Goal: Task Accomplishment & Management: Manage account settings

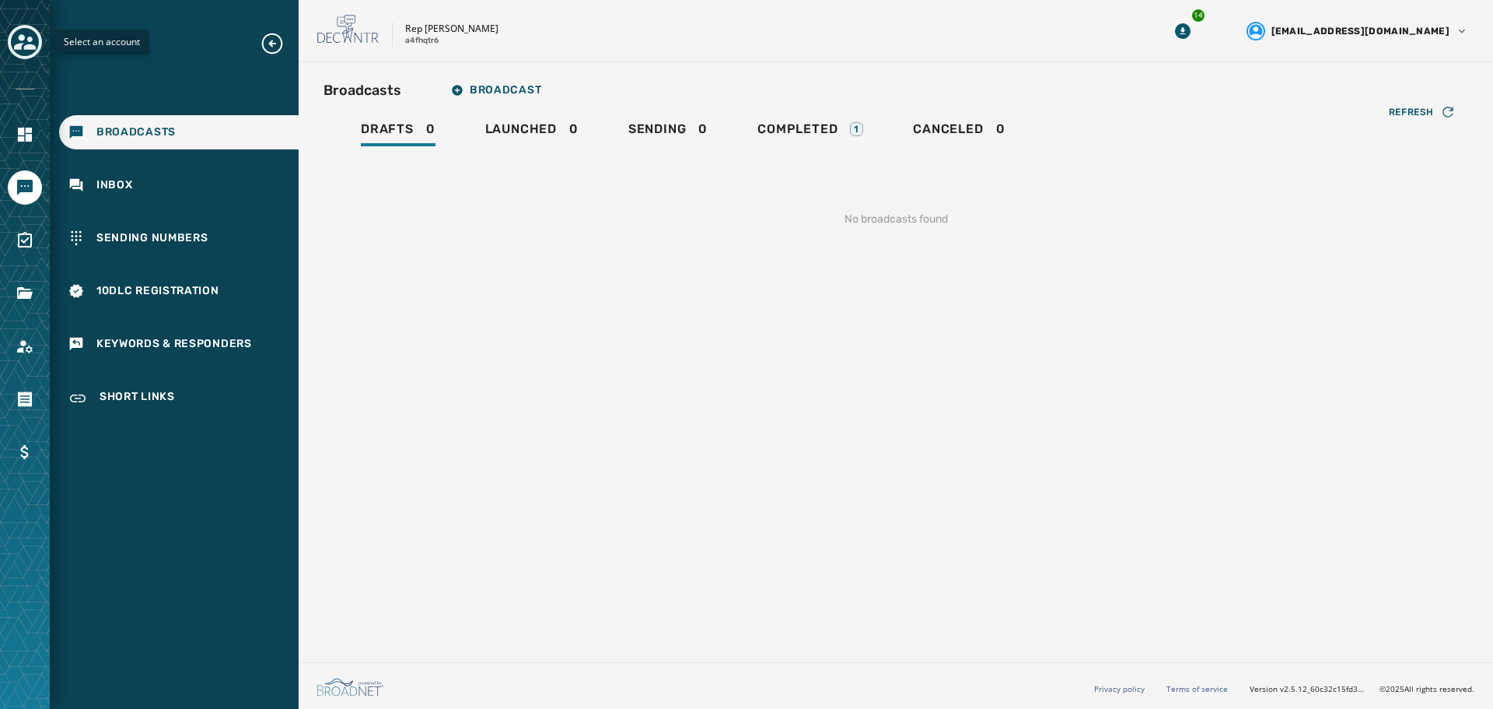
click at [19, 44] on icon "Toggle account select drawer" at bounding box center [25, 42] width 22 height 16
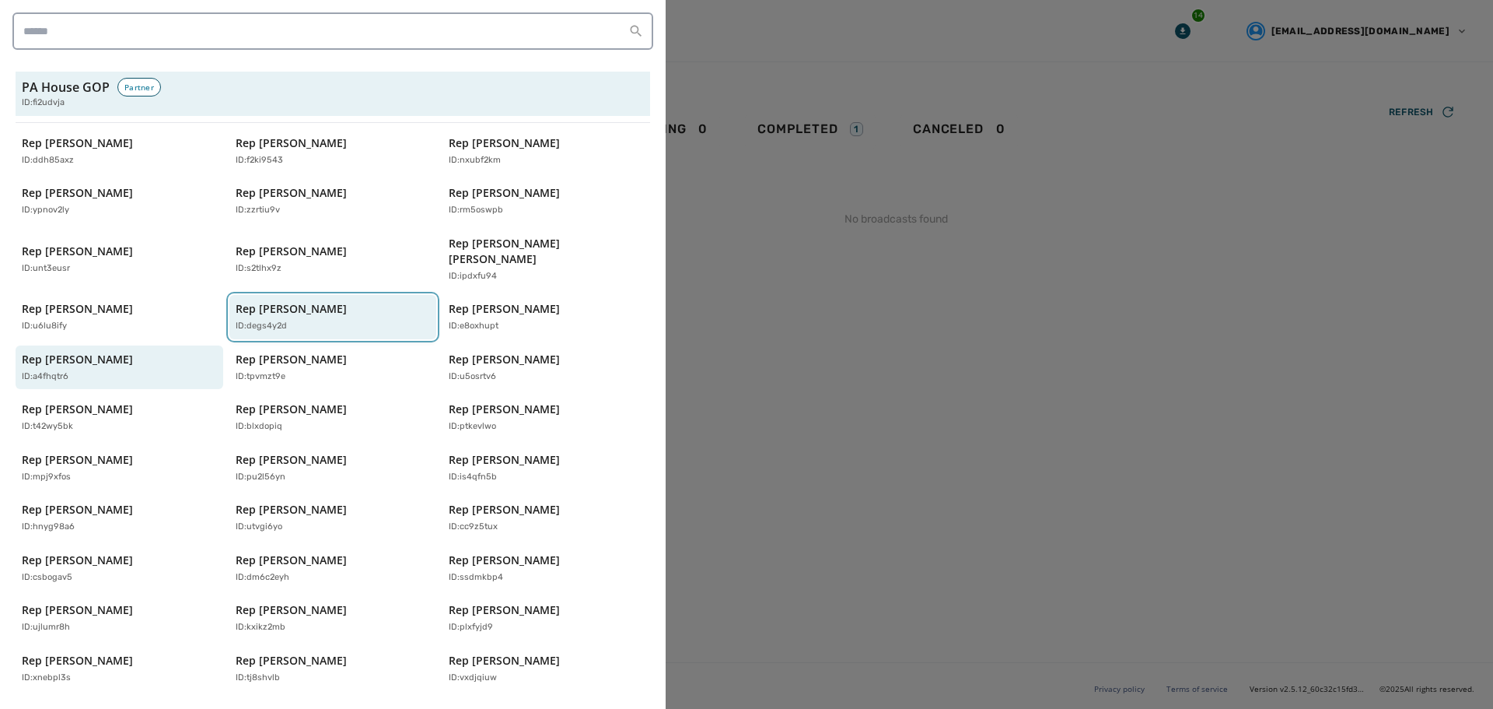
click at [299, 320] on button "Rep [PERSON_NAME] ID: degs4y2d" at bounding box center [333, 317] width 208 height 44
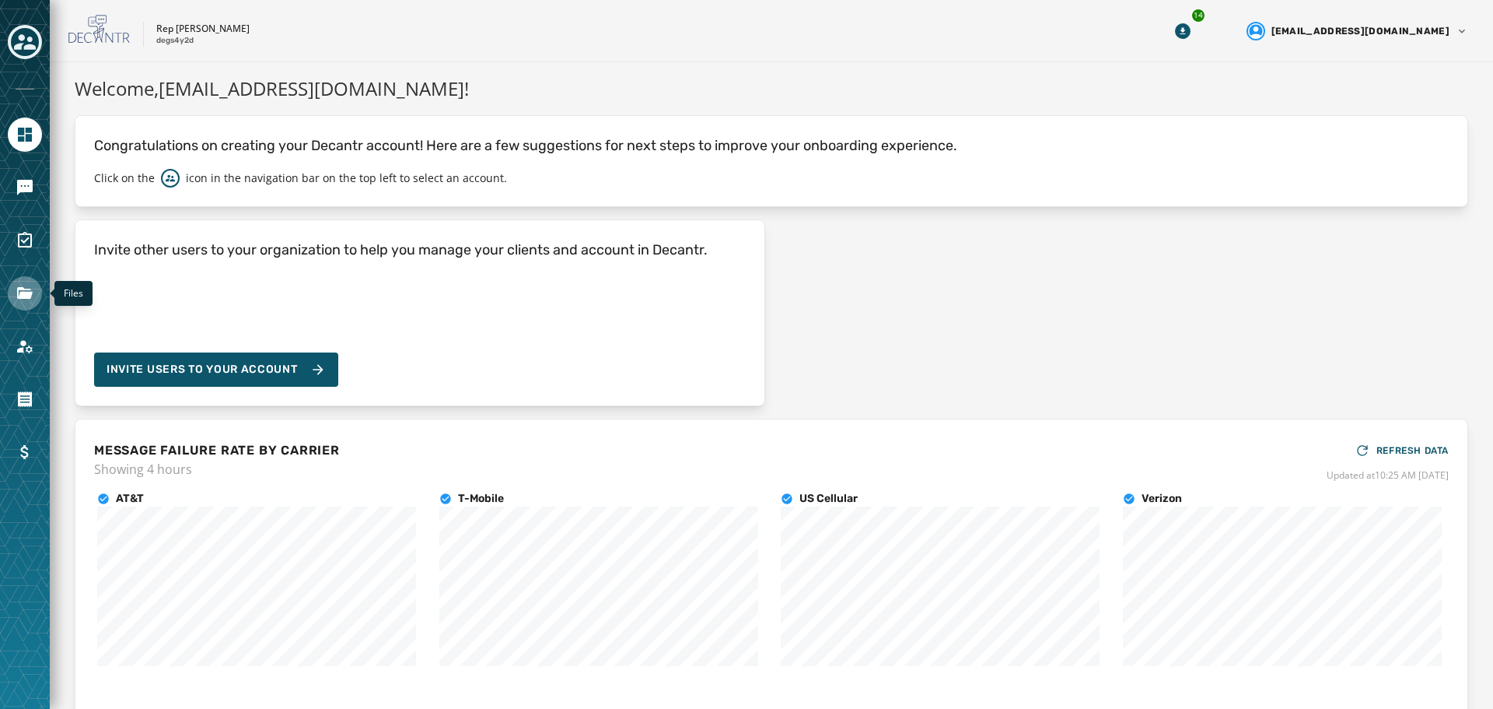
click at [11, 296] on link "Navigate to Files" at bounding box center [25, 293] width 34 height 34
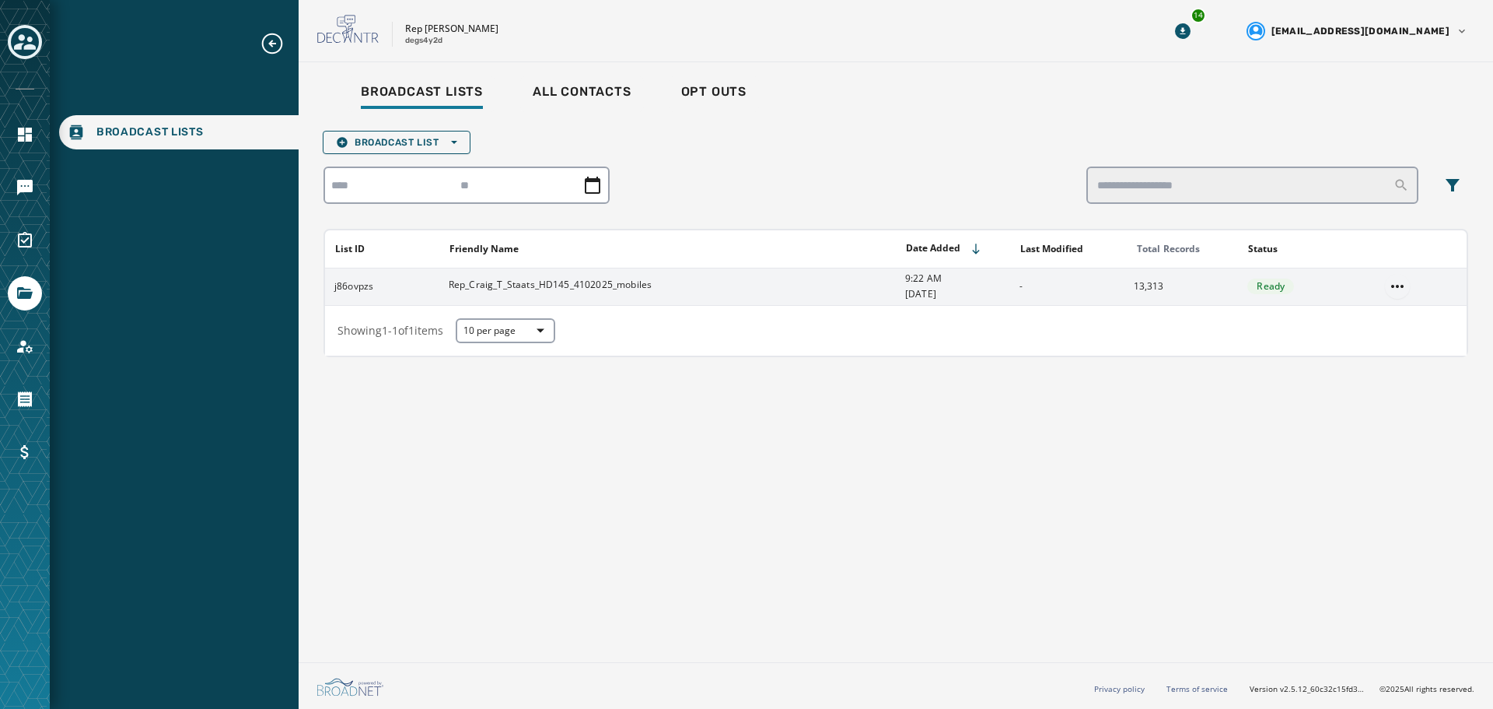
click at [1402, 280] on html "Broadcast Lists Skip To Main Content Rep [PERSON_NAME] degs4y2d 14 [EMAIL_ADDRE…" at bounding box center [746, 354] width 1493 height 709
click at [1386, 345] on div "Delete list" at bounding box center [1398, 342] width 70 height 25
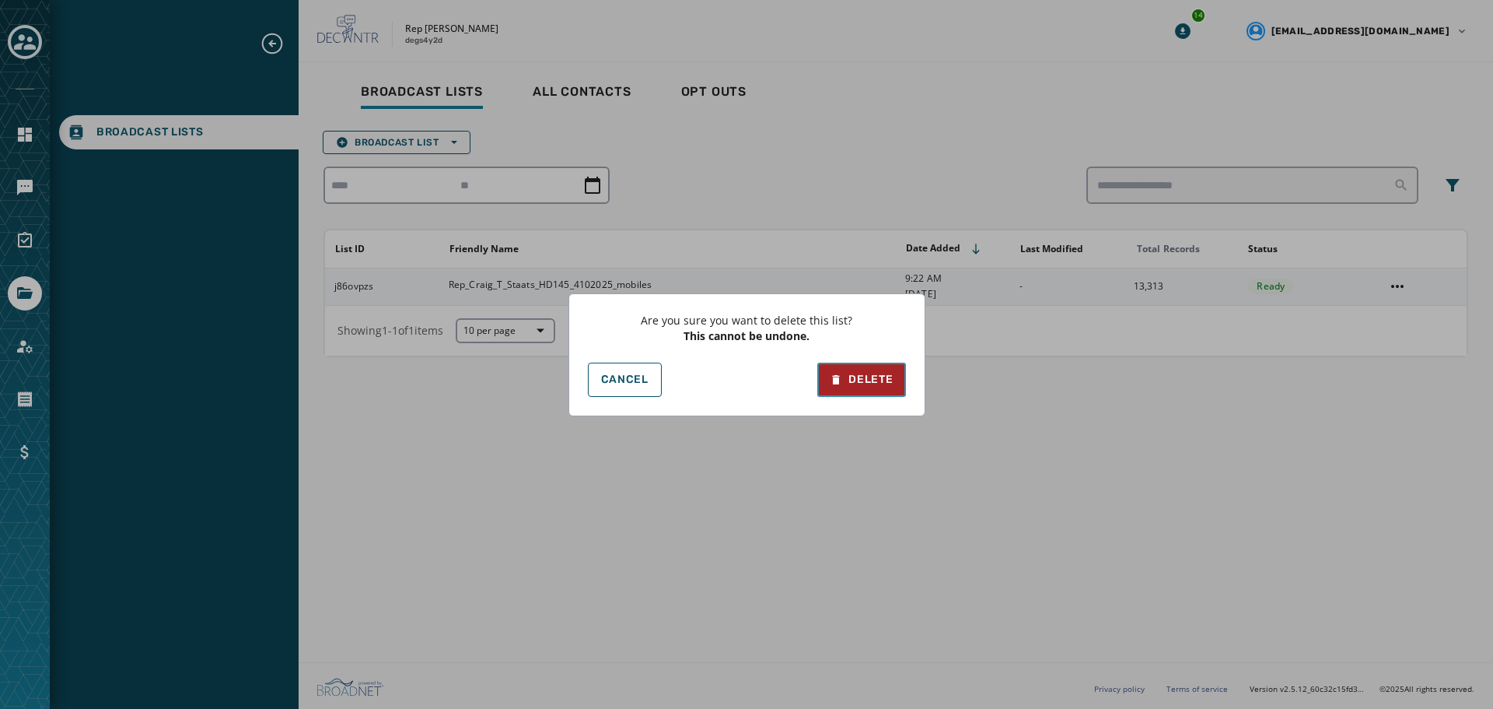
click at [851, 378] on div "Delete" at bounding box center [861, 380] width 63 height 16
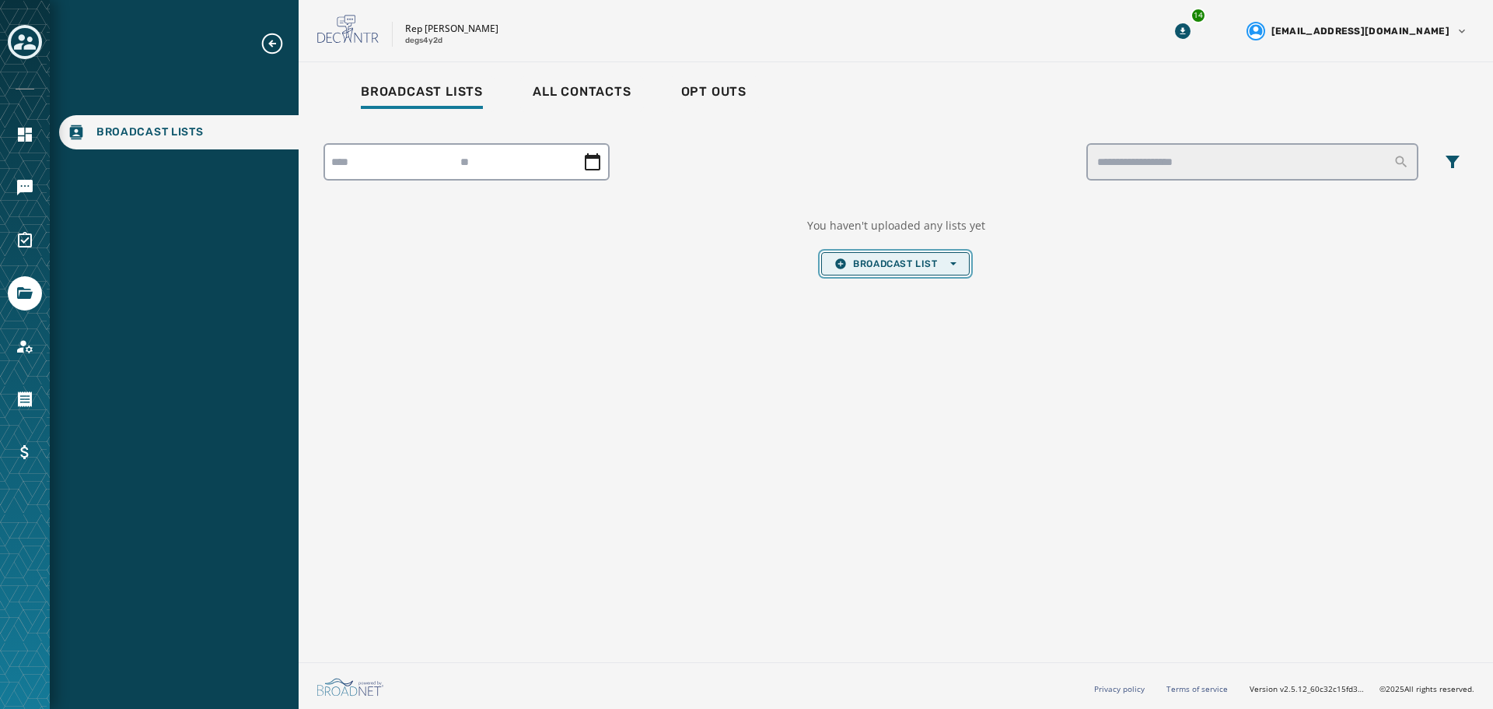
click at [862, 266] on span "Broadcast List Open options" at bounding box center [895, 263] width 121 height 12
click at [895, 289] on span "Upload List" at bounding box center [895, 287] width 121 height 12
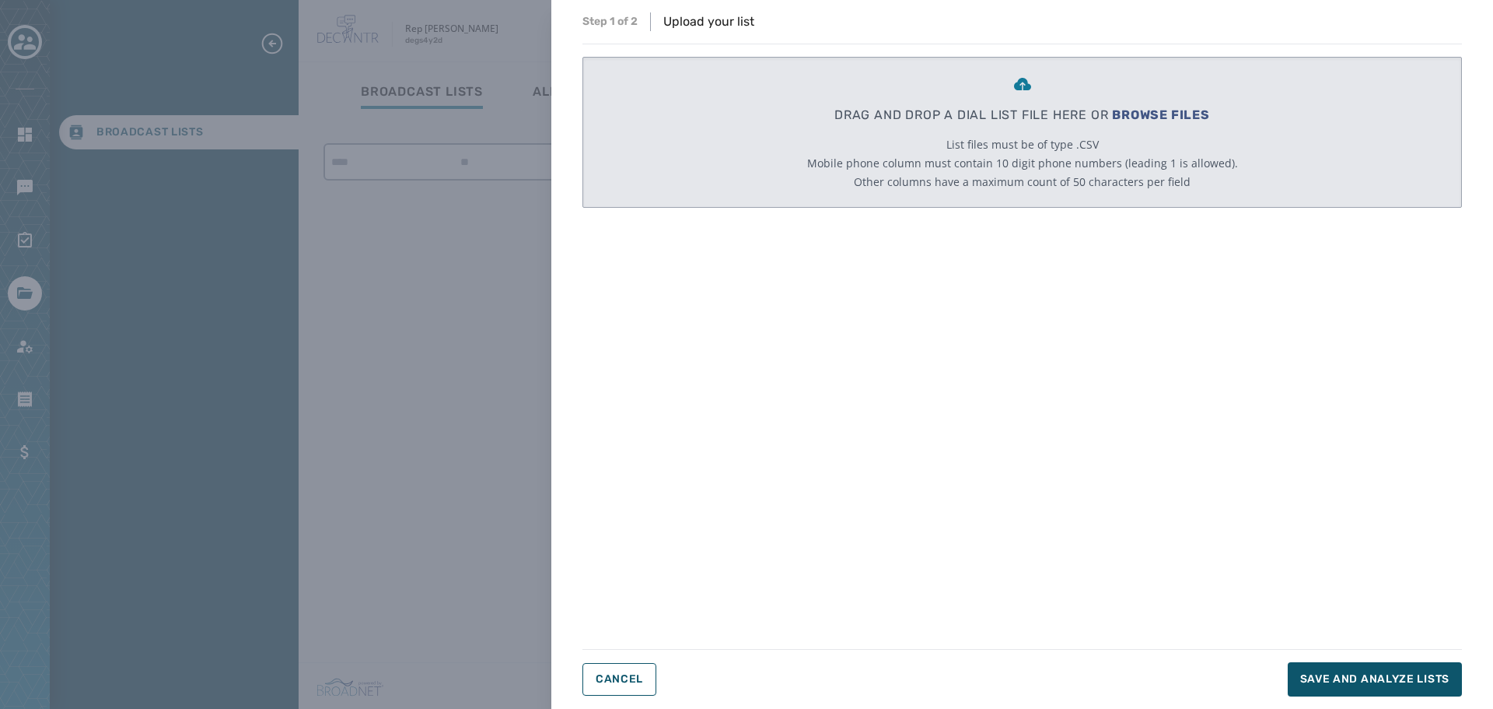
click at [1150, 115] on span "BROWSE FILES" at bounding box center [1161, 114] width 98 height 15
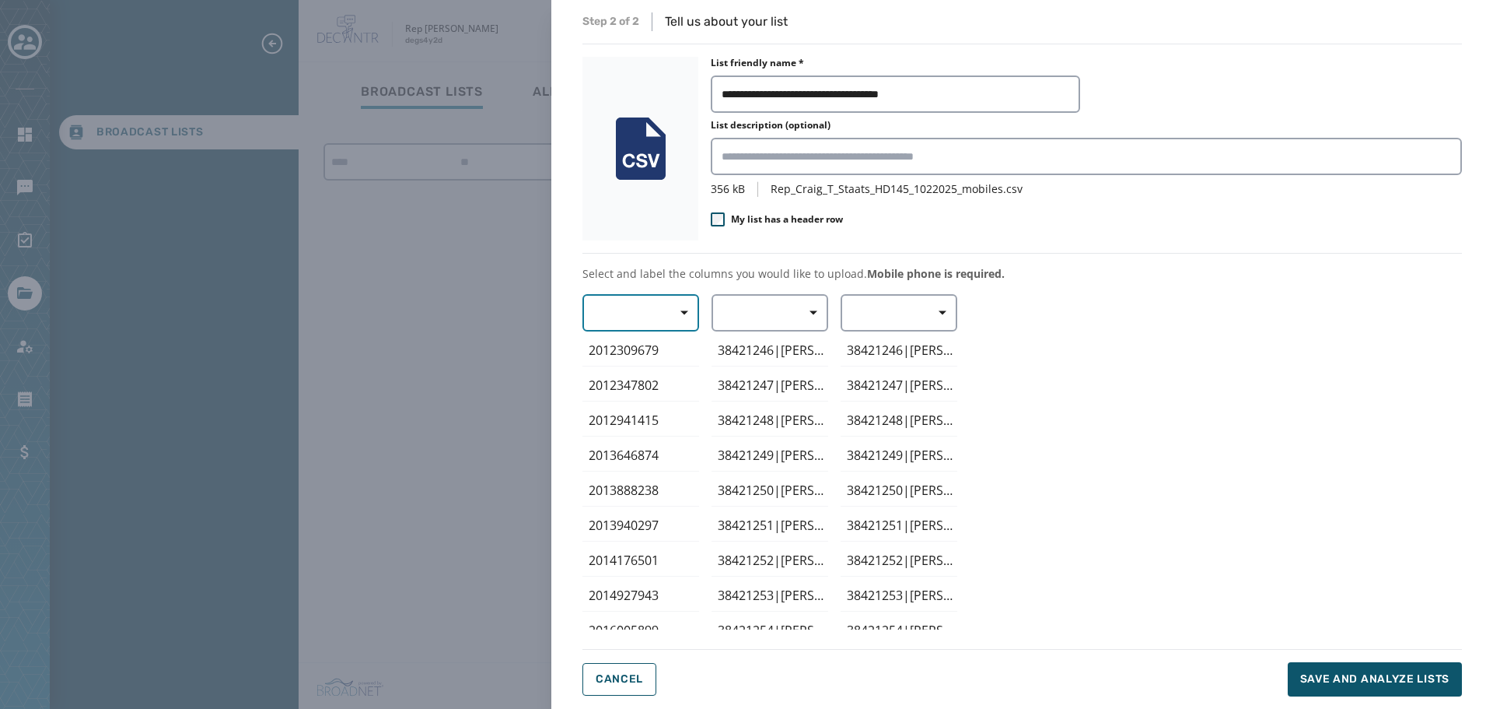
click at [679, 317] on span "button" at bounding box center [678, 312] width 37 height 31
click at [651, 356] on div "Mobile Phone" at bounding box center [637, 348] width 109 height 28
click at [811, 306] on span "button" at bounding box center [808, 312] width 37 height 31
click at [785, 407] on span "First Name" at bounding box center [766, 405] width 72 height 16
click at [1346, 691] on button "Save and analyze lists" at bounding box center [1375, 679] width 174 height 34
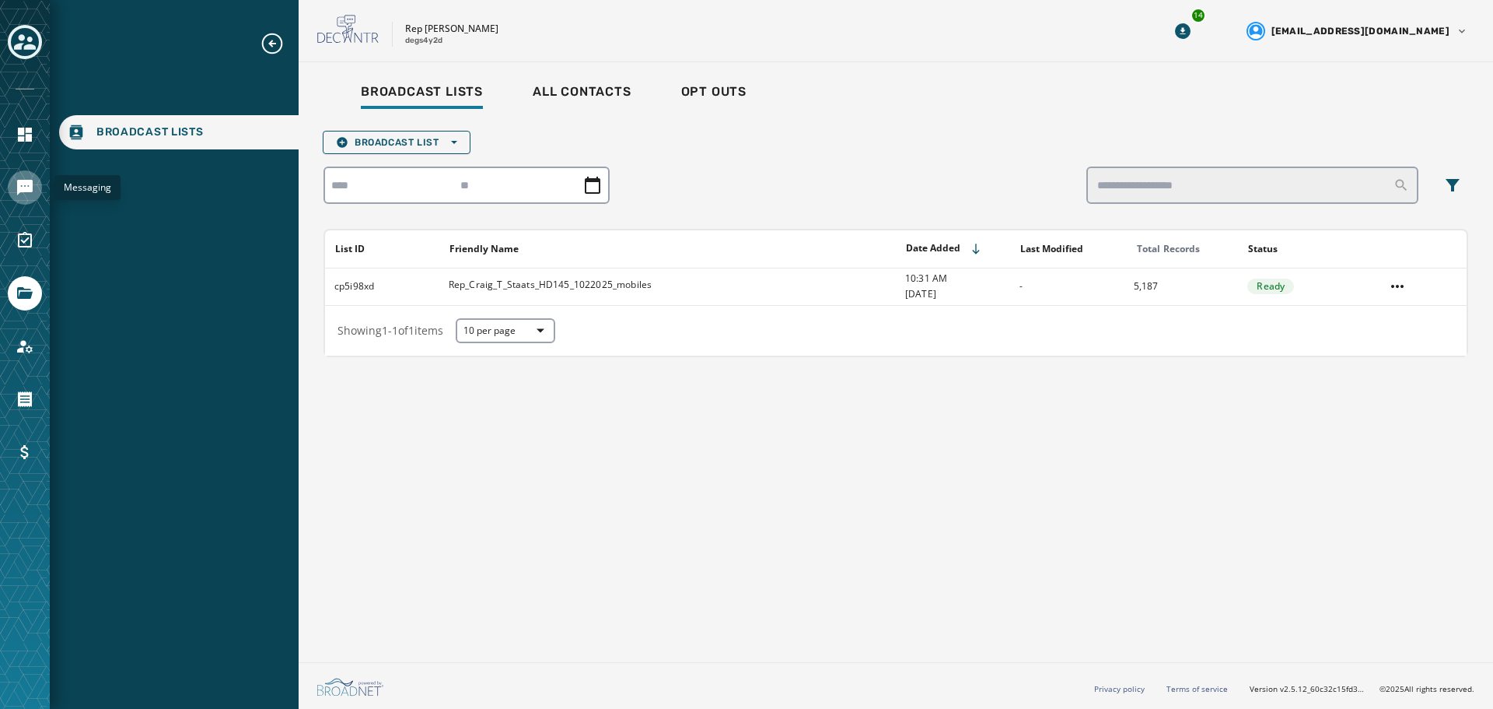
click at [28, 184] on icon "Navigate to Messaging" at bounding box center [25, 188] width 16 height 16
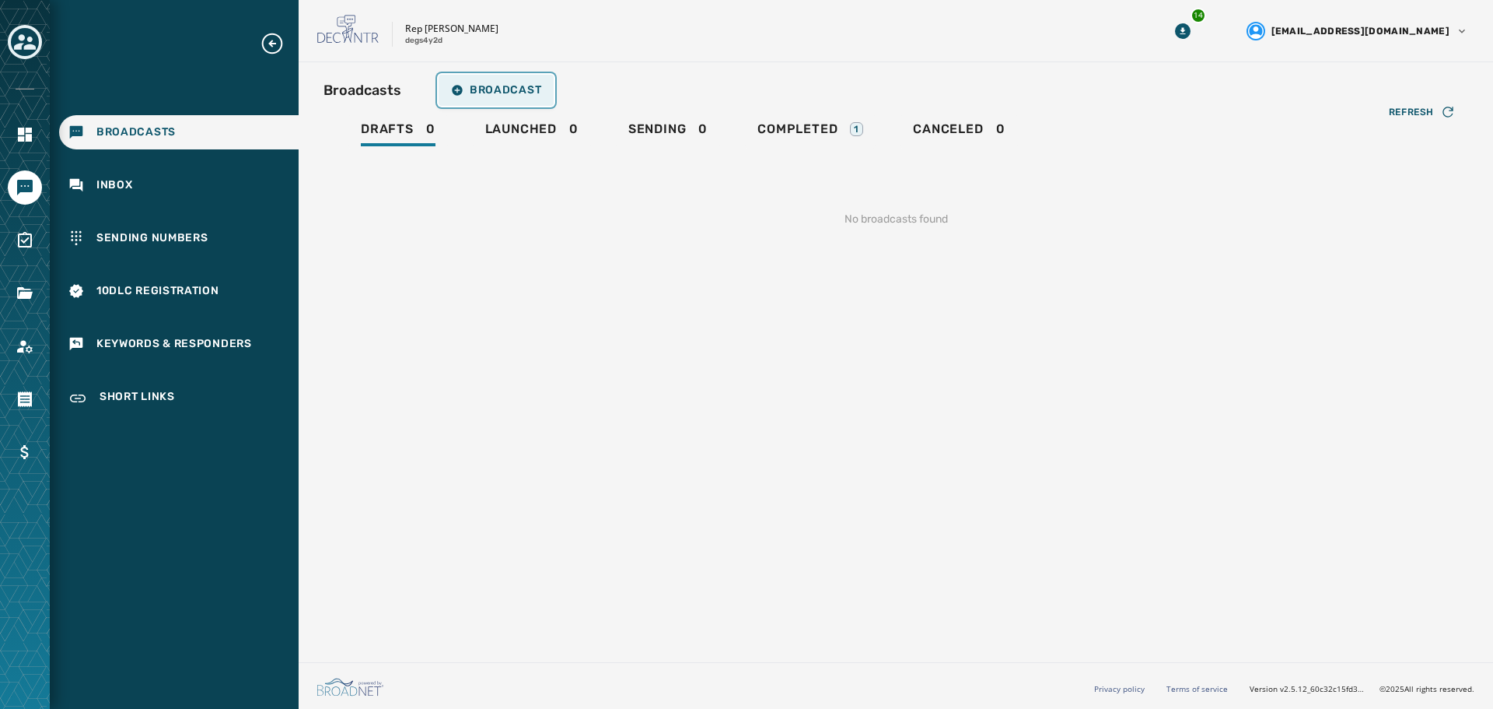
click at [512, 86] on span "Broadcast" at bounding box center [496, 90] width 90 height 12
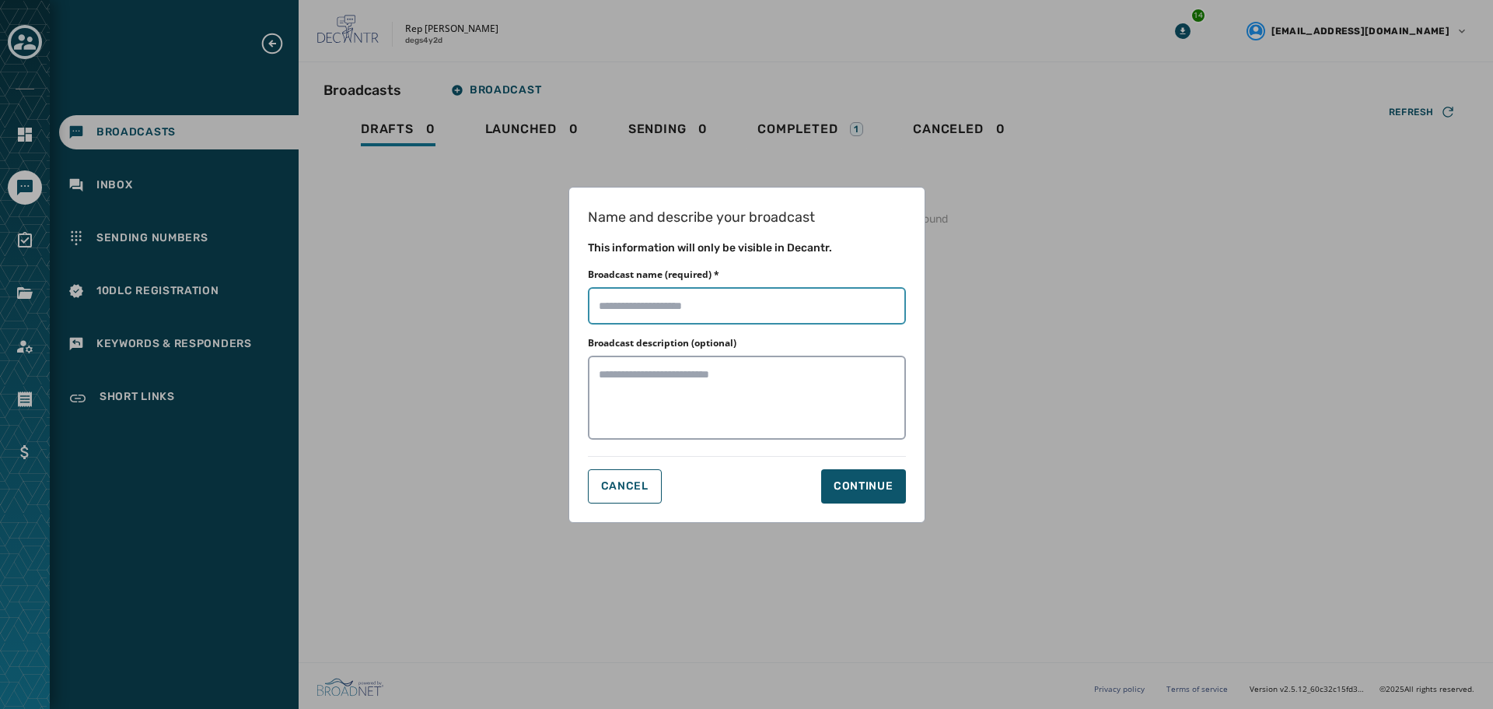
click at [689, 310] on input "Broadcast name (required) *" at bounding box center [747, 305] width 318 height 37
click at [728, 310] on input "Broadcast name (required) *" at bounding box center [747, 305] width 318 height 37
click at [630, 305] on input "Broadcast name (required) *" at bounding box center [747, 305] width 318 height 37
click at [635, 307] on input "Broadcast name (required) *" at bounding box center [747, 305] width 318 height 37
type input "**********"
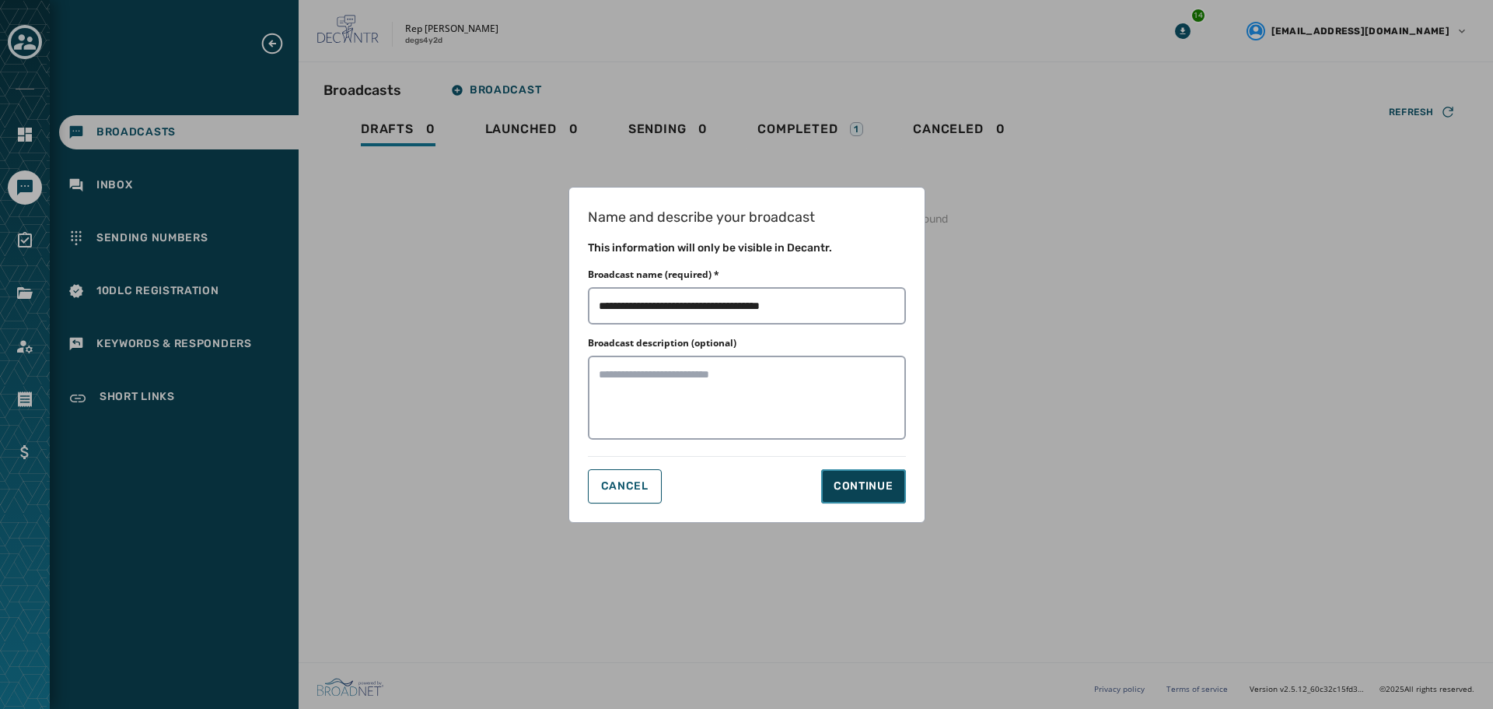
click at [867, 489] on div "Continue" at bounding box center [864, 486] width 60 height 16
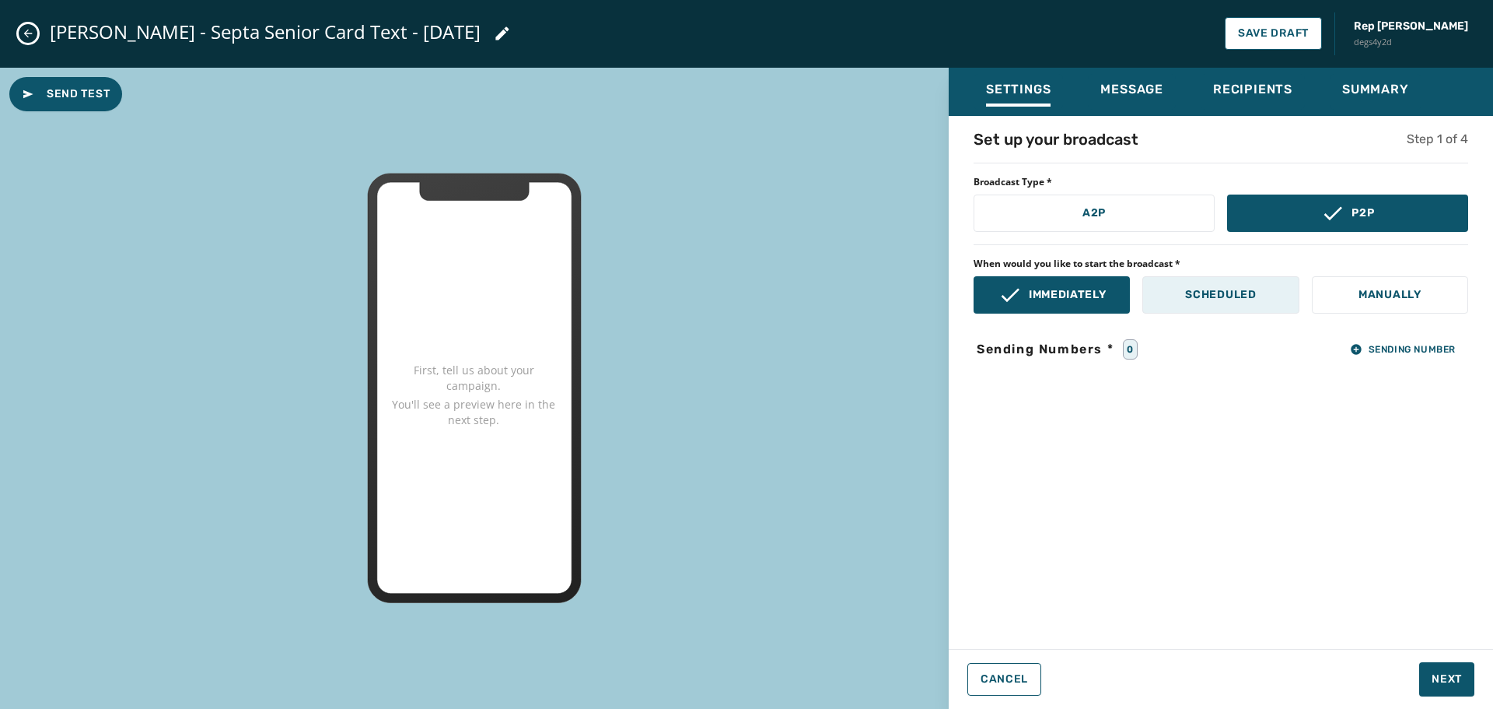
click at [1268, 292] on button "Scheduled" at bounding box center [1221, 294] width 156 height 37
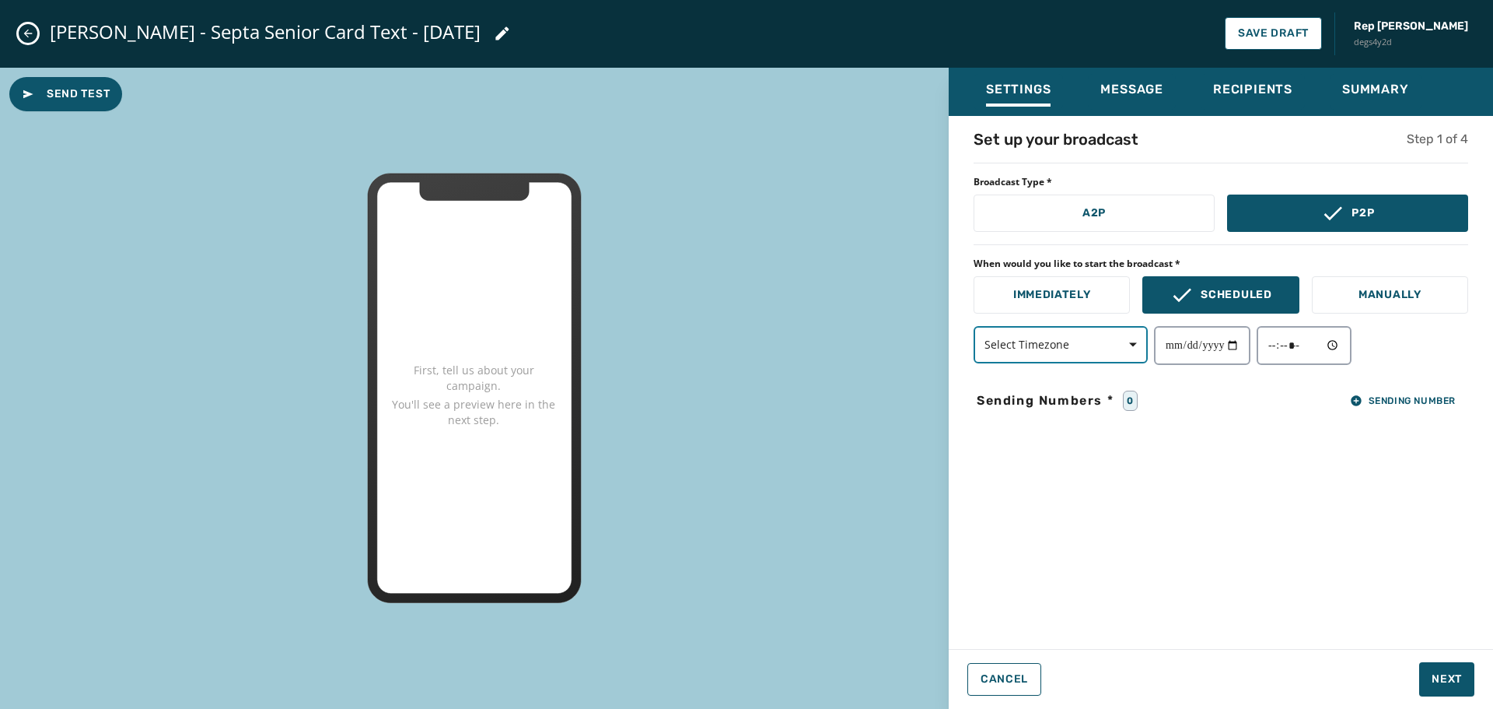
click at [1107, 354] on button "Select Timezone" at bounding box center [1061, 344] width 174 height 37
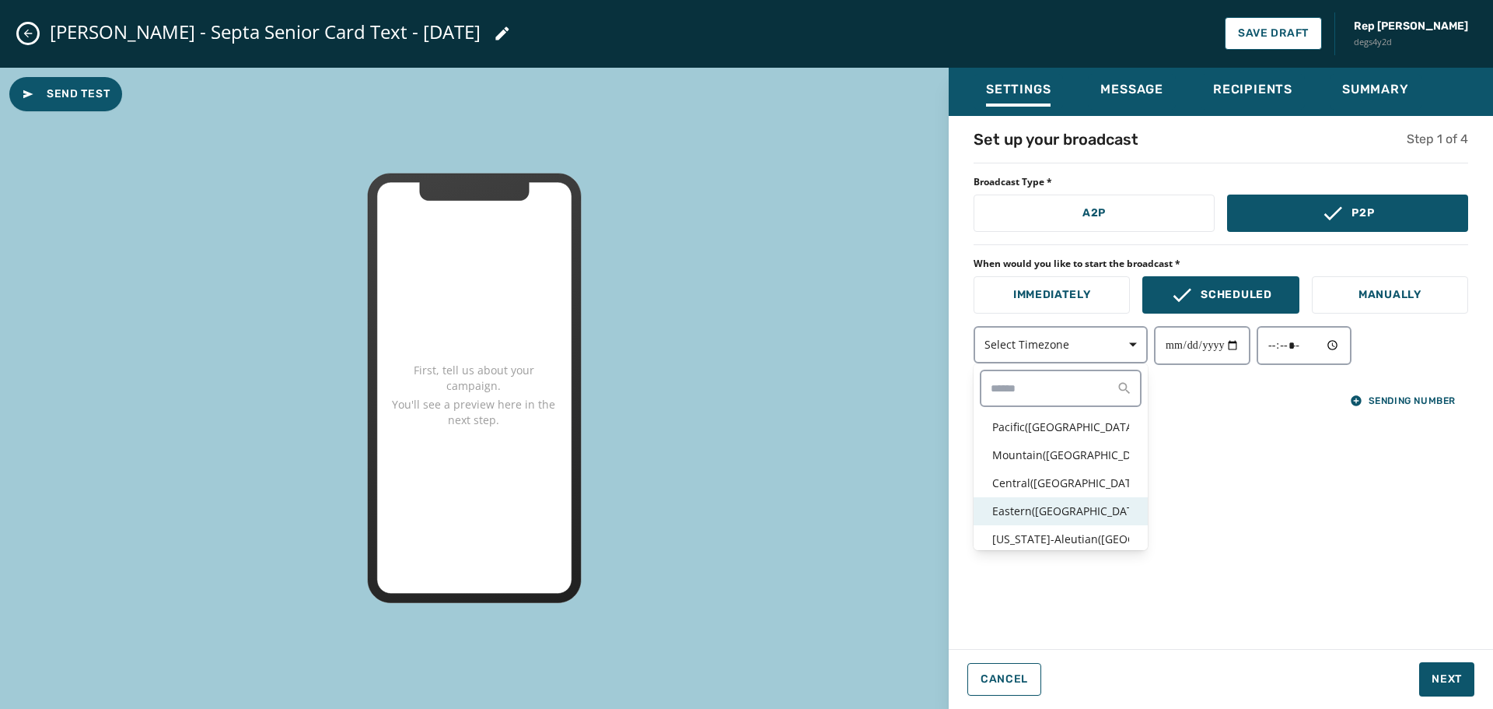
click at [1028, 502] on div "Eastern ( [GEOGRAPHIC_DATA] / [GEOGRAPHIC_DATA] )" at bounding box center [1061, 511] width 174 height 28
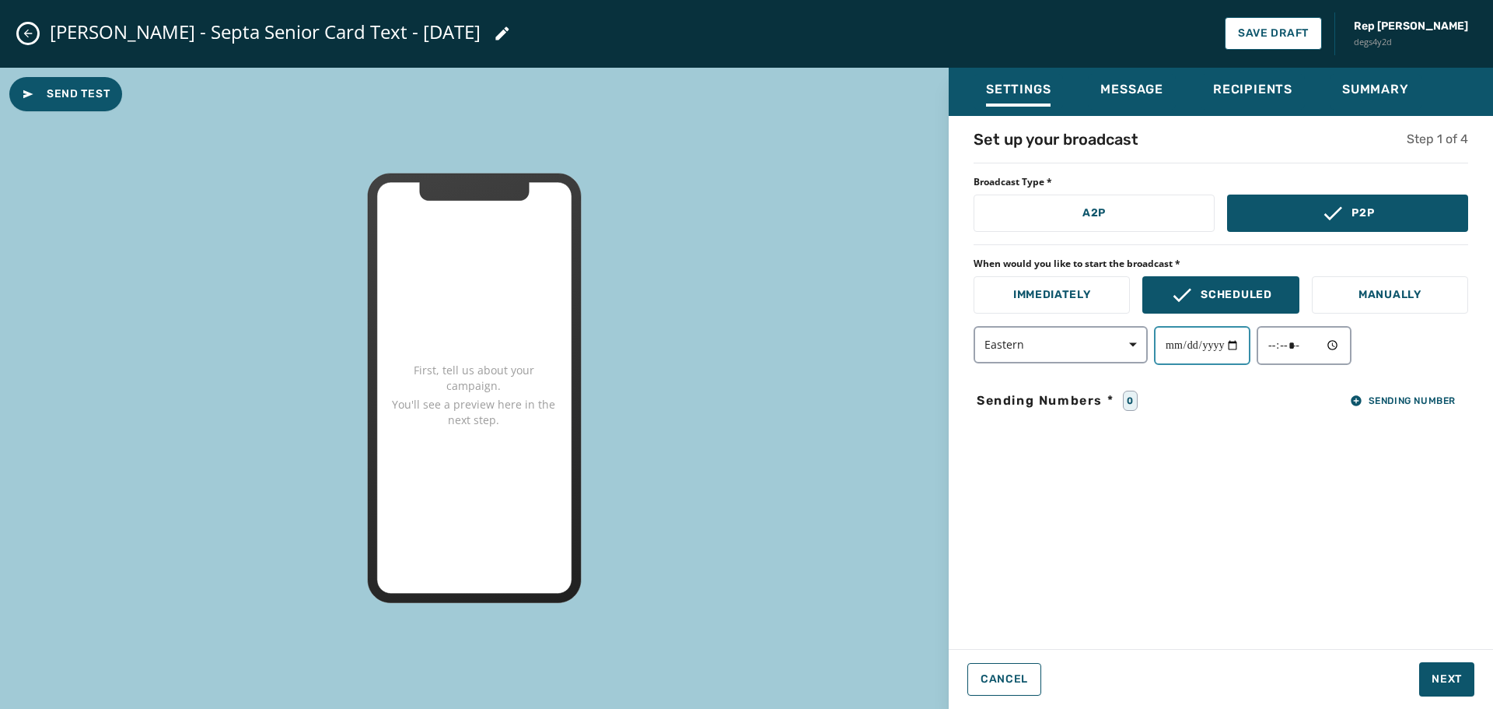
click at [1243, 345] on input "date" at bounding box center [1202, 345] width 96 height 39
type input "**********"
click at [1352, 338] on input "time" at bounding box center [1304, 345] width 95 height 39
type input "*****"
click at [1412, 347] on div "**********" at bounding box center [1221, 345] width 495 height 39
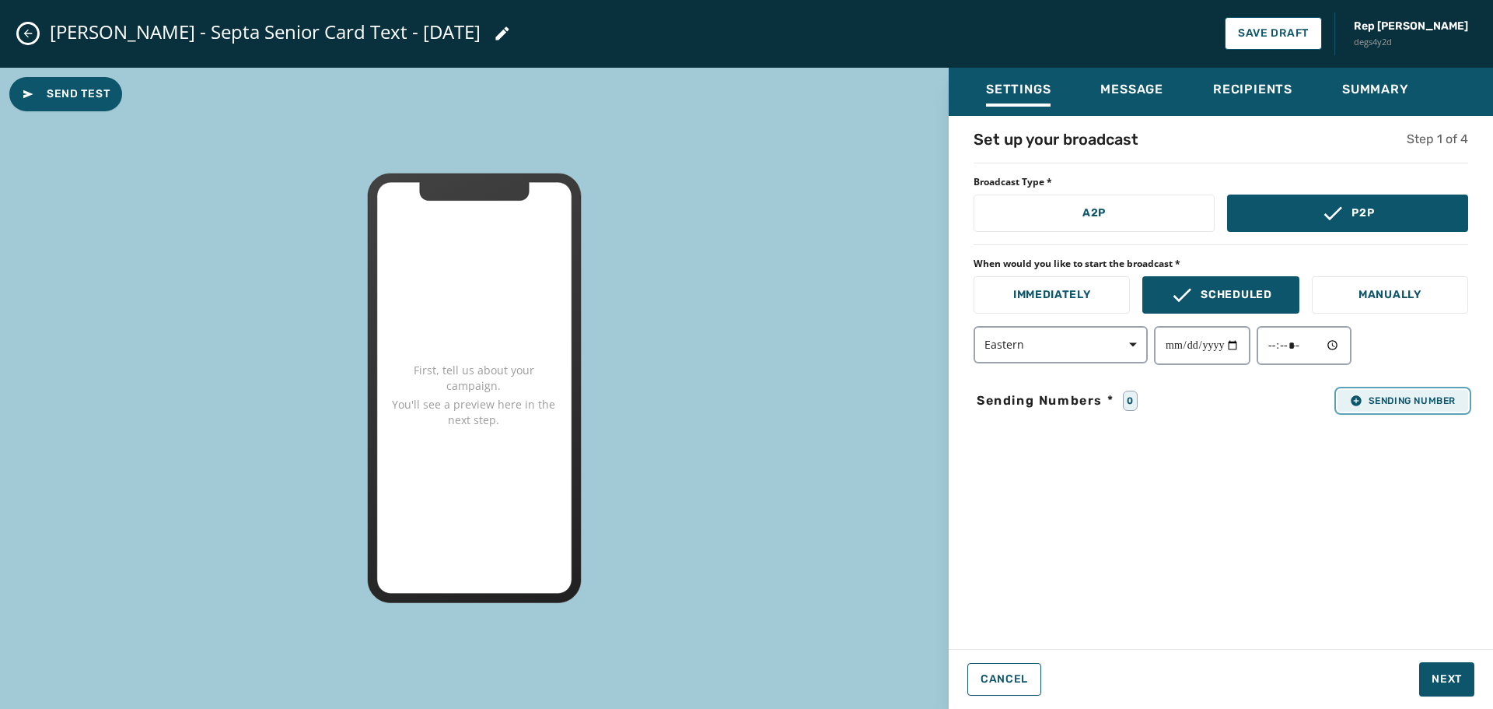
click at [1409, 395] on span "Sending Number" at bounding box center [1403, 400] width 106 height 12
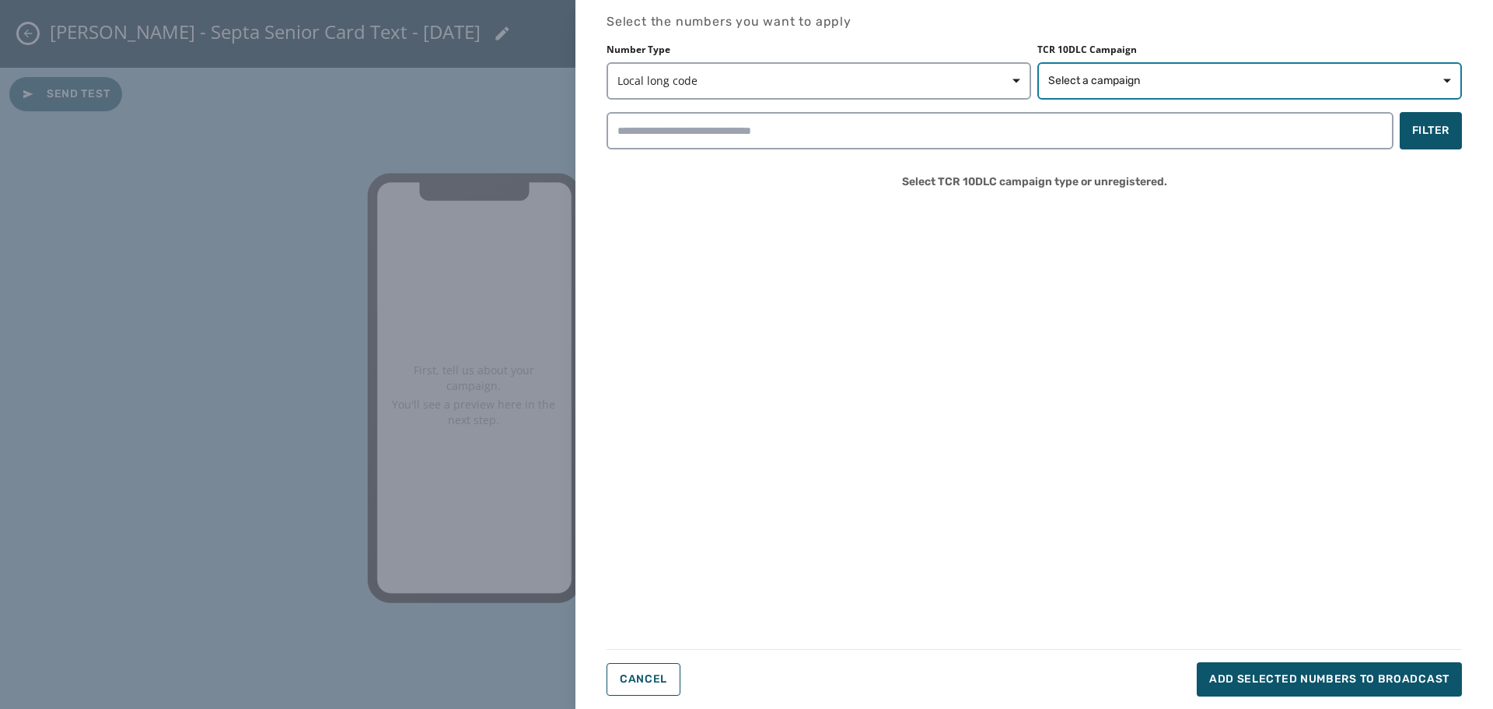
click at [1290, 72] on button "Select a campaign" at bounding box center [1250, 80] width 425 height 37
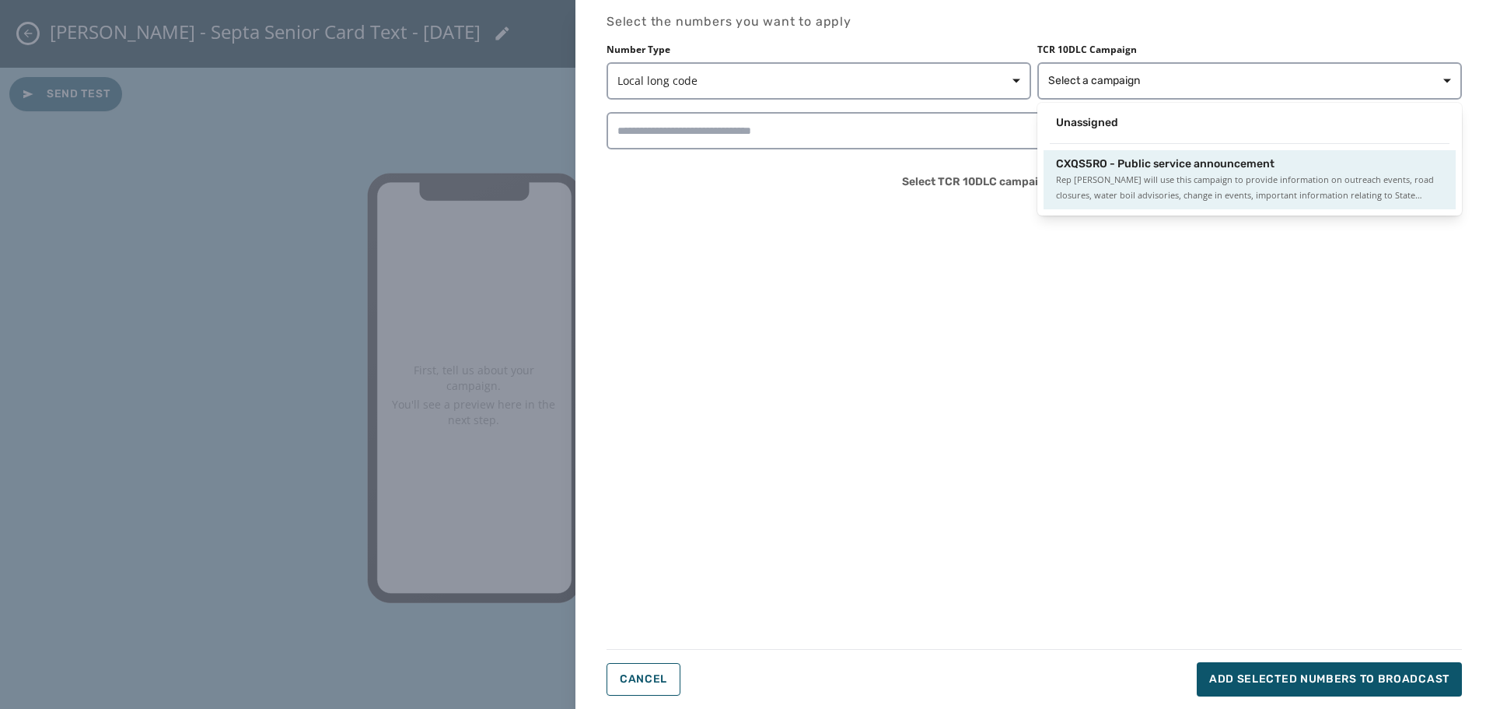
click at [1208, 177] on span "Rep [PERSON_NAME] will use this campaign to provide information on outreach eve…" at bounding box center [1249, 187] width 387 height 31
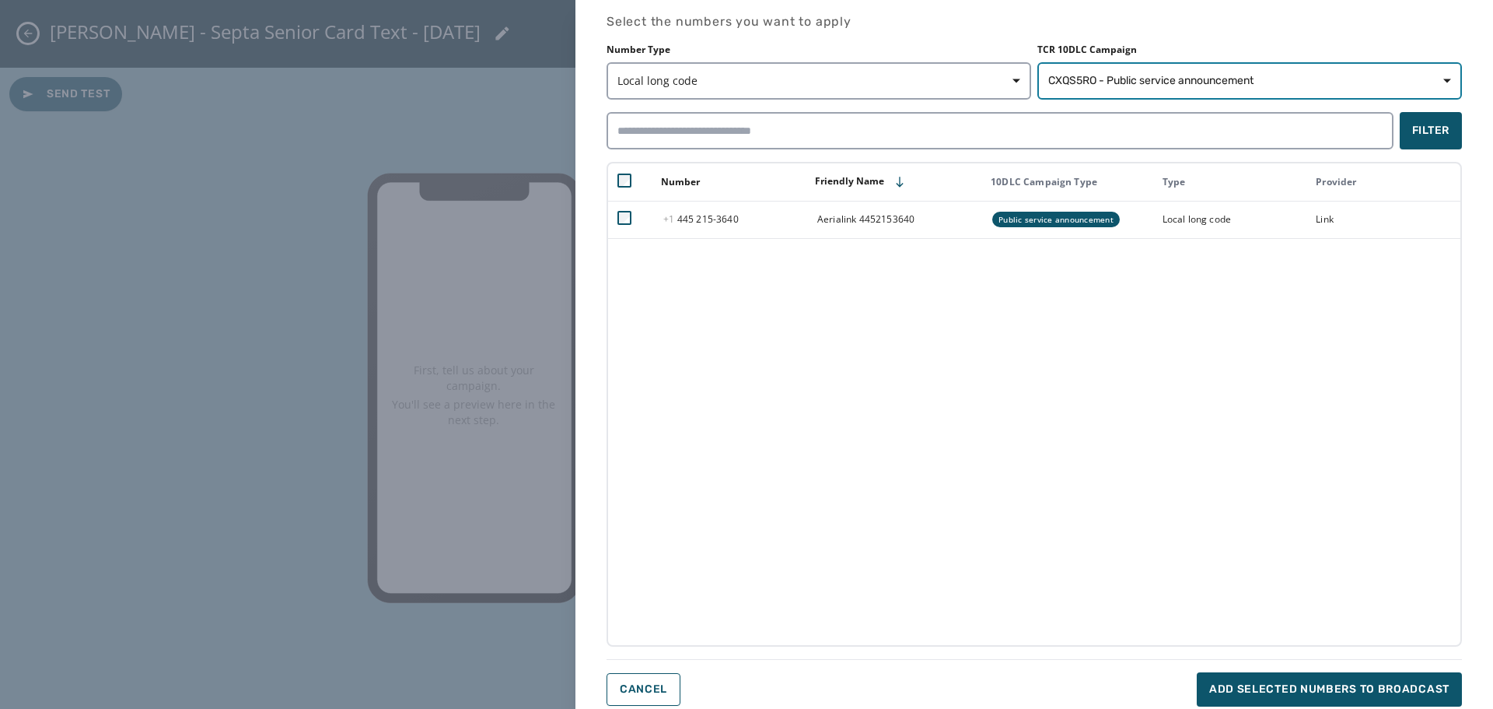
click at [1308, 80] on span "CXQS5RO - Public service announcement" at bounding box center [1250, 81] width 403 height 16
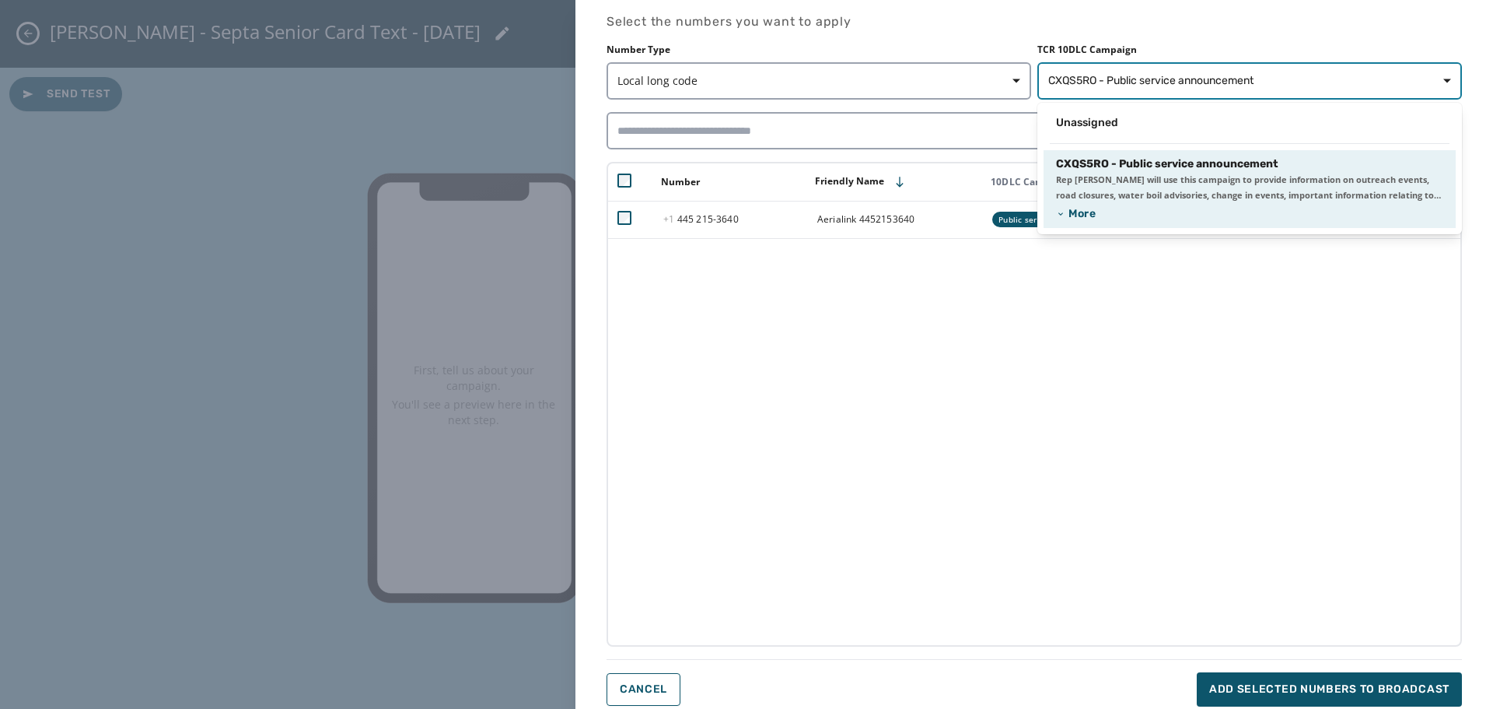
click at [1308, 81] on span "CXQS5RO - Public service announcement" at bounding box center [1250, 81] width 403 height 16
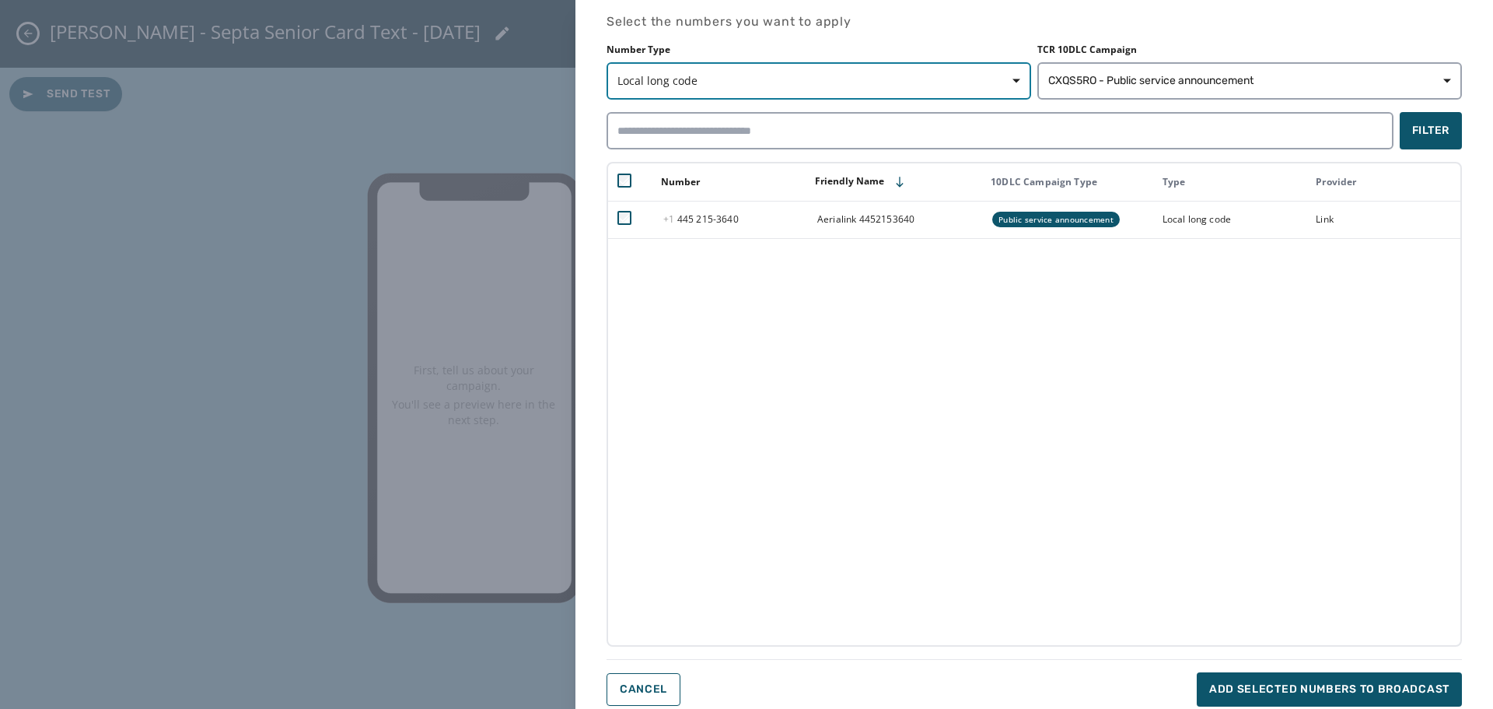
click at [1017, 69] on span "button" at bounding box center [1011, 80] width 37 height 31
click at [1372, 92] on button "CXQS5RO - Public service announcement" at bounding box center [1250, 80] width 425 height 37
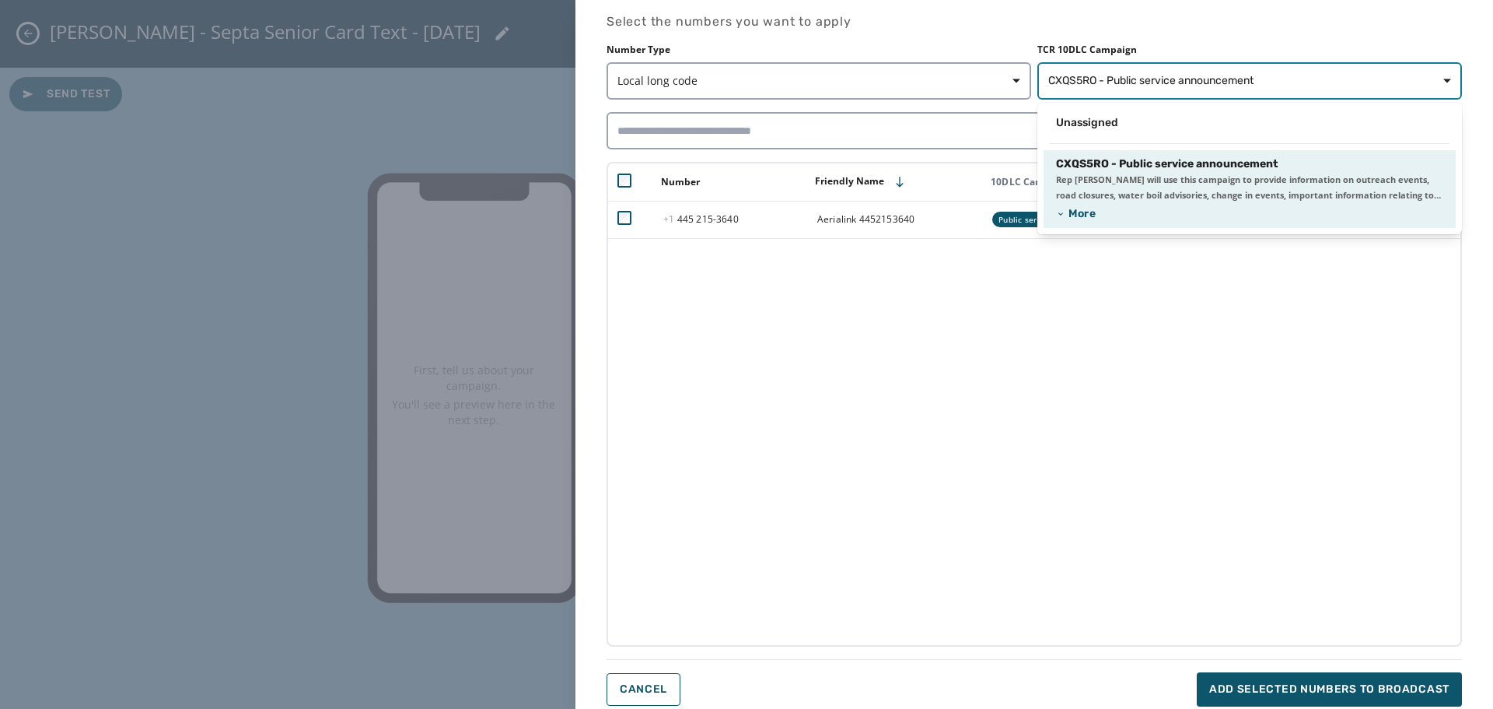
click at [1324, 74] on span "CXQS5RO - Public service announcement" at bounding box center [1250, 81] width 403 height 16
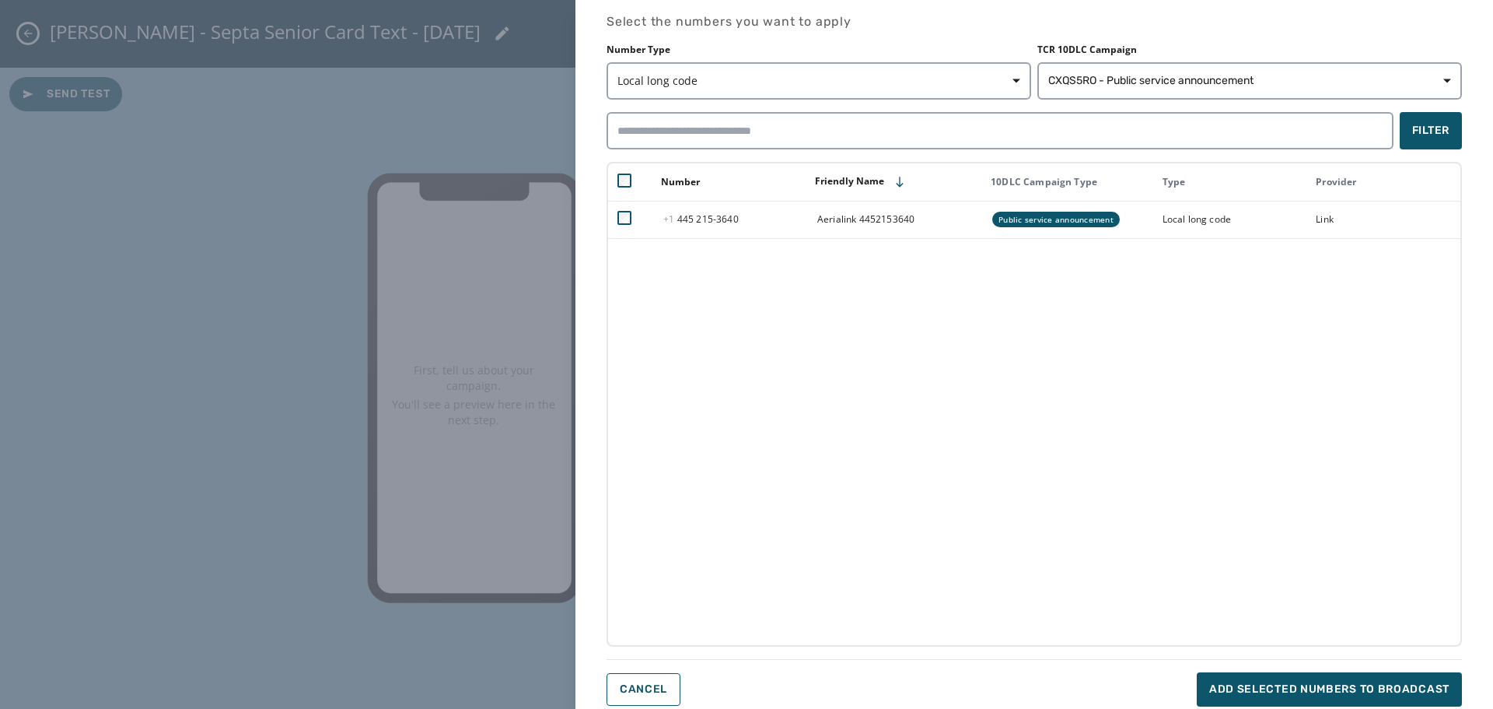
click at [987, 385] on div "Number Friendly Name 10DLC Campaign Type Type Provider [PHONE_NUMBER] - 3640 Ae…" at bounding box center [1035, 404] width 856 height 485
click at [1321, 679] on button "Add selected numbers to broadcast" at bounding box center [1329, 689] width 265 height 34
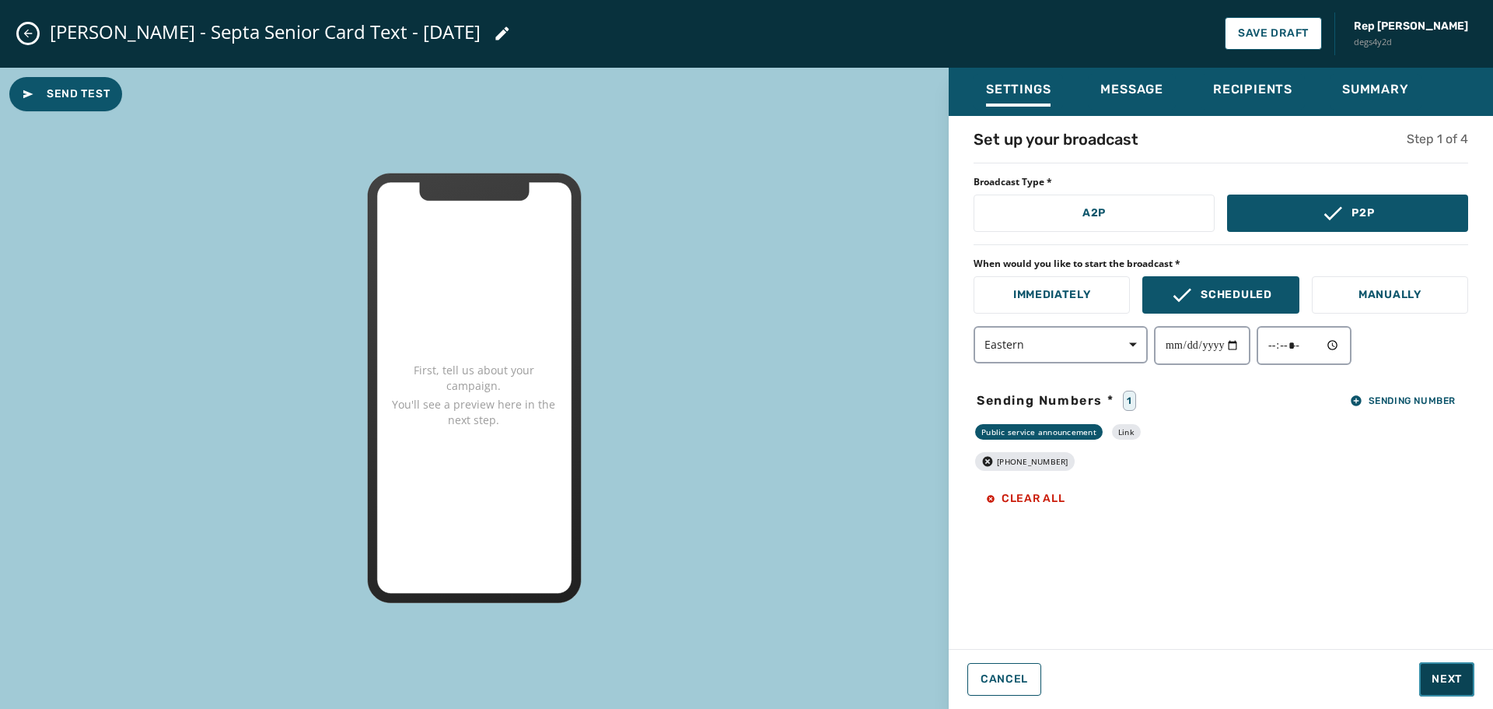
click at [1460, 678] on span "Next" at bounding box center [1447, 679] width 30 height 16
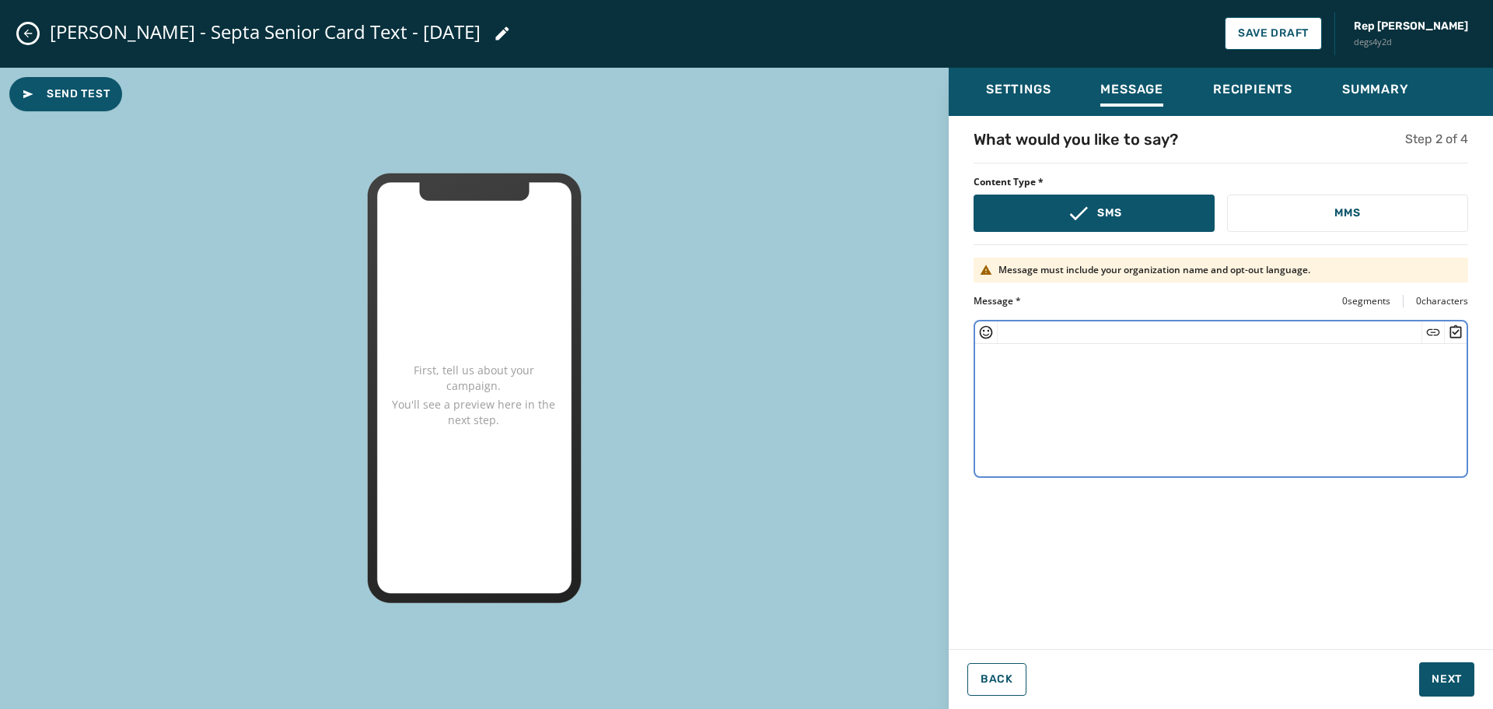
click at [1137, 368] on textarea at bounding box center [1221, 408] width 492 height 128
paste textarea "**********"
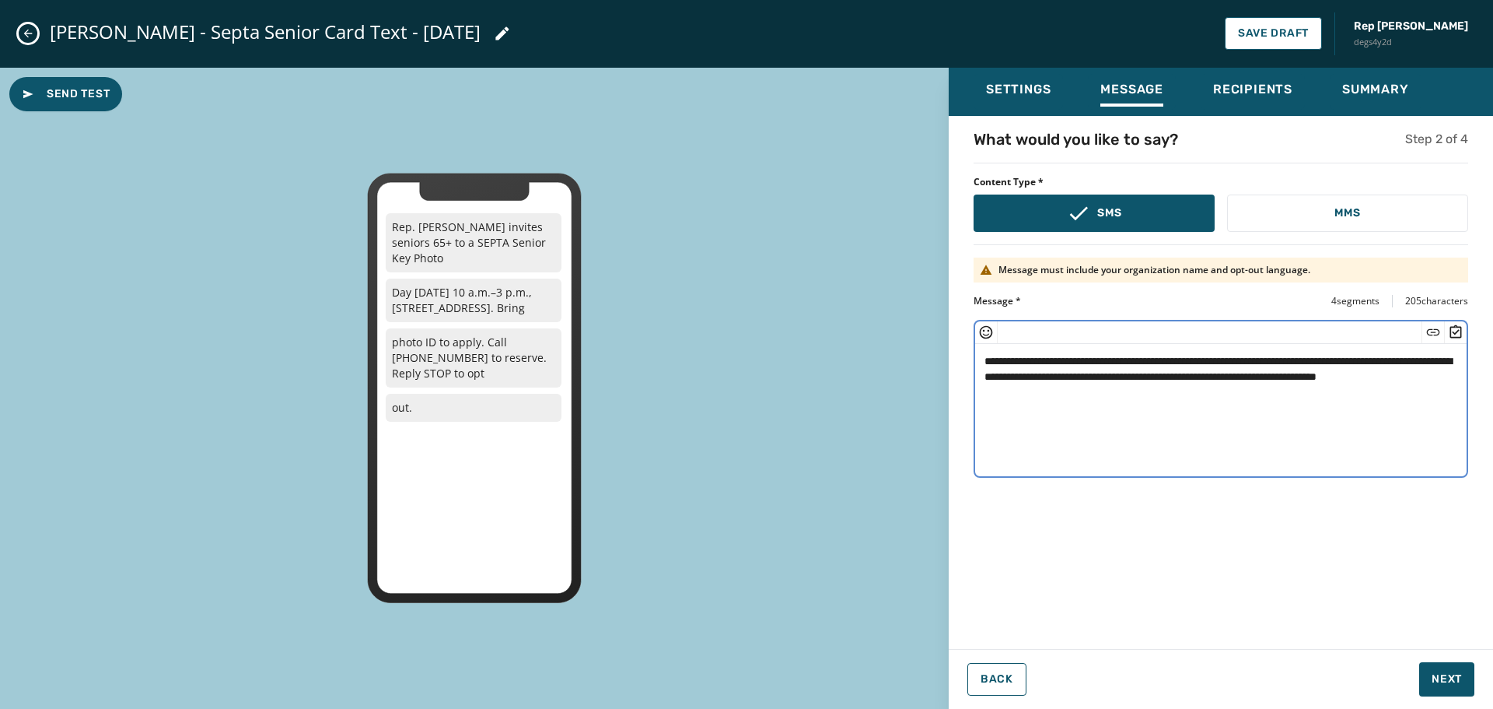
click at [983, 360] on textarea "**********" at bounding box center [1221, 408] width 492 height 128
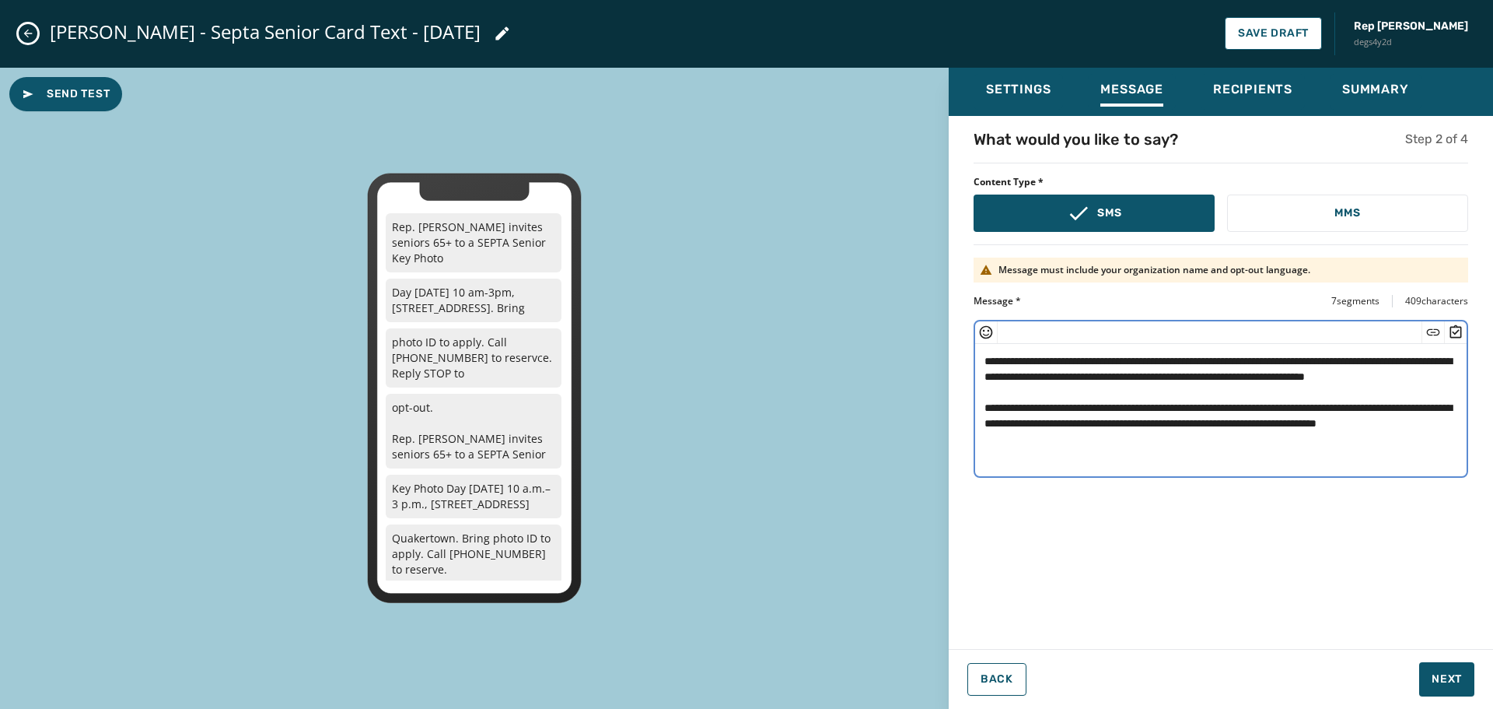
click at [1411, 376] on textarea "**********" at bounding box center [1221, 408] width 492 height 128
click at [1297, 394] on textarea "**********" at bounding box center [1221, 408] width 492 height 128
click at [1335, 360] on textarea "**********" at bounding box center [1221, 408] width 492 height 128
click at [1209, 384] on textarea "**********" at bounding box center [1221, 408] width 492 height 128
drag, startPoint x: 1094, startPoint y: 460, endPoint x: 983, endPoint y: 402, distance: 124.9
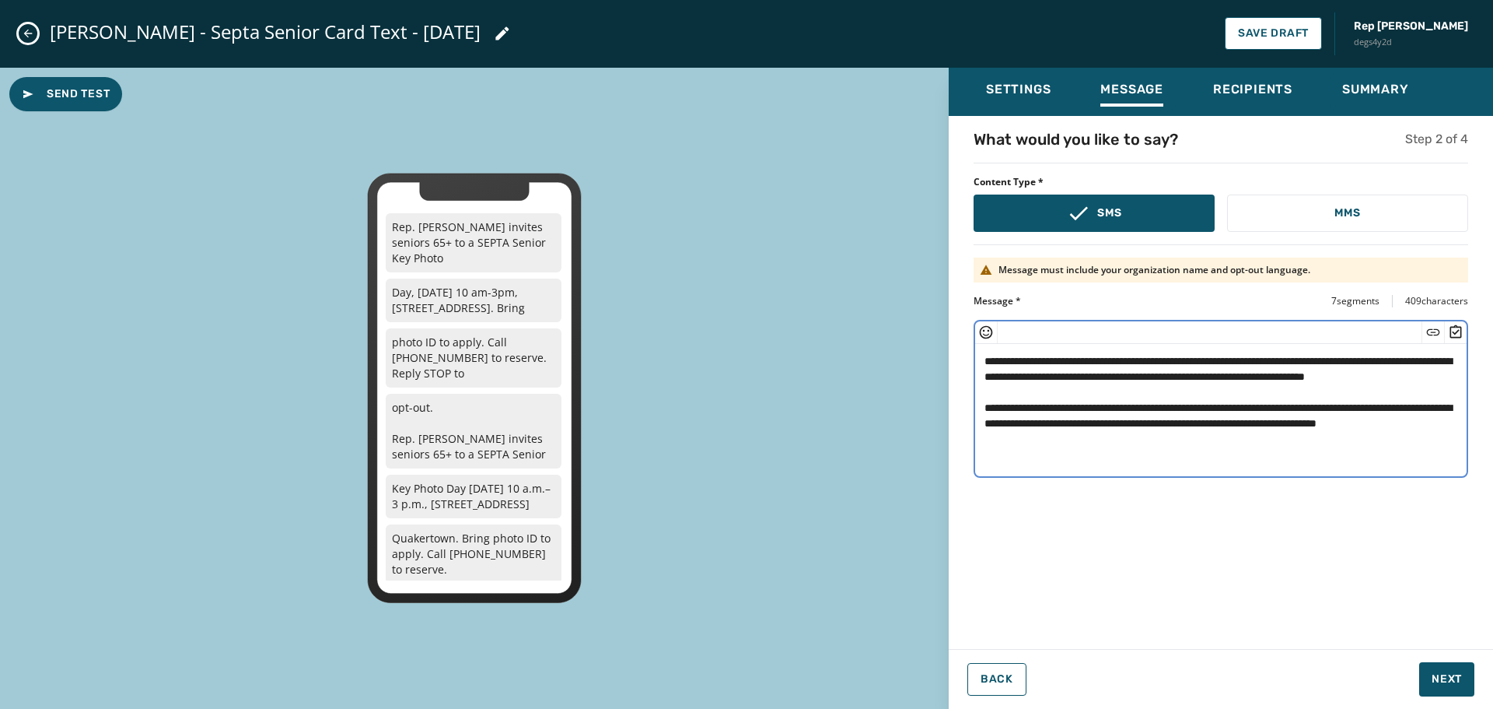
click at [983, 403] on textarea "**********" at bounding box center [1221, 408] width 492 height 128
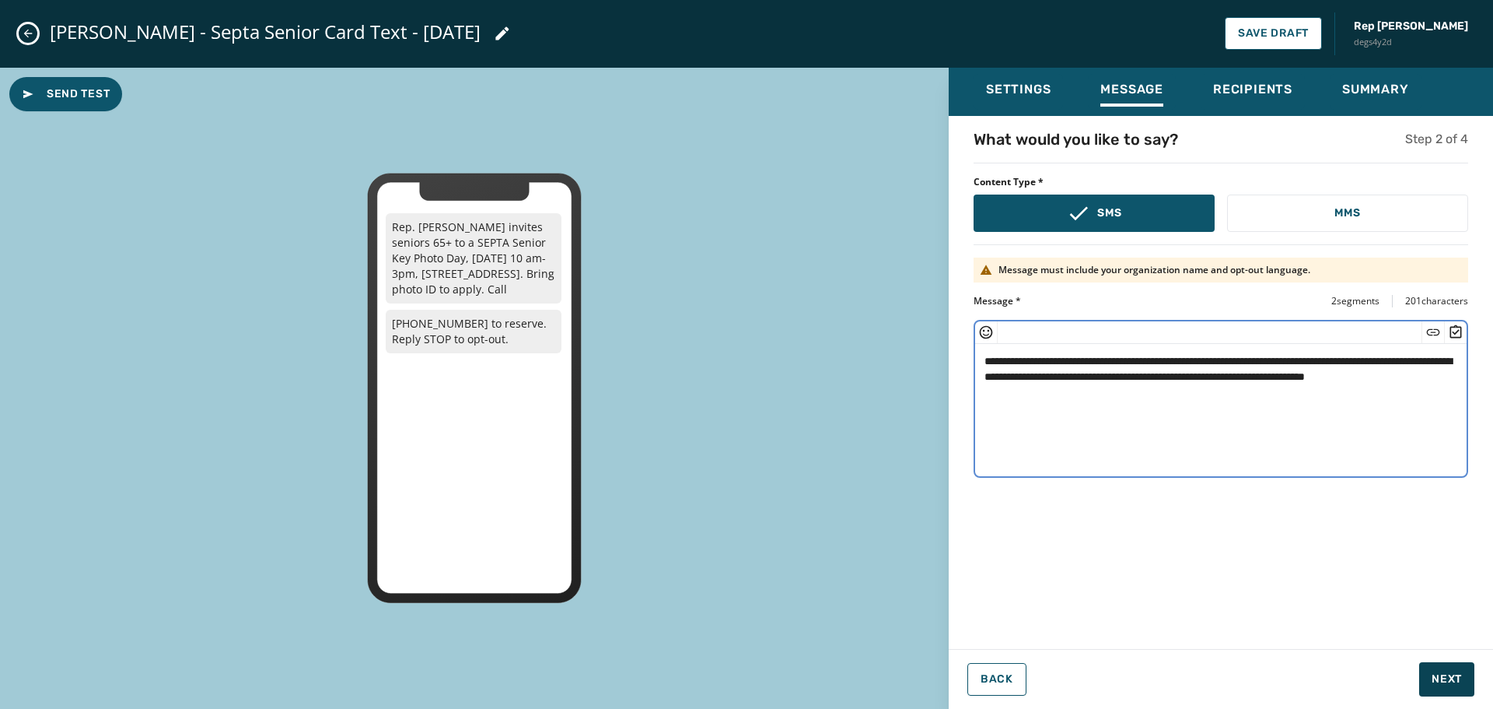
type textarea "**********"
click at [1454, 677] on span "Next" at bounding box center [1447, 679] width 30 height 16
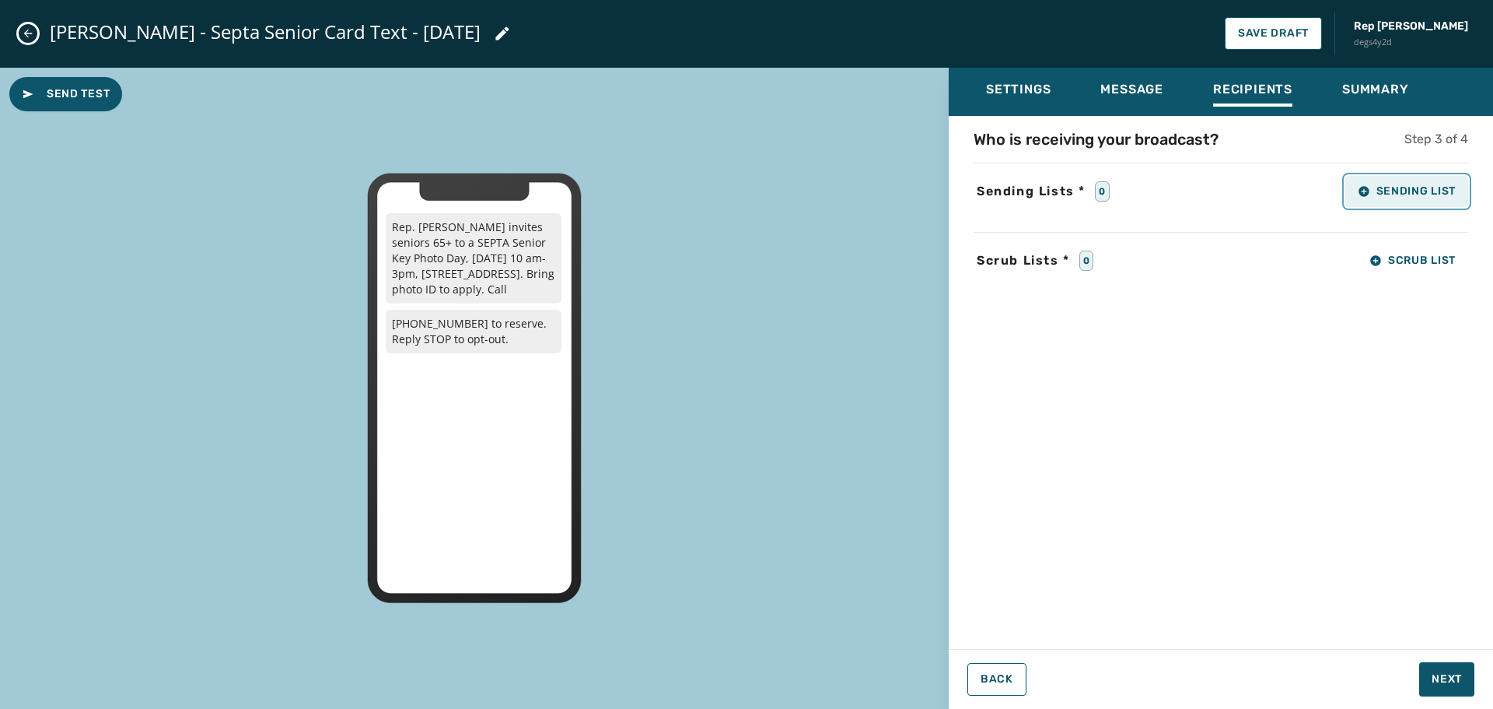
click at [1404, 195] on span "Sending List" at bounding box center [1407, 191] width 98 height 12
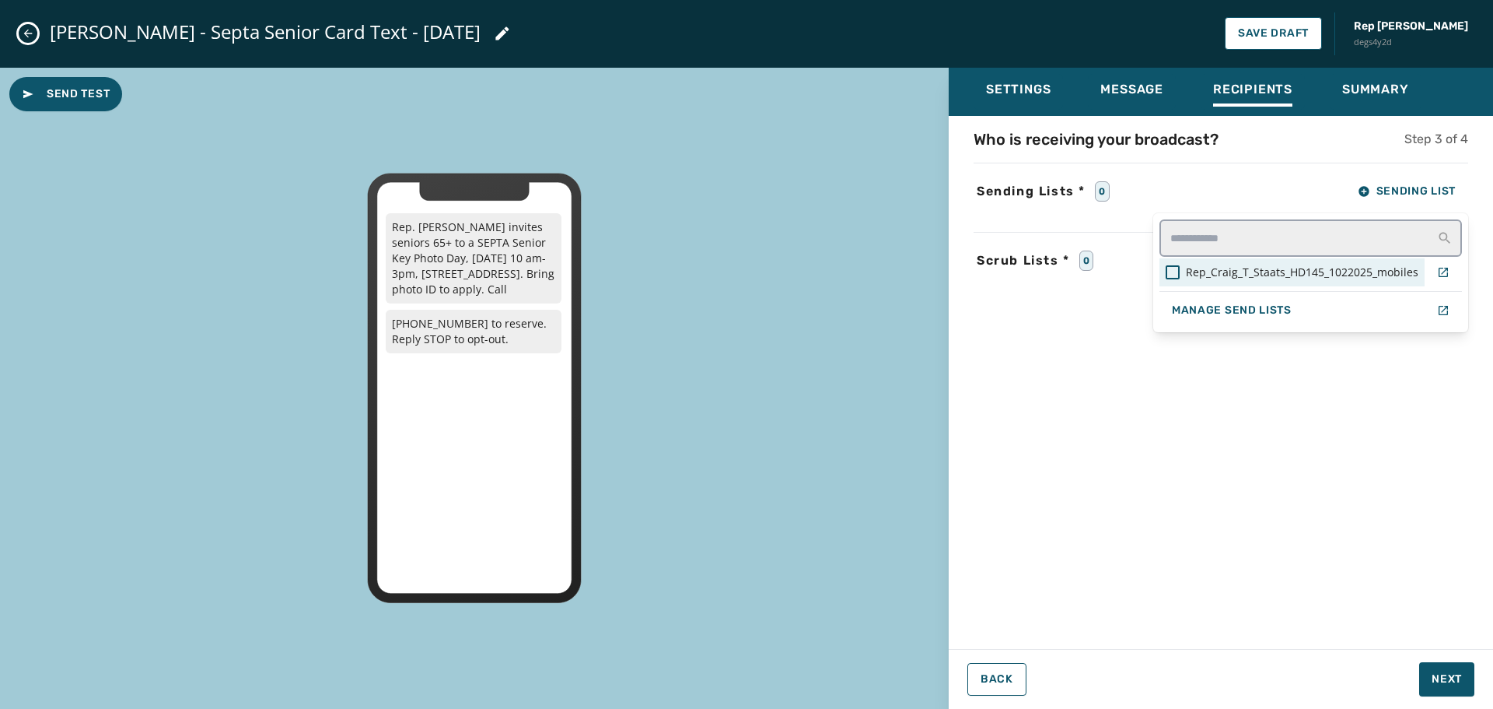
click at [1278, 271] on span "Rep_Craig_T_Staats_HD145_1022025_mobiles" at bounding box center [1302, 272] width 233 height 16
click at [1451, 681] on div "Settings Message Recipients Summary Who is receiving your broadcast? Step 3 of …" at bounding box center [1221, 382] width 544 height 629
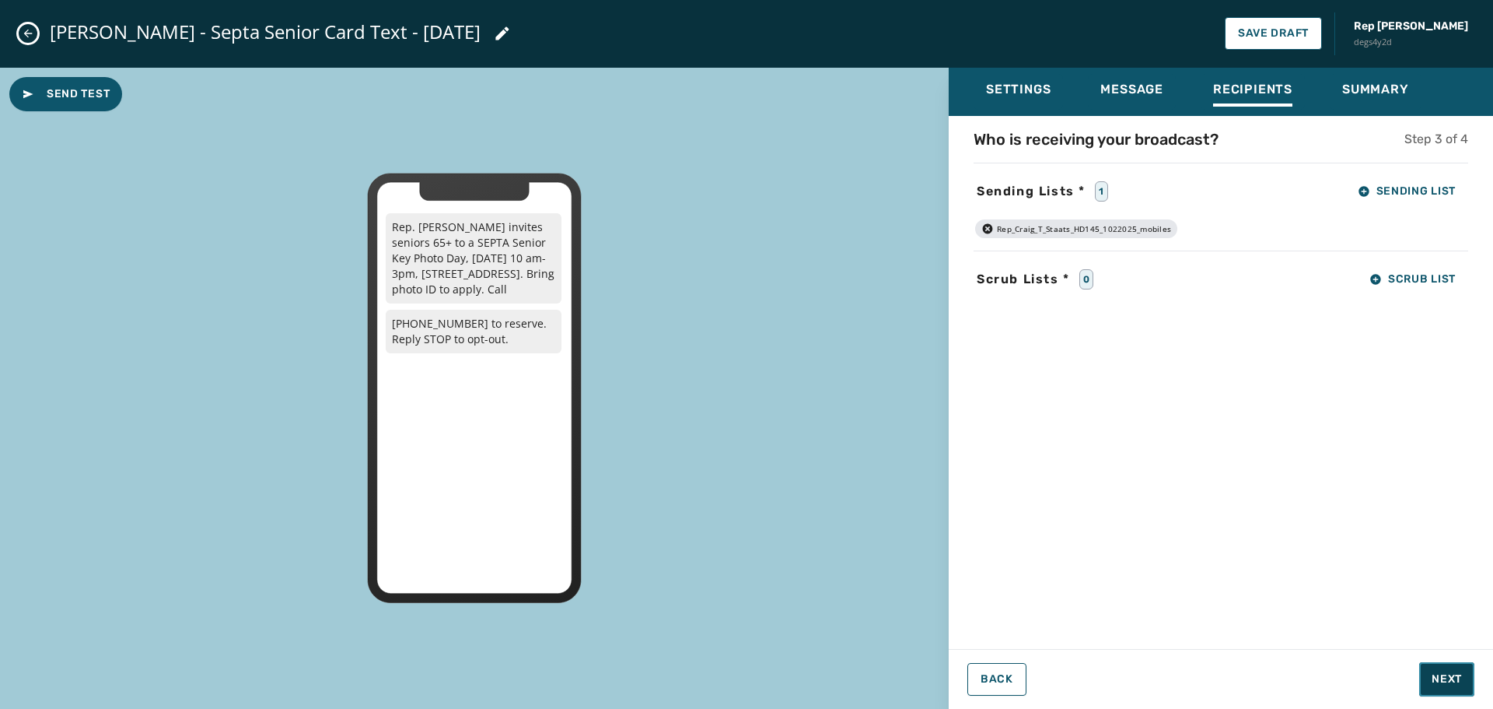
click at [1451, 681] on span "Next" at bounding box center [1447, 679] width 30 height 16
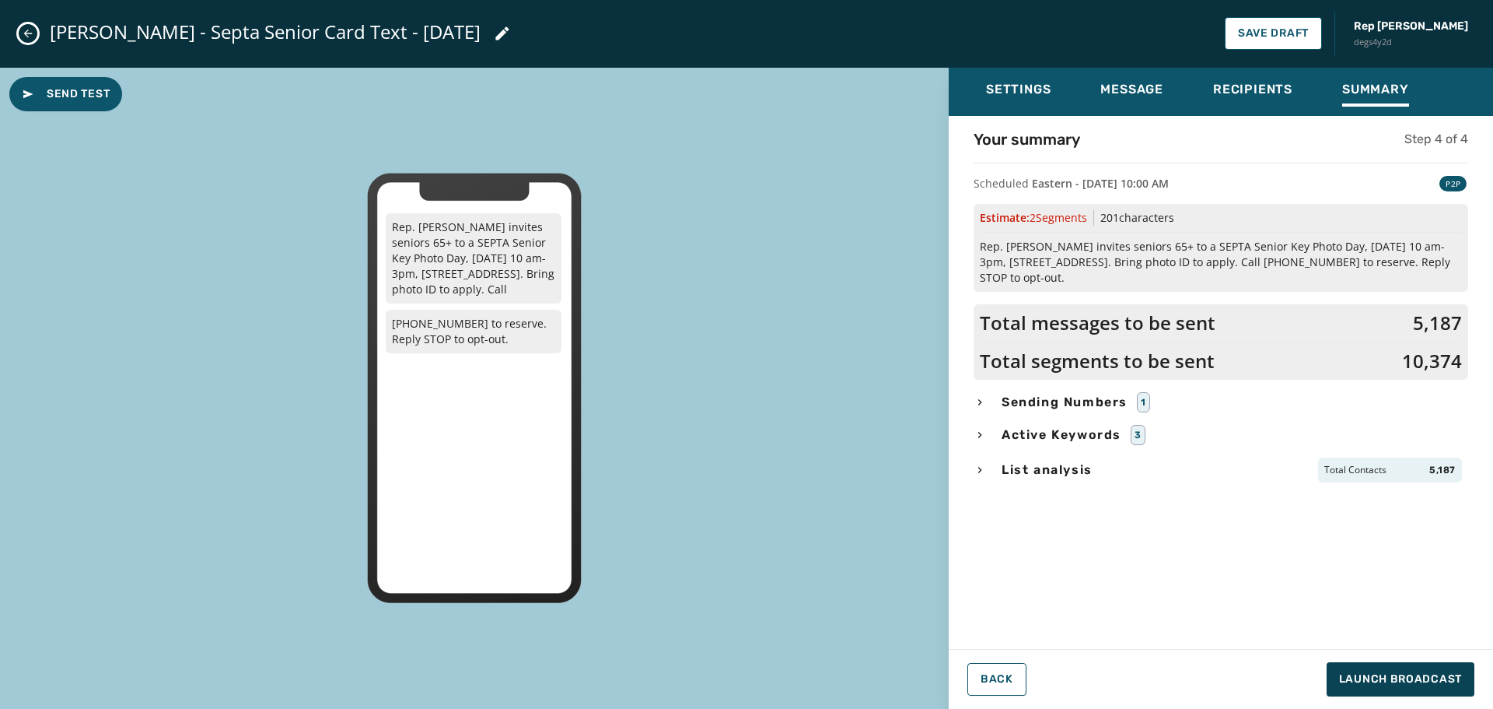
click at [1094, 398] on span "Sending Numbers" at bounding box center [1065, 402] width 132 height 19
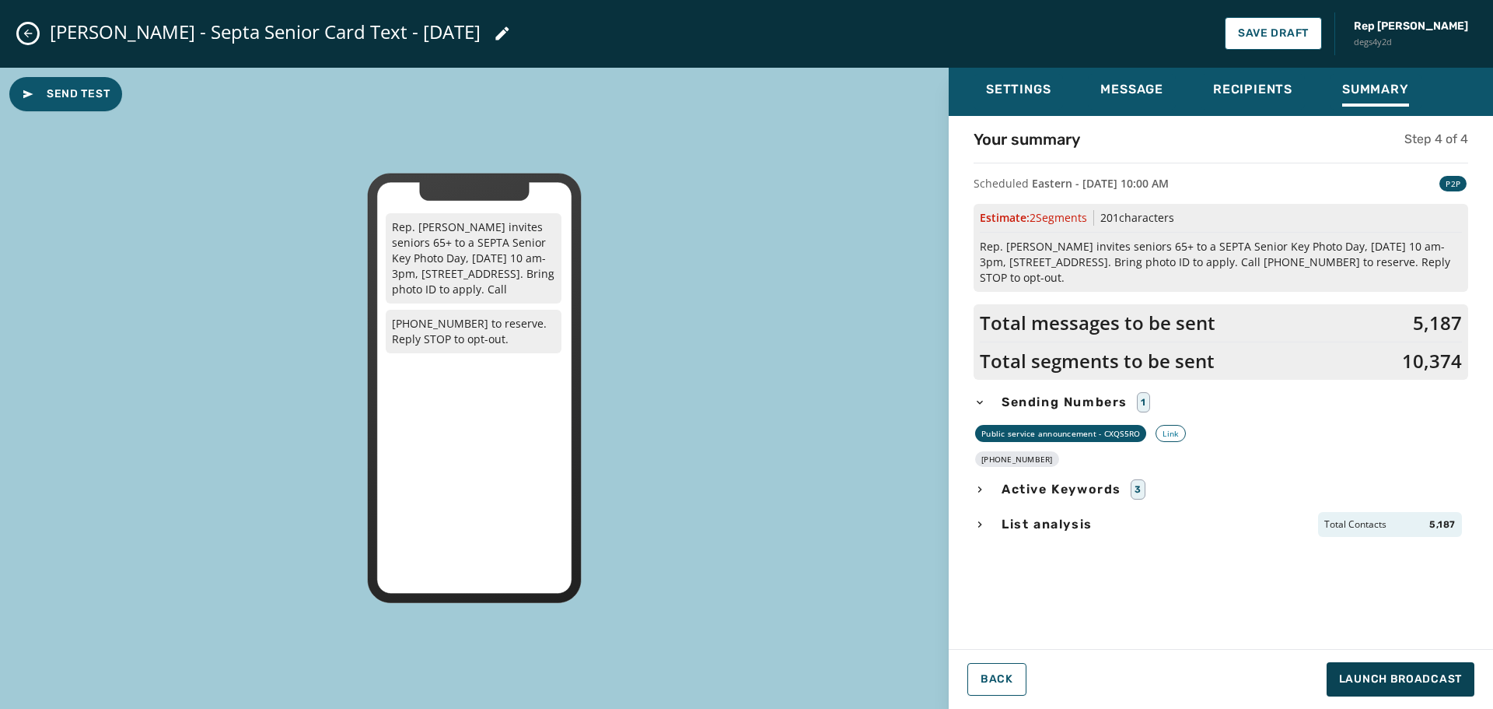
click at [1093, 398] on span "Sending Numbers" at bounding box center [1065, 402] width 132 height 19
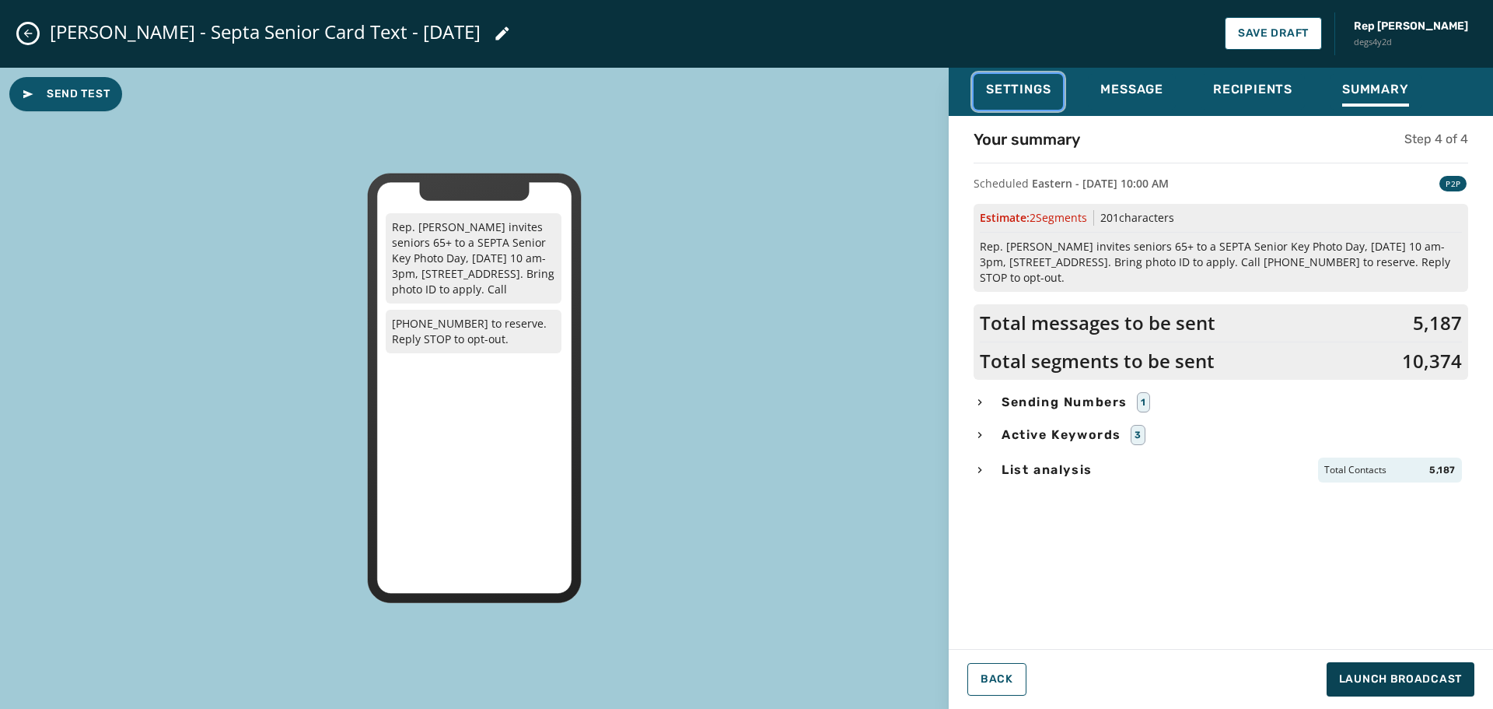
click at [1049, 91] on span "Settings" at bounding box center [1018, 90] width 65 height 16
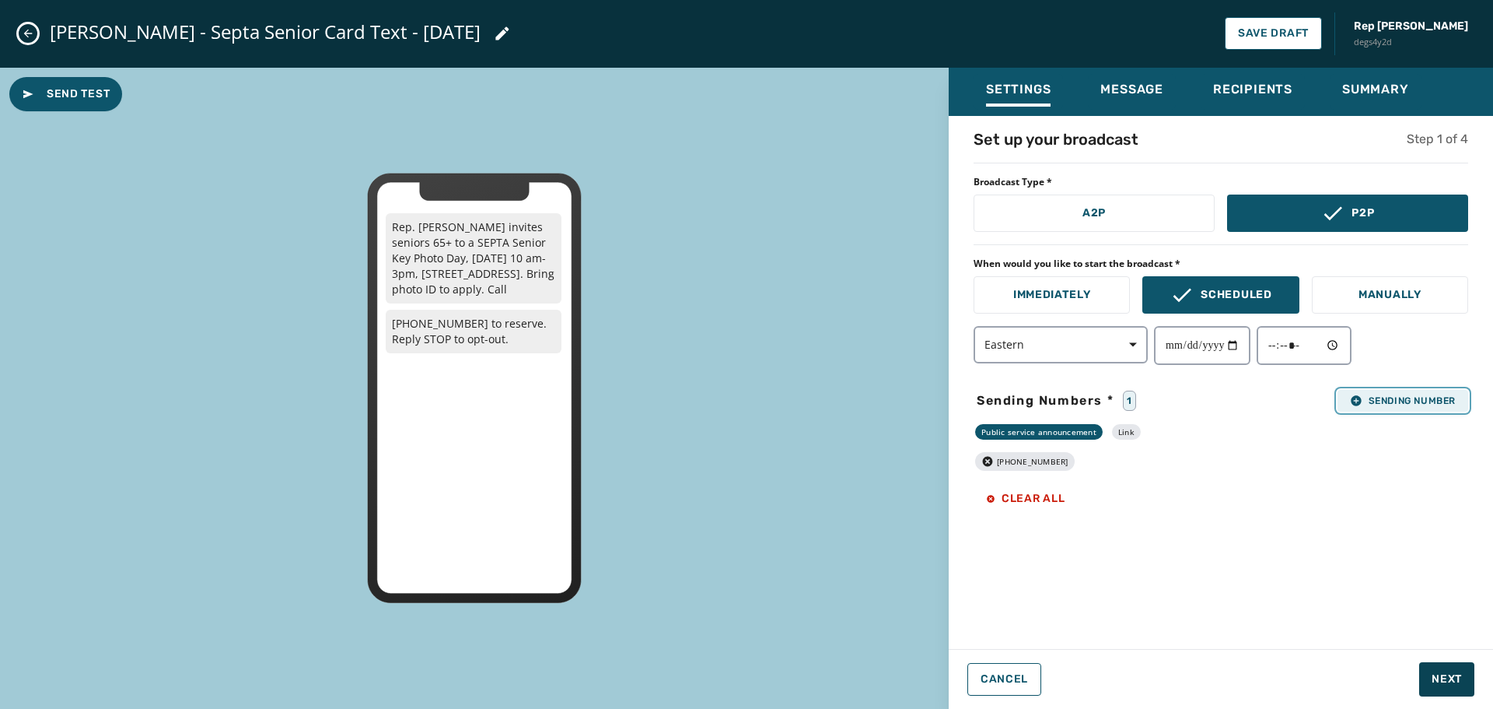
click at [1409, 401] on span "Sending Number" at bounding box center [1403, 400] width 106 height 12
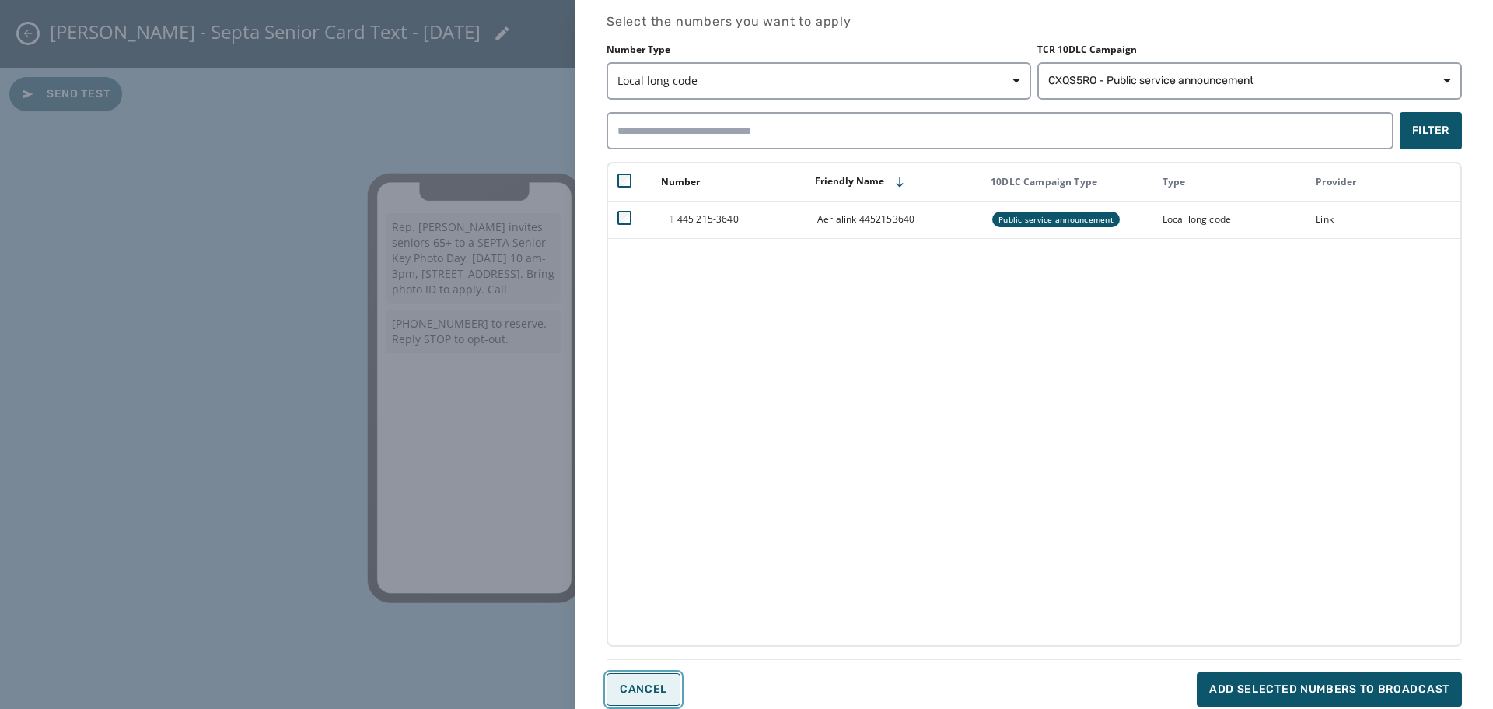
click at [649, 681] on button "Cancel" at bounding box center [644, 689] width 74 height 33
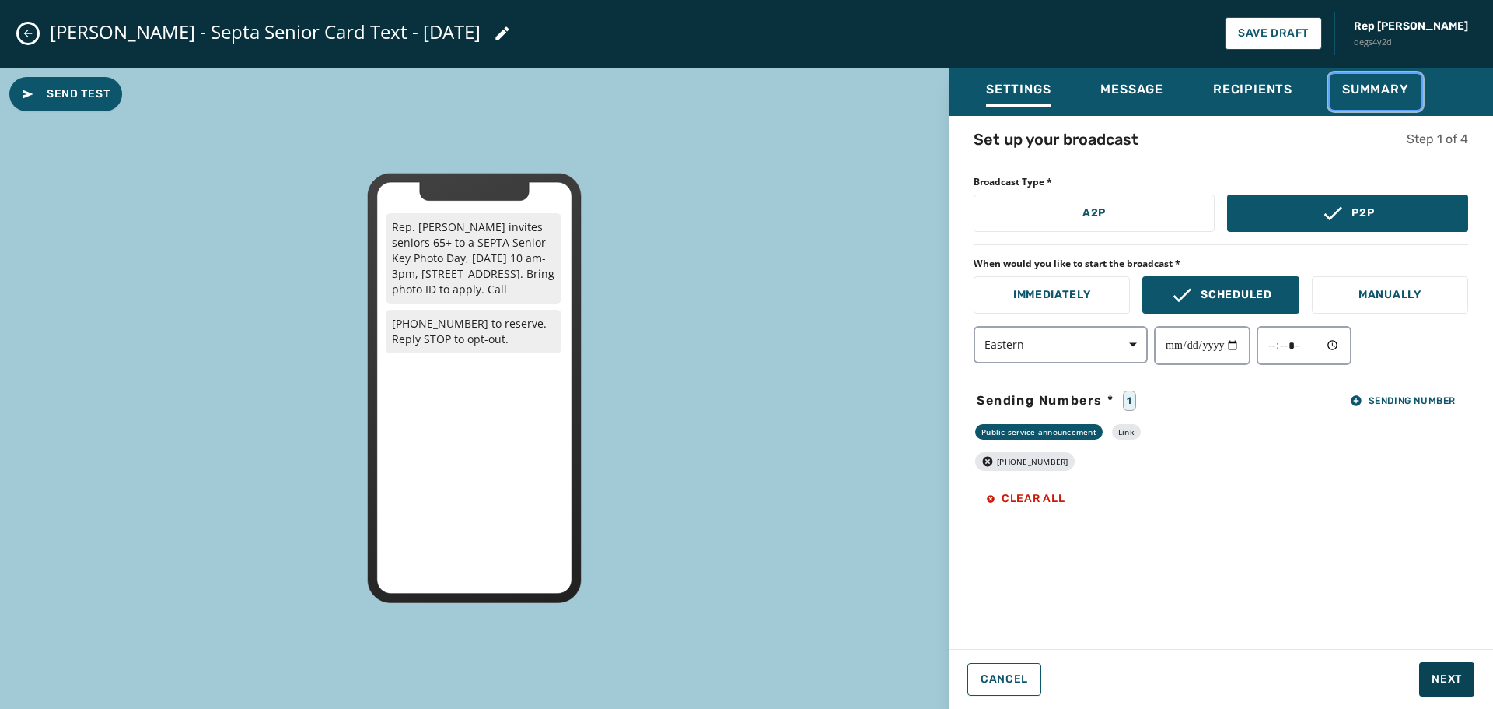
click at [1370, 91] on span "Summary" at bounding box center [1376, 90] width 67 height 16
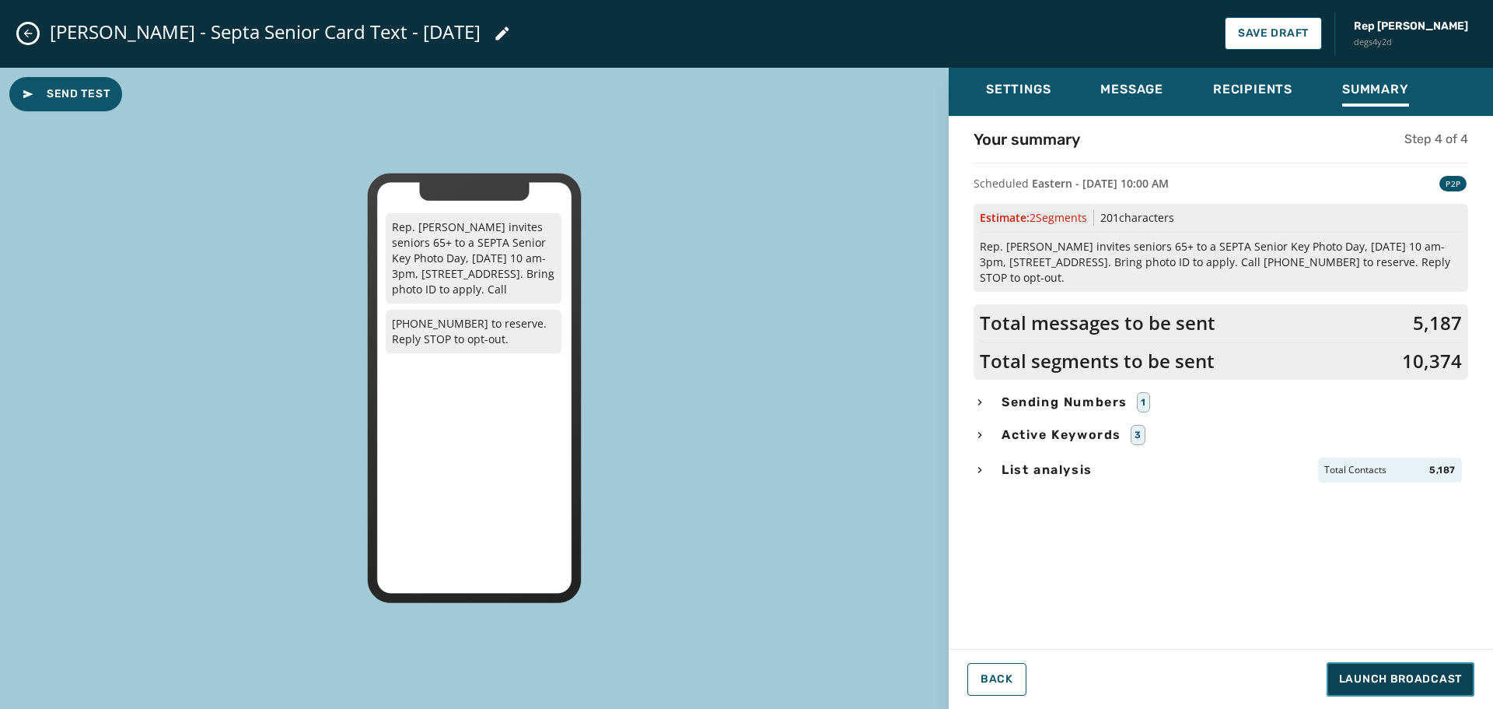
click at [1367, 674] on span "Launch Broadcast" at bounding box center [1400, 679] width 123 height 16
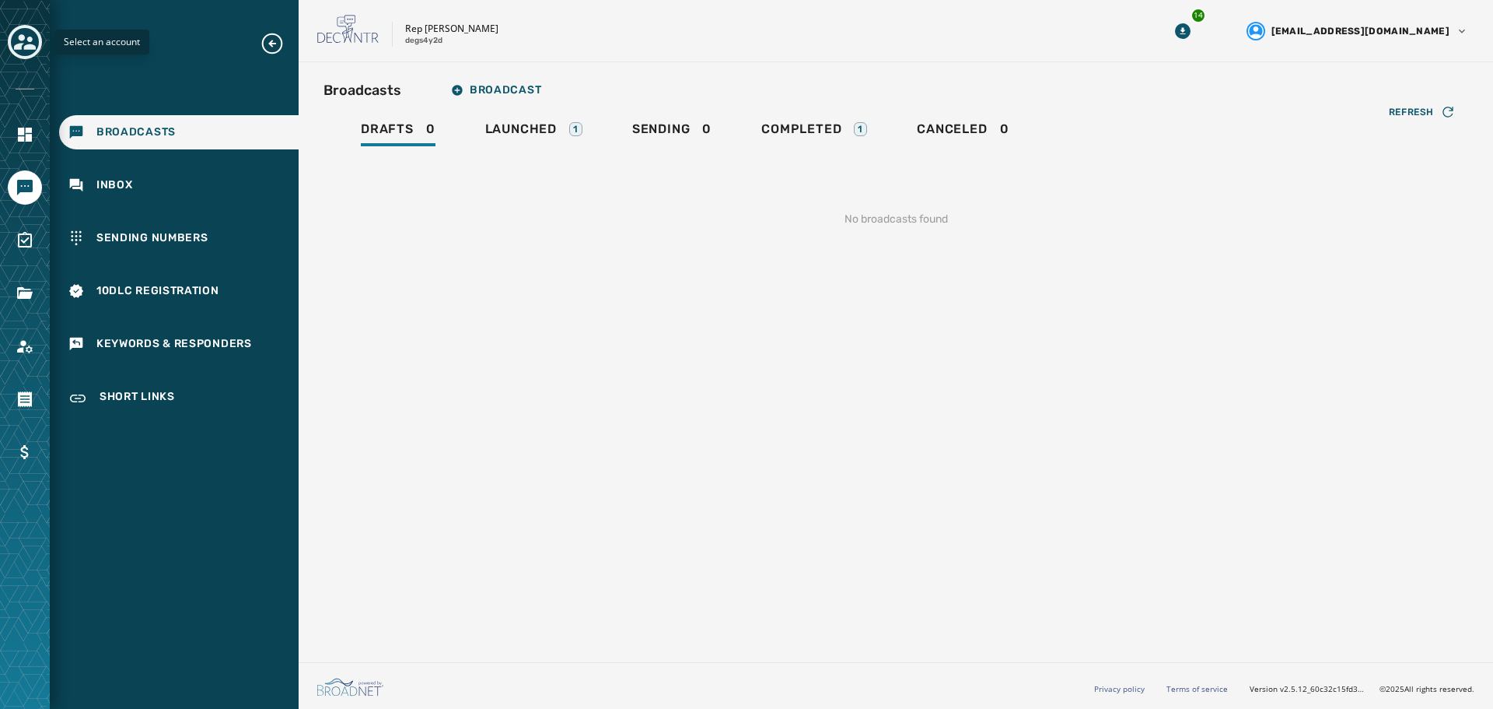
click at [26, 37] on icon "Toggle account select drawer" at bounding box center [25, 42] width 22 height 22
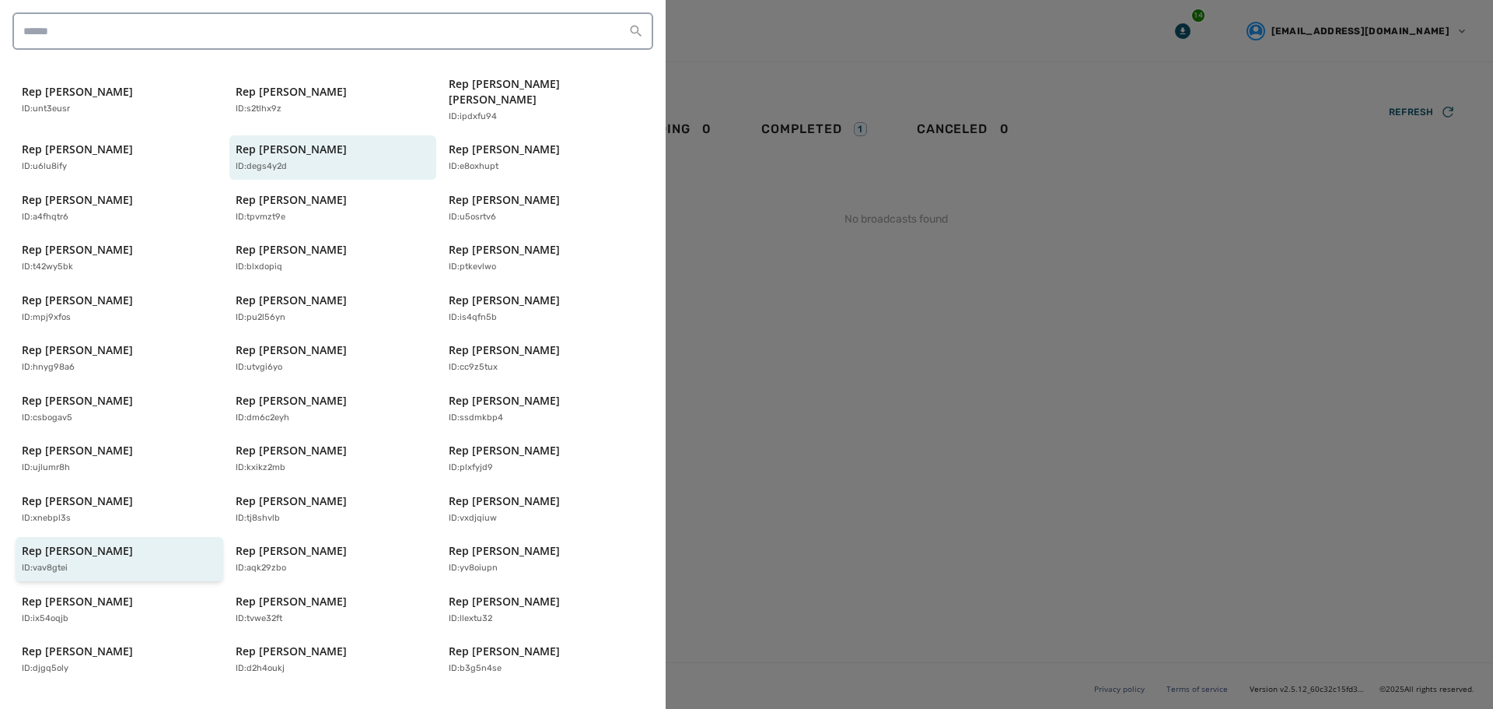
scroll to position [333, 0]
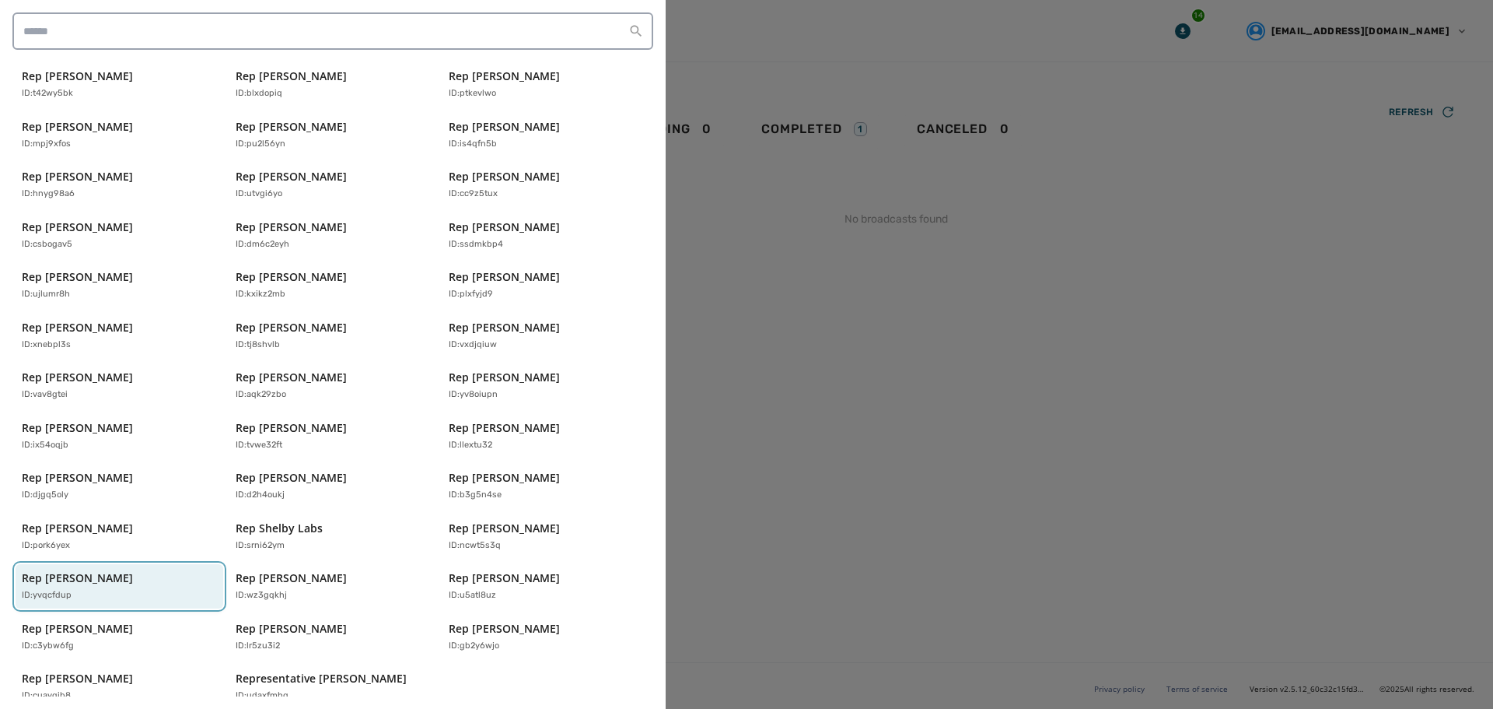
click at [151, 570] on div "Rep [PERSON_NAME] ID: yvqcfdup" at bounding box center [112, 586] width 180 height 32
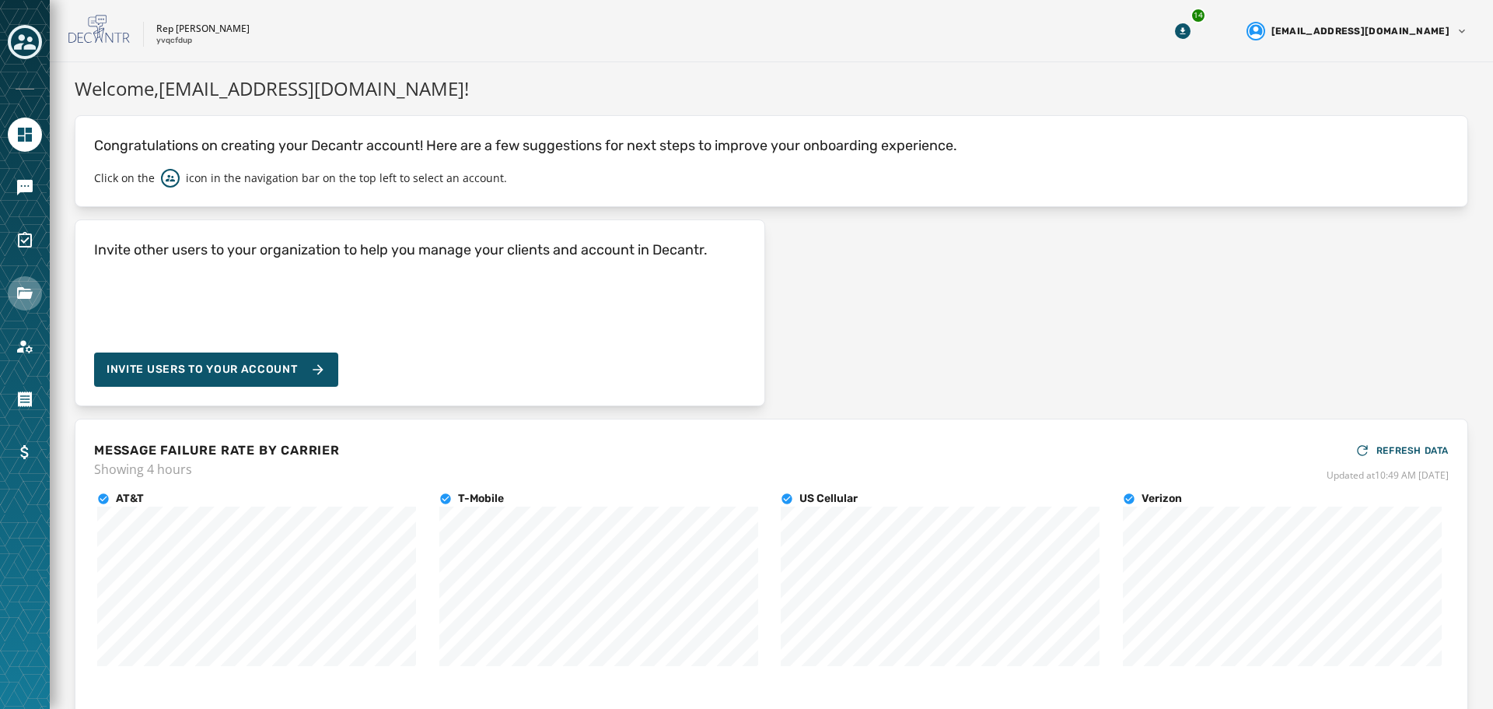
click at [12, 301] on link "Navigate to Files" at bounding box center [25, 293] width 34 height 34
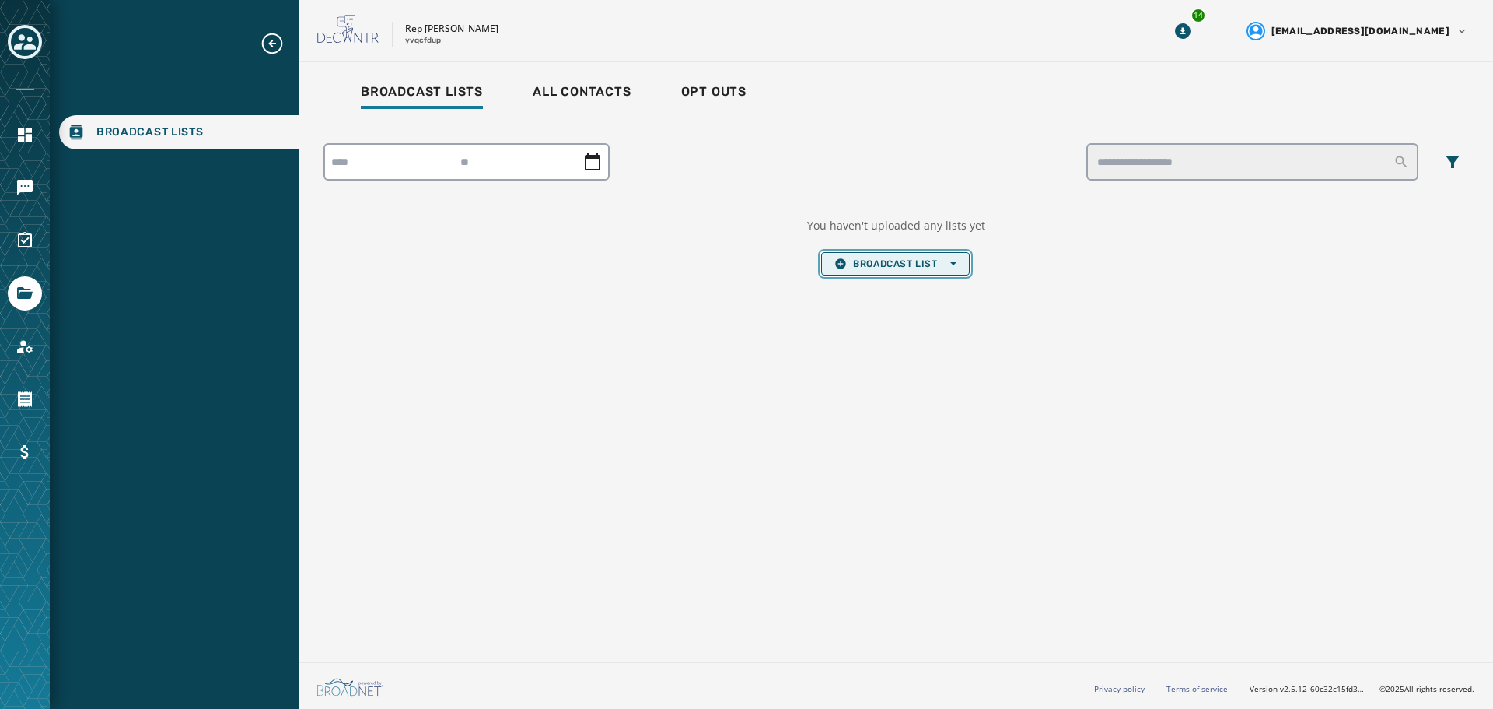
click at [909, 268] on span "Broadcast List Open options" at bounding box center [895, 263] width 121 height 12
click at [904, 290] on span "Upload List" at bounding box center [895, 287] width 121 height 12
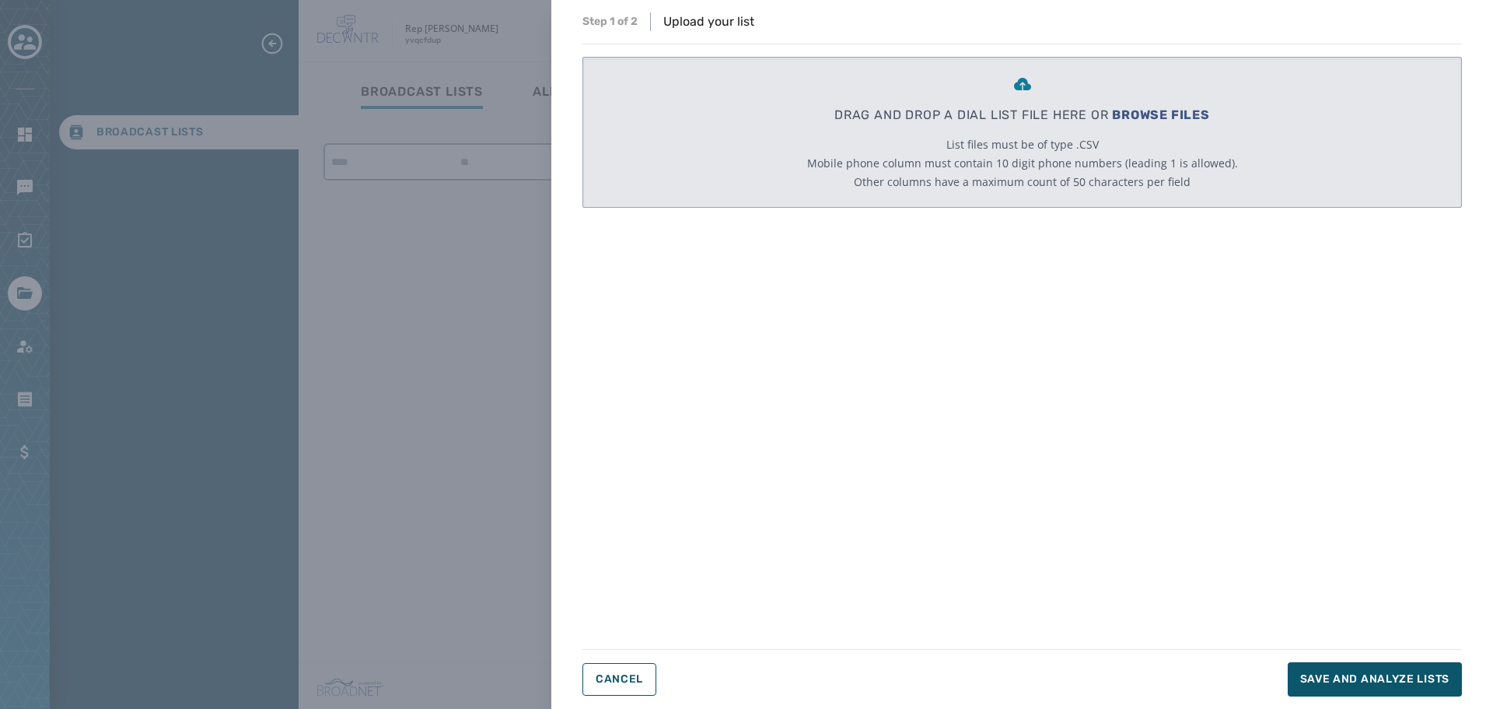
click at [1150, 111] on span "BROWSE FILES" at bounding box center [1161, 114] width 98 height 15
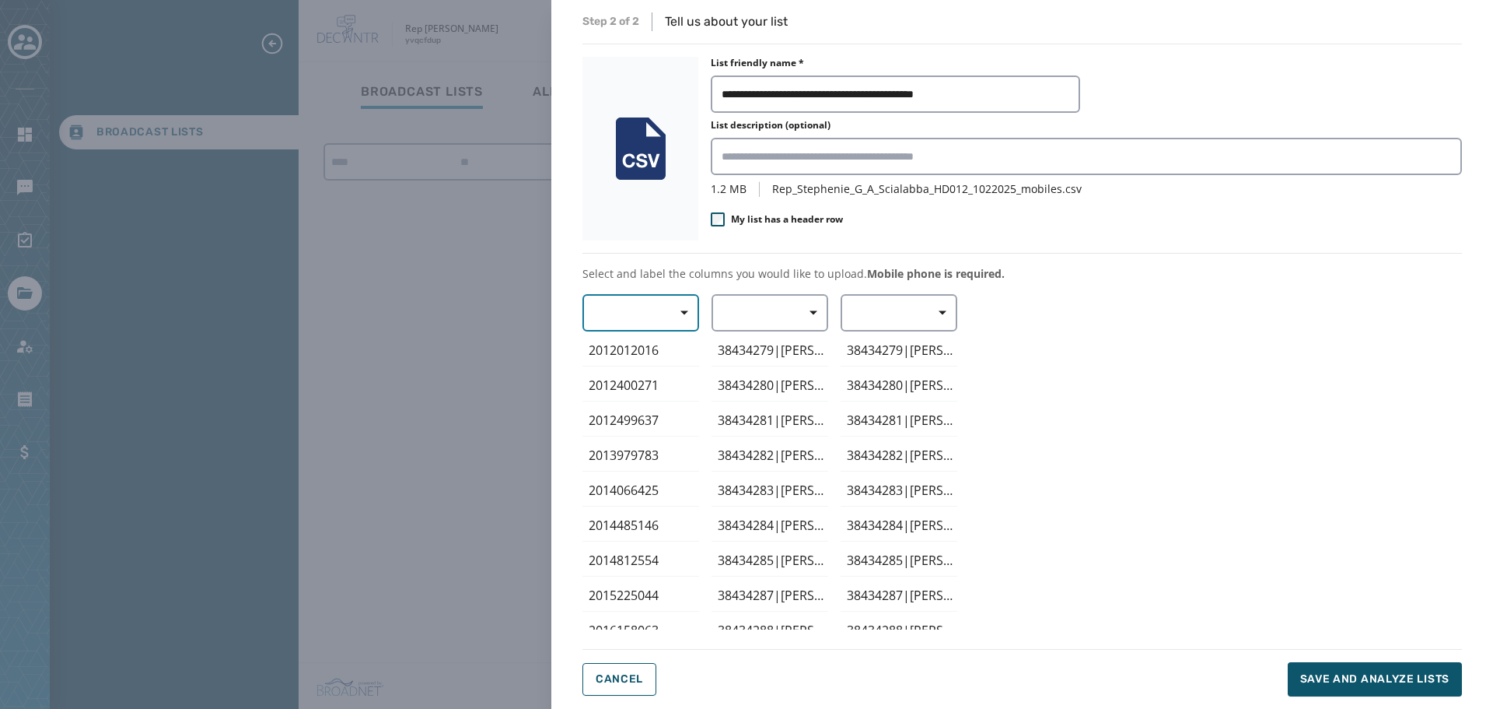
click at [689, 318] on span "button" at bounding box center [678, 312] width 37 height 31
click at [668, 341] on span "Mobile Phone" at bounding box center [637, 349] width 72 height 16
click at [817, 313] on icon "button" at bounding box center [814, 313] width 8 height 8
click at [789, 402] on span "First Name" at bounding box center [766, 405] width 72 height 16
click at [1364, 686] on span "Save and analyze lists" at bounding box center [1375, 679] width 149 height 16
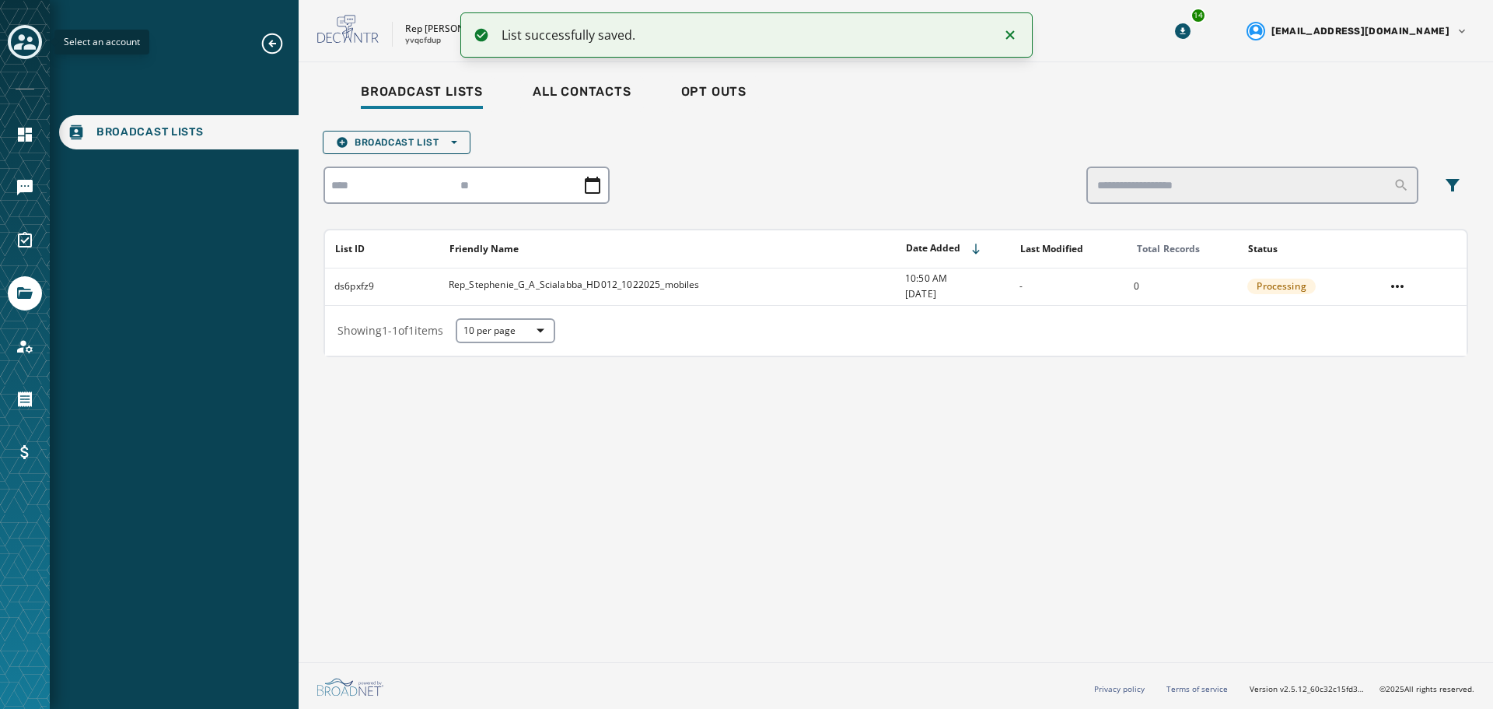
click at [28, 49] on icon "Toggle account select drawer" at bounding box center [25, 42] width 22 height 16
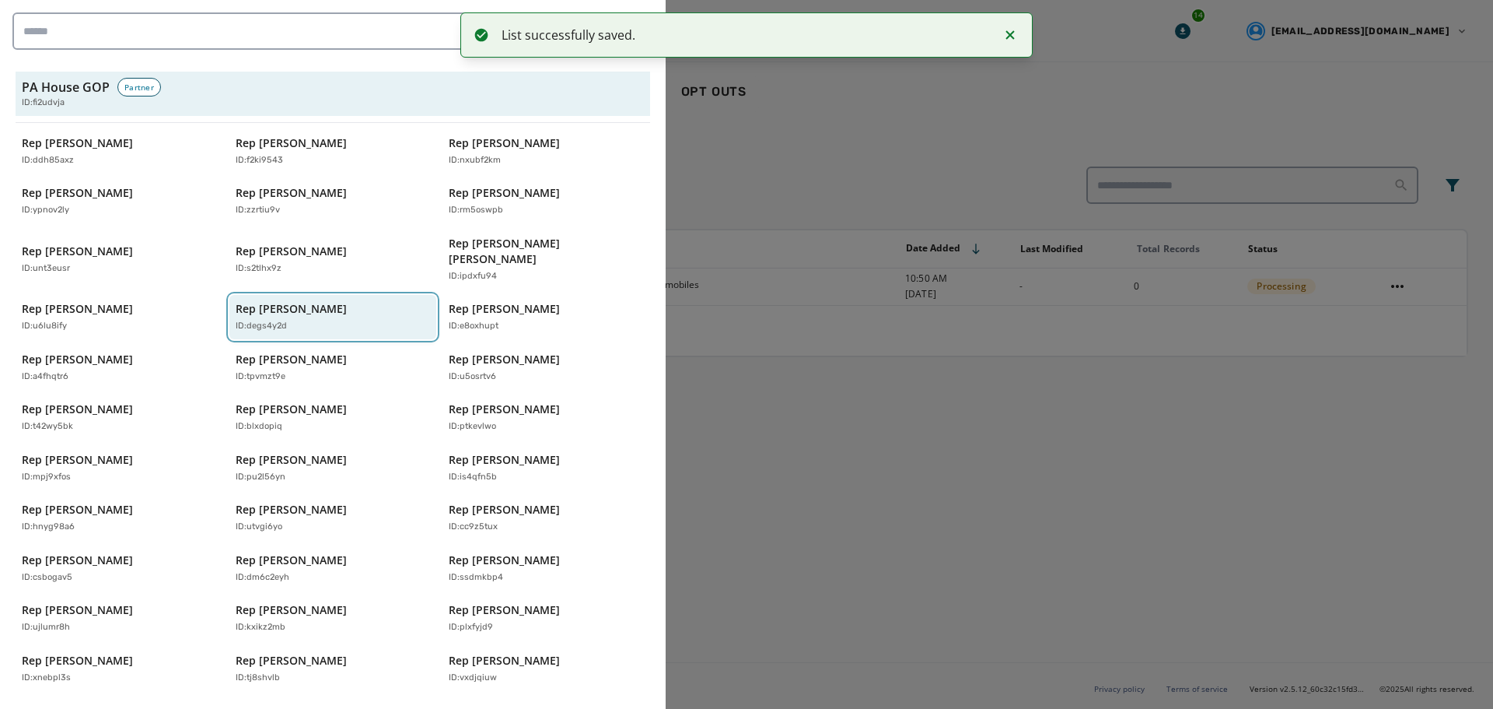
click at [264, 301] on p "Rep [PERSON_NAME]" at bounding box center [291, 309] width 111 height 16
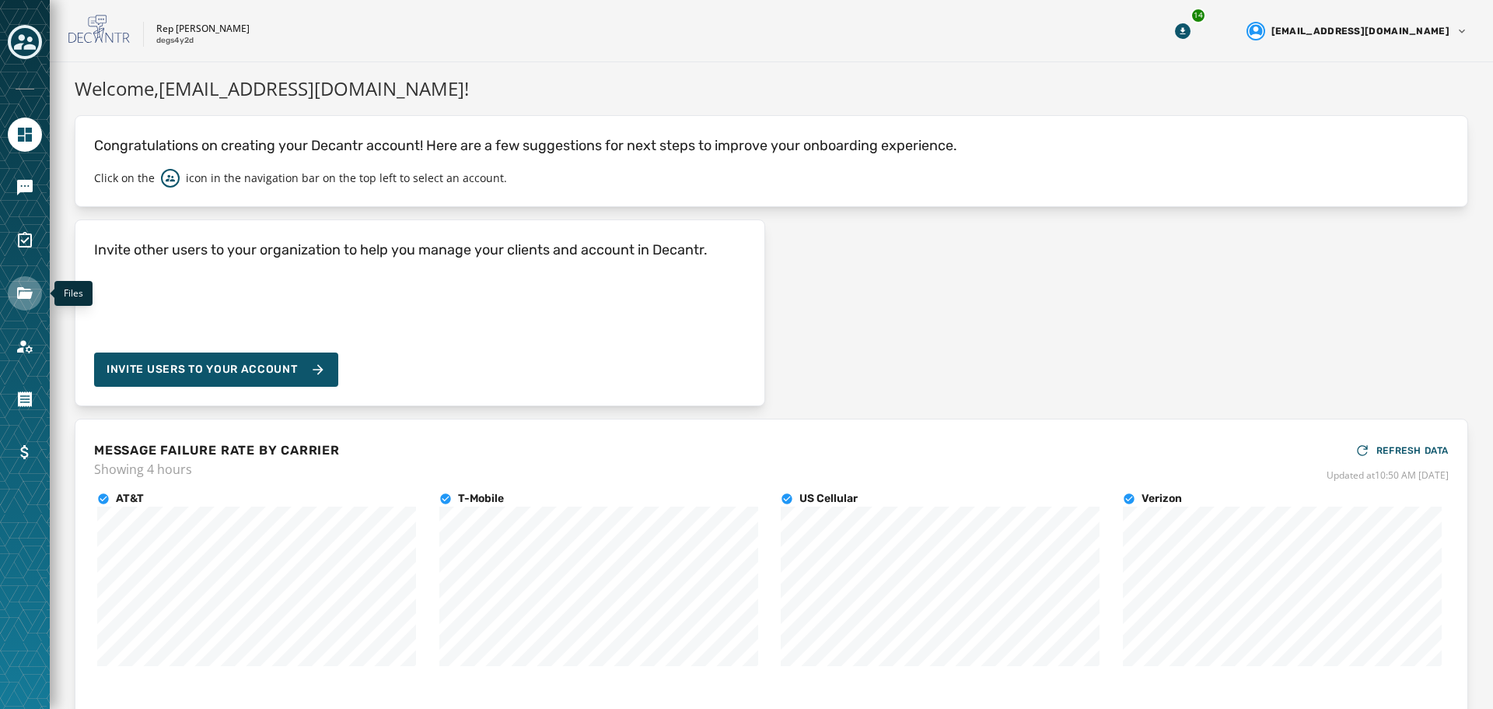
click at [33, 286] on icon "Navigate to Files" at bounding box center [25, 293] width 19 height 19
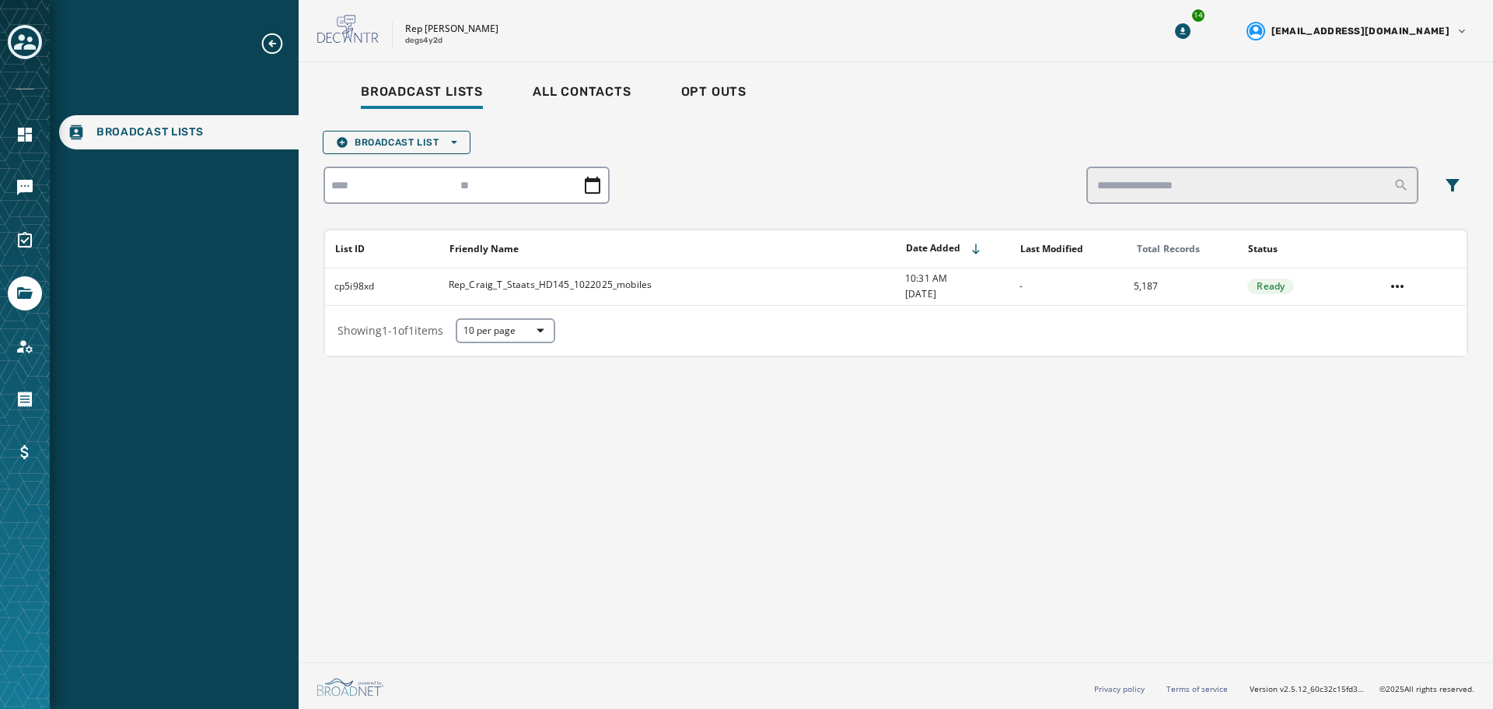
click at [20, 59] on div at bounding box center [25, 43] width 34 height 36
click at [20, 49] on icon "Toggle account select drawer" at bounding box center [25, 42] width 22 height 16
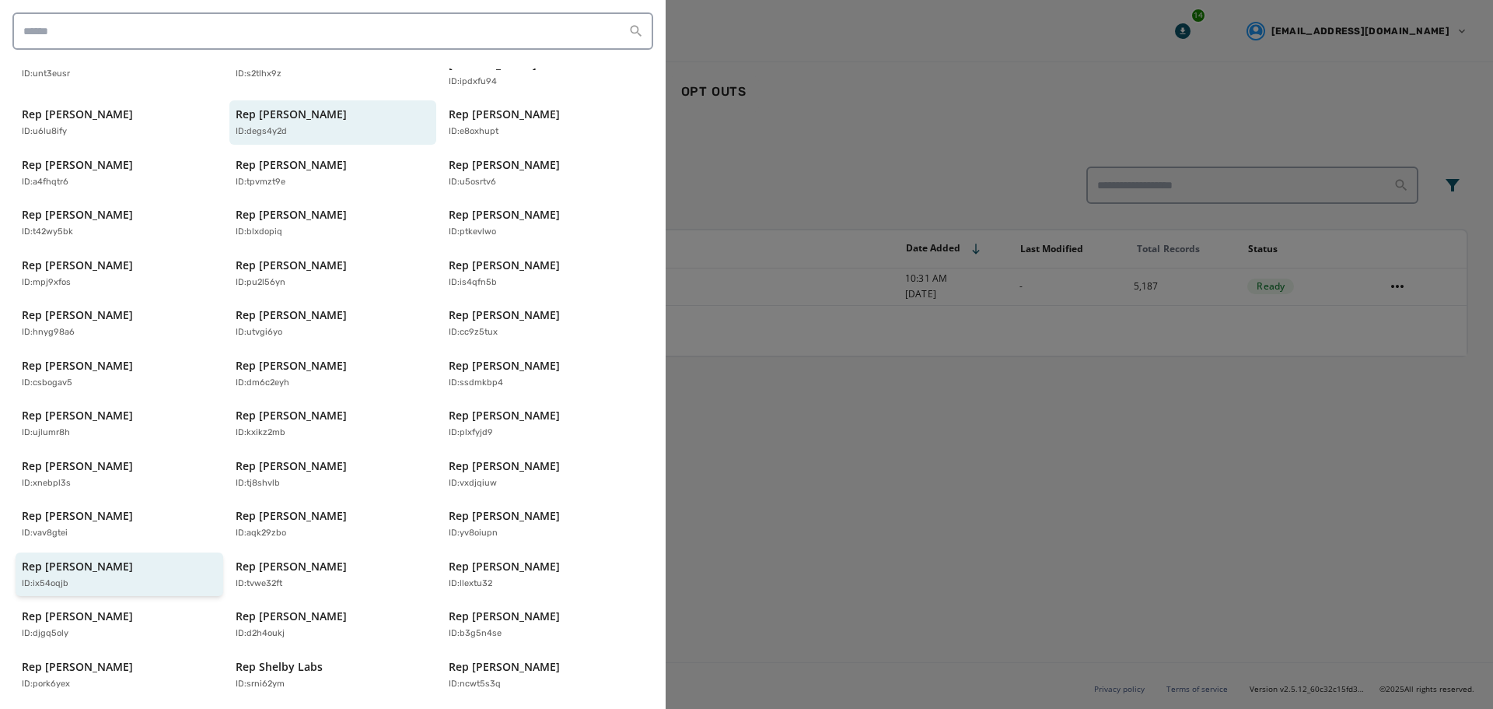
scroll to position [311, 0]
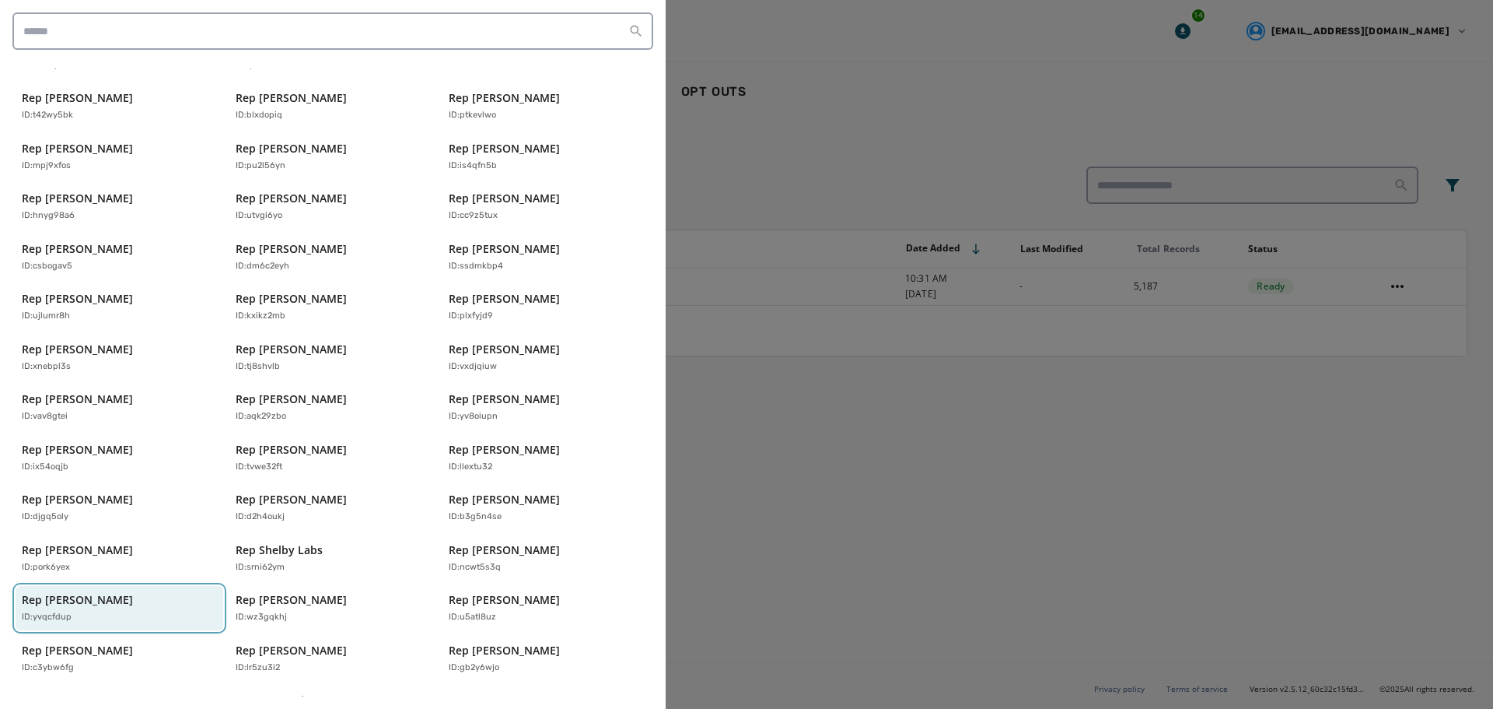
click at [97, 592] on p "Rep [PERSON_NAME]" at bounding box center [77, 600] width 111 height 16
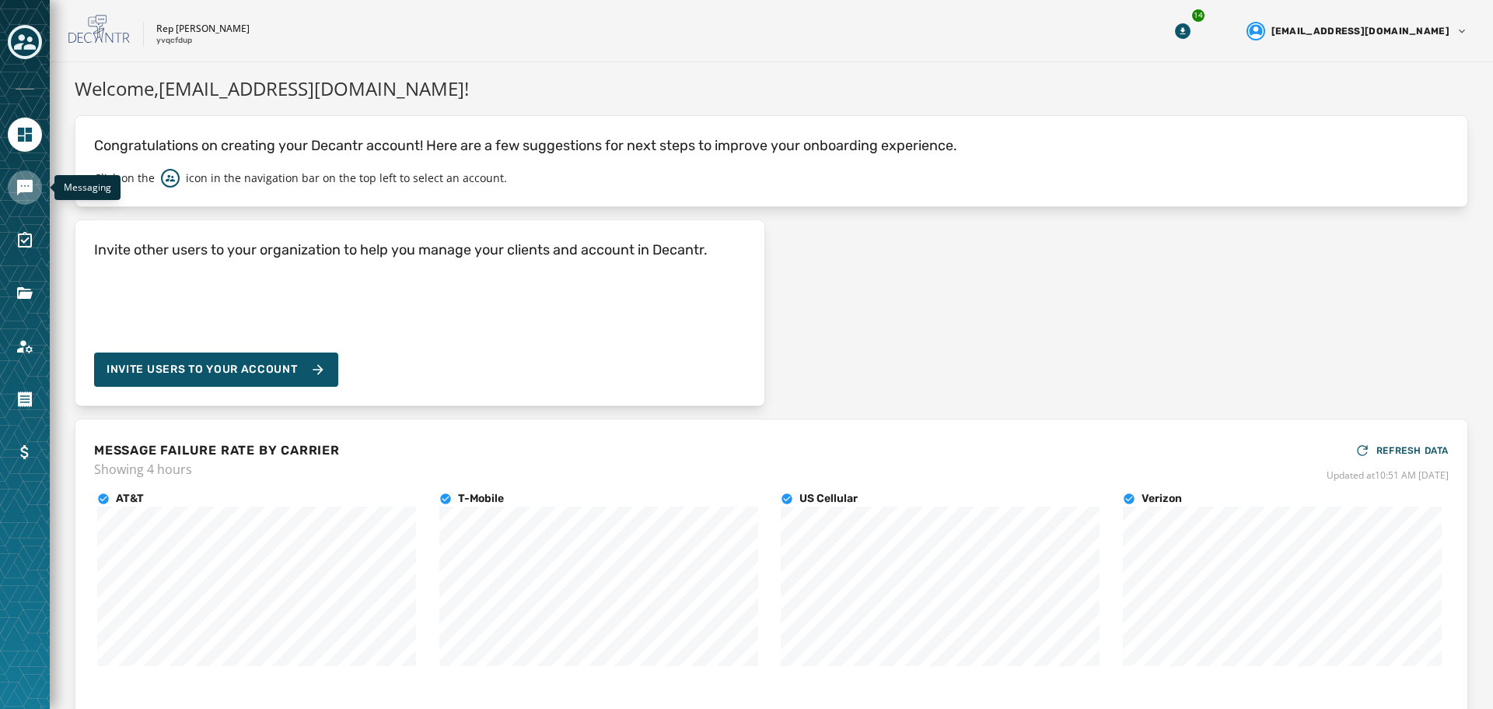
click at [20, 194] on icon "Navigate to Messaging" at bounding box center [25, 187] width 19 height 19
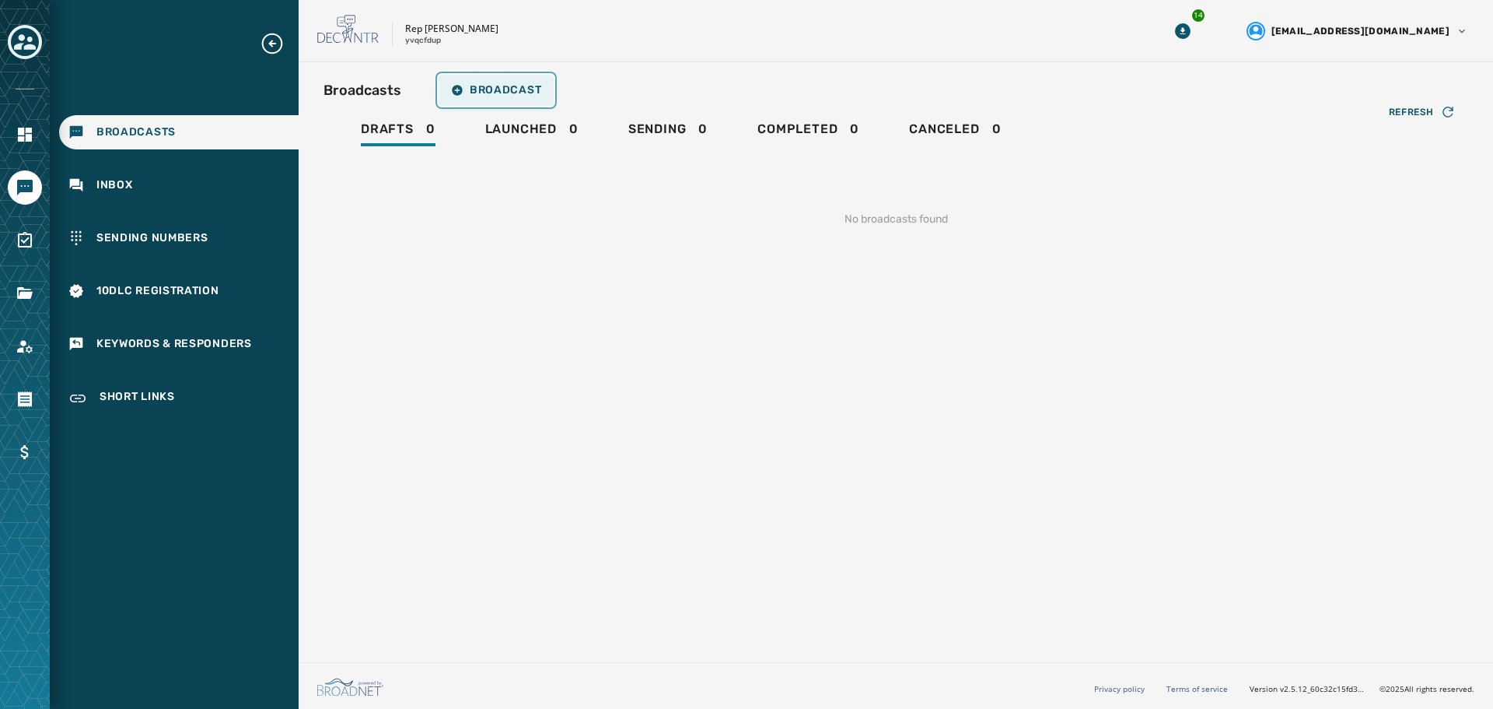
click at [522, 94] on span "Broadcast" at bounding box center [496, 90] width 90 height 12
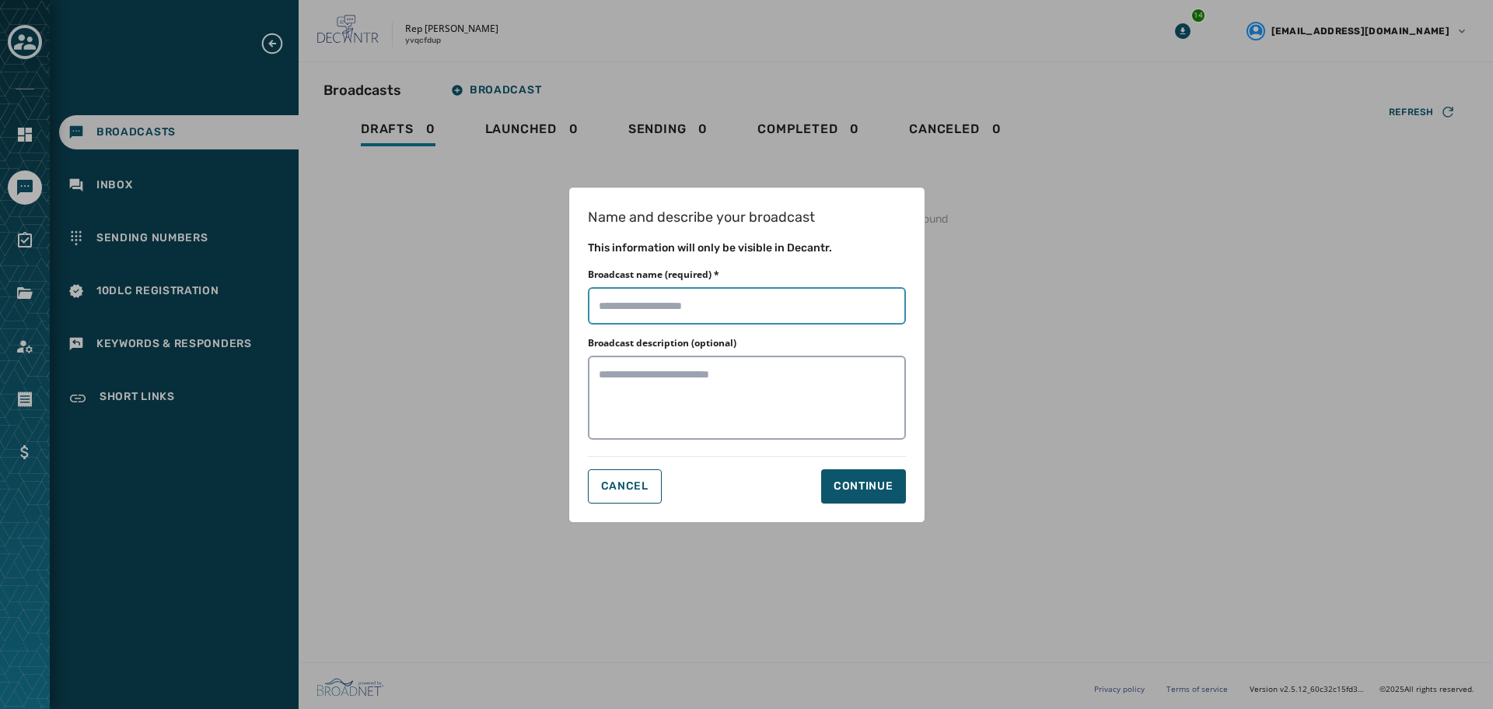
click at [707, 303] on input "Broadcast name (required) *" at bounding box center [747, 305] width 318 height 37
click at [732, 308] on input "Broadcast name (required) *" at bounding box center [747, 305] width 318 height 37
type input "**********"
click at [865, 499] on button "Continue" at bounding box center [863, 486] width 85 height 34
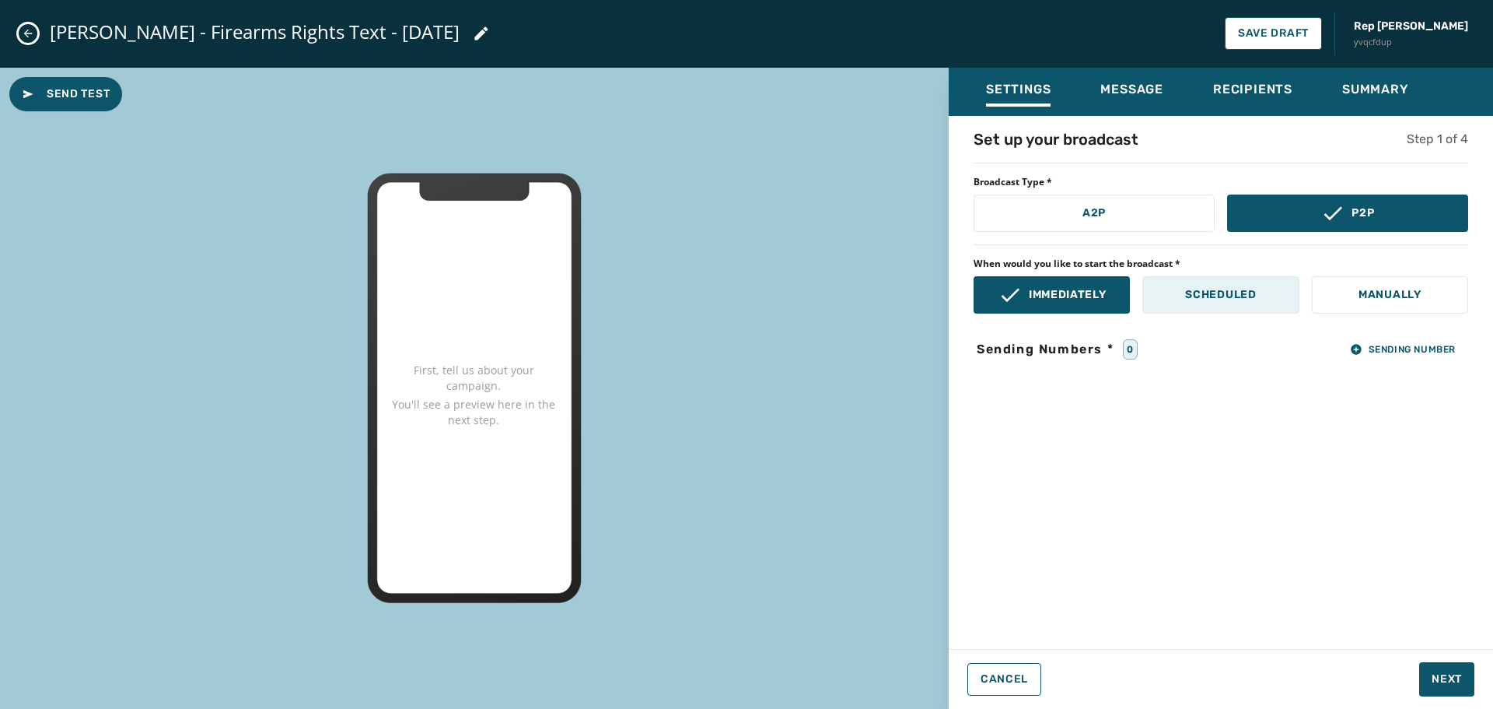
click at [1215, 301] on p "Scheduled" at bounding box center [1220, 295] width 71 height 16
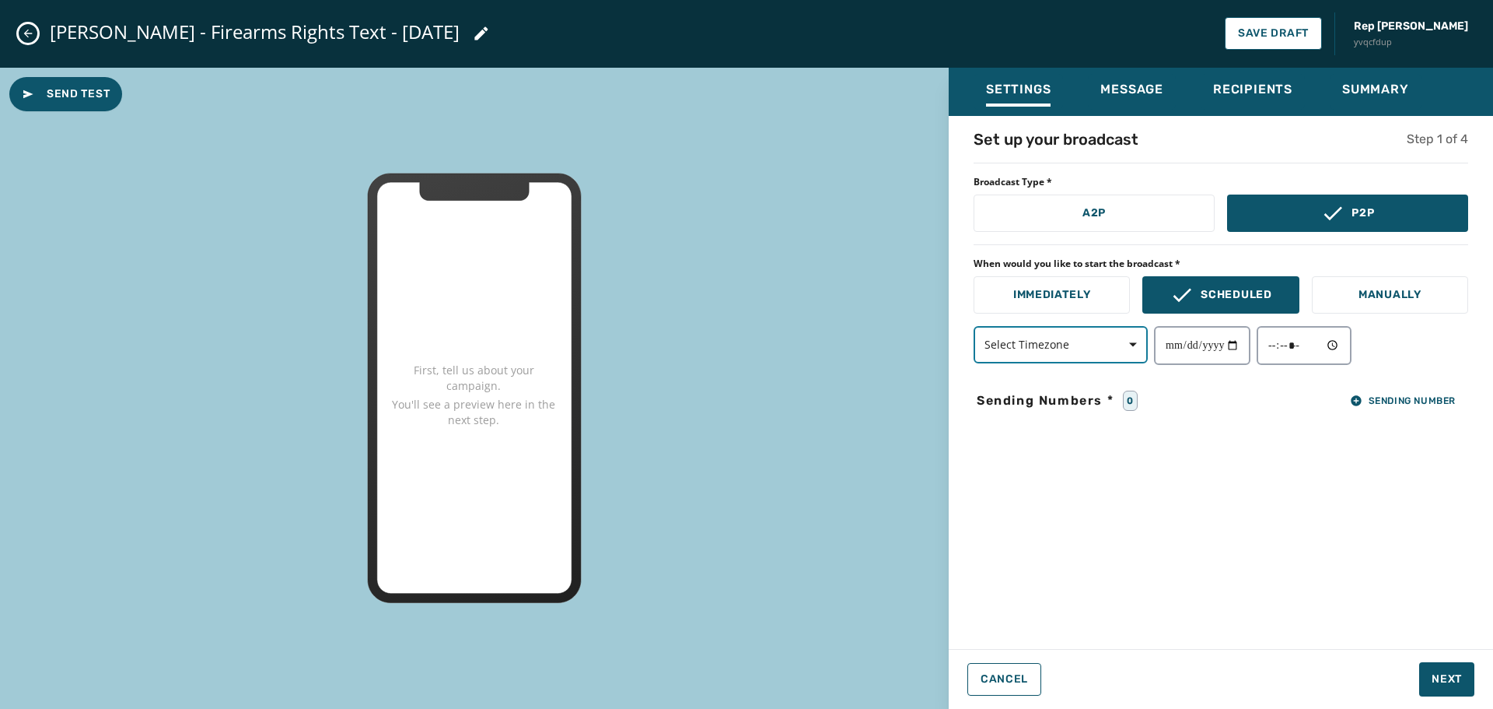
click at [1121, 346] on span "button" at bounding box center [1127, 344] width 37 height 31
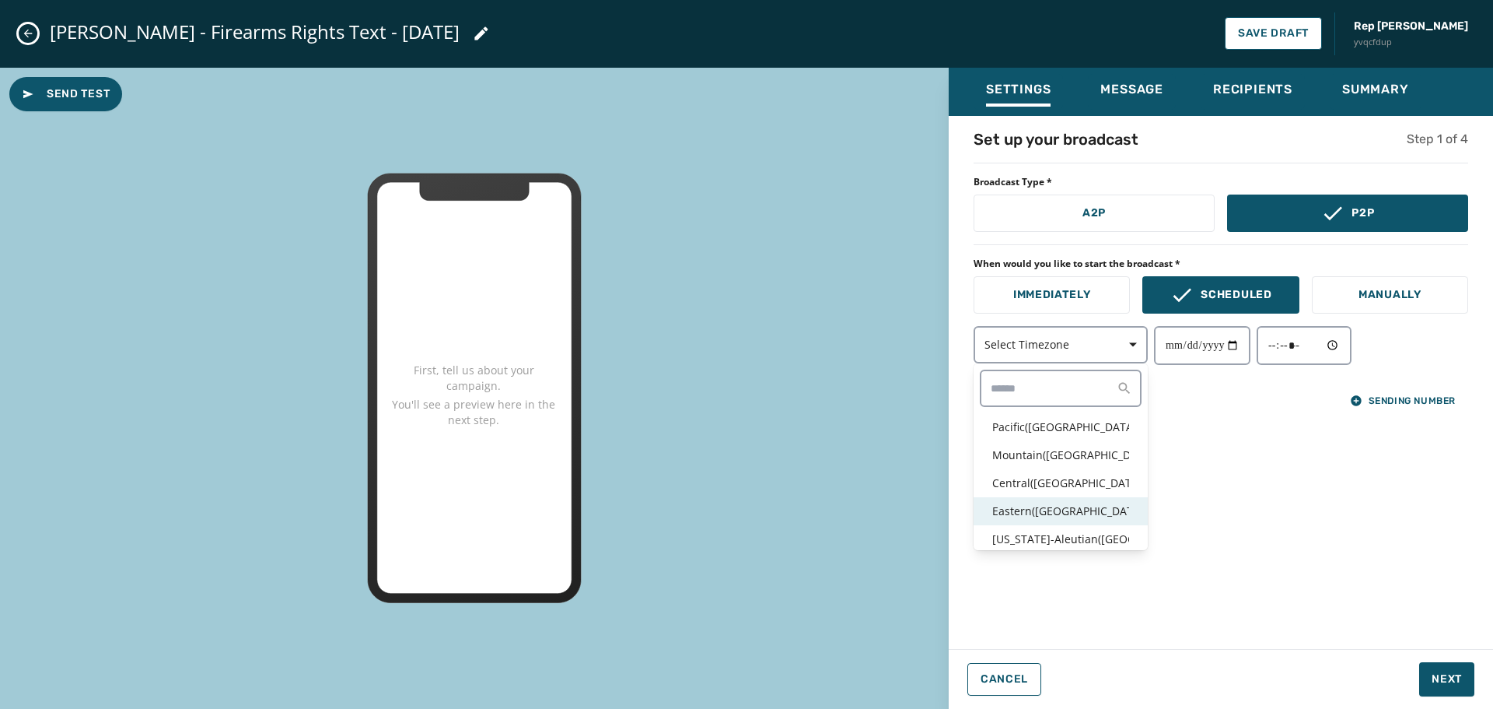
click at [1052, 508] on p "Eastern ( [GEOGRAPHIC_DATA] / [GEOGRAPHIC_DATA] )" at bounding box center [1061, 511] width 137 height 16
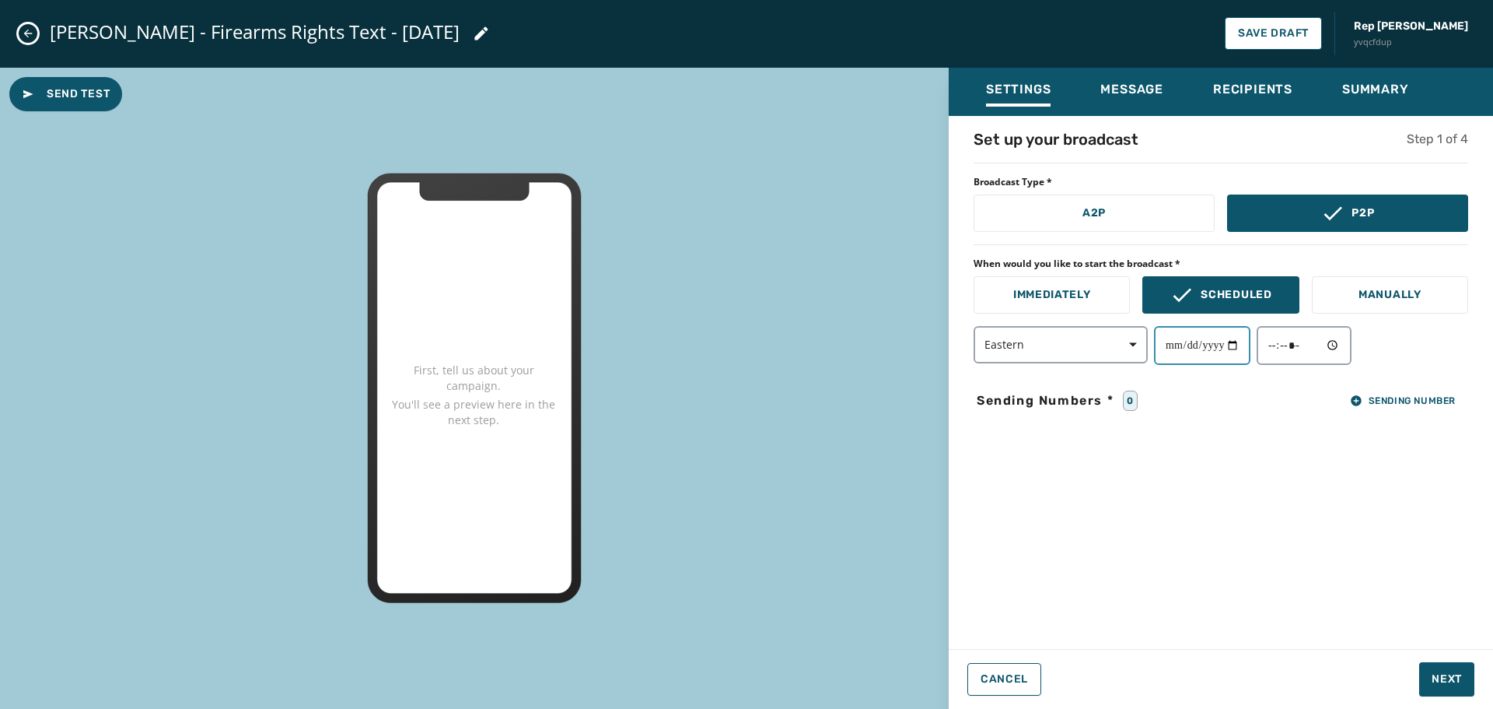
click at [1239, 348] on input "date" at bounding box center [1202, 345] width 96 height 39
type input "**********"
click at [1309, 348] on input "time" at bounding box center [1304, 345] width 95 height 39
click at [1352, 342] on input "time" at bounding box center [1304, 345] width 95 height 39
click at [1345, 345] on input "time" at bounding box center [1304, 345] width 95 height 39
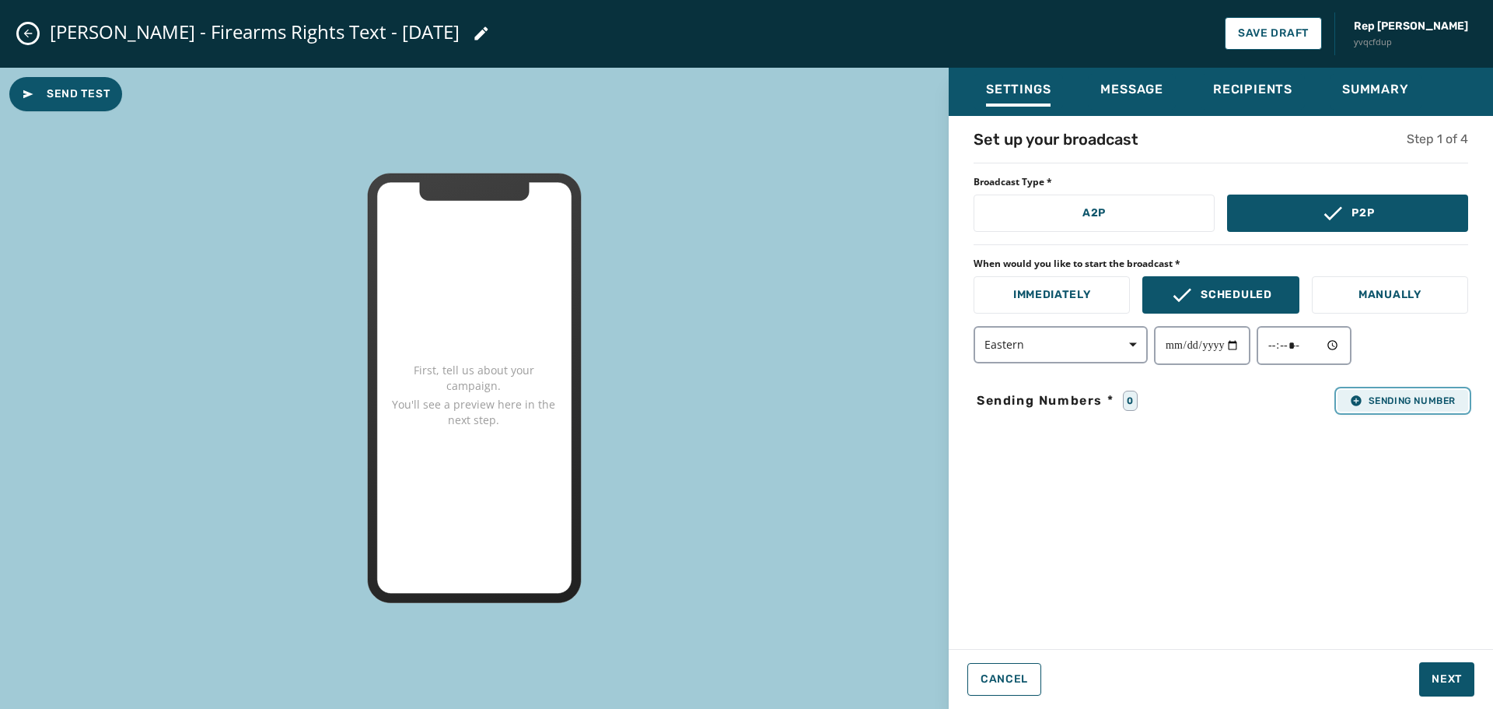
type input "*****"
click at [1437, 401] on span "Sending Number" at bounding box center [1403, 400] width 106 height 12
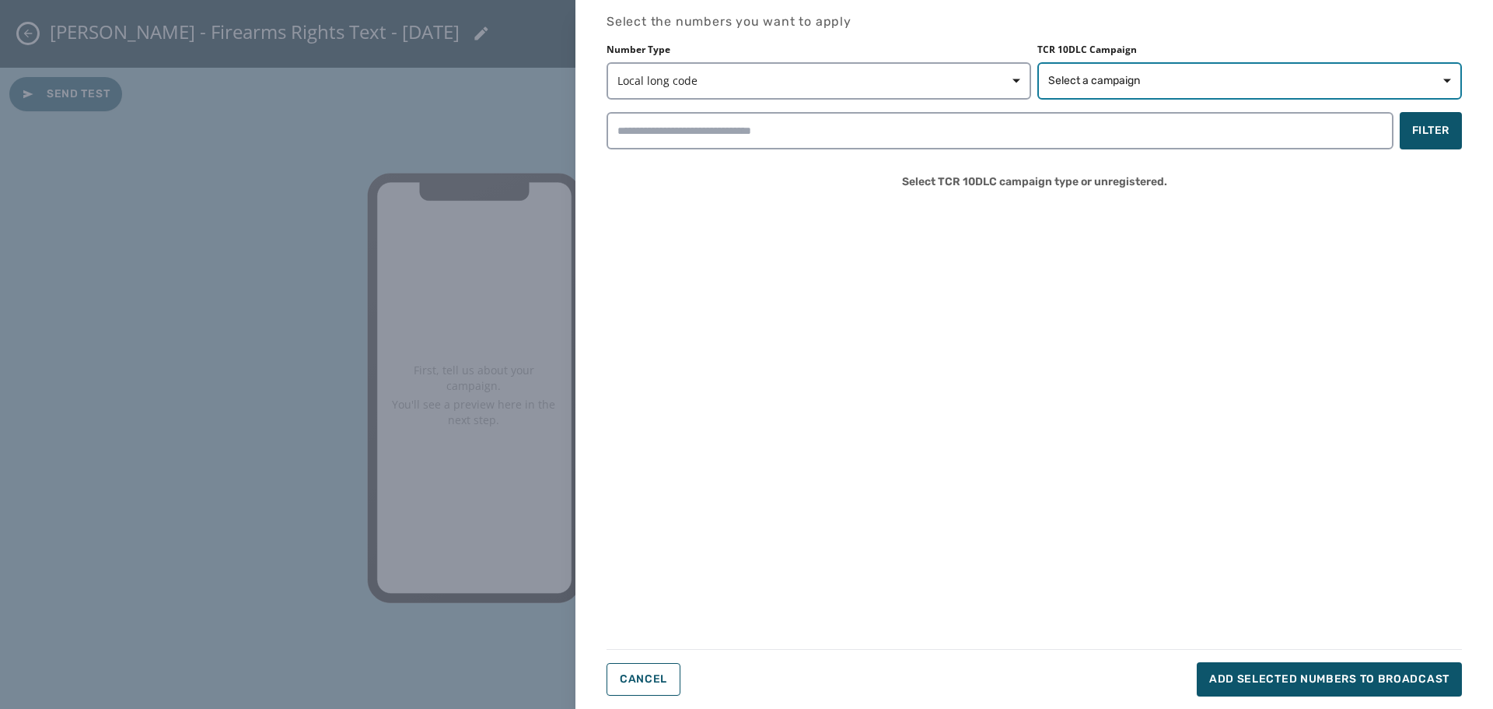
click at [1266, 78] on span "Select a campaign" at bounding box center [1250, 81] width 403 height 16
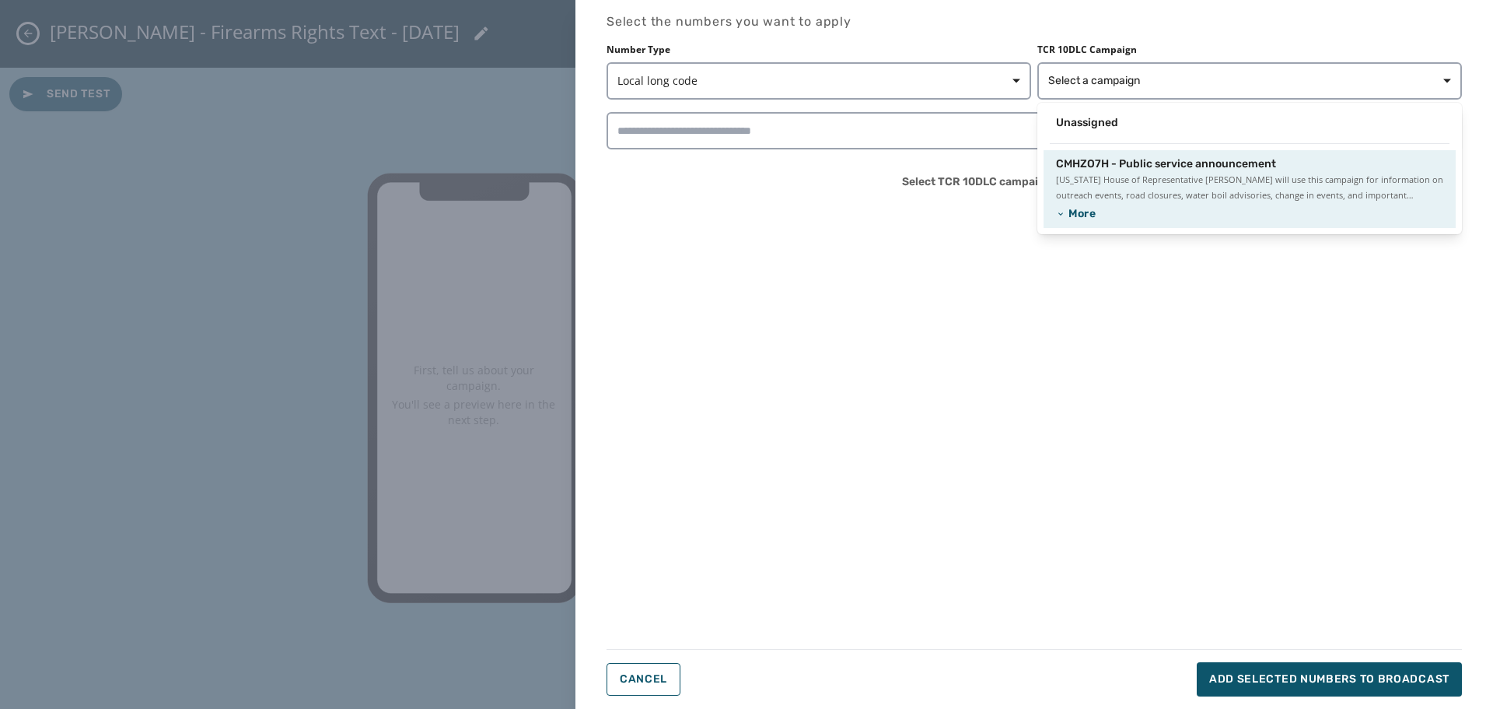
click at [1185, 172] on span "[US_STATE] House of Representative [PERSON_NAME] will use this campaign for inf…" at bounding box center [1249, 187] width 387 height 31
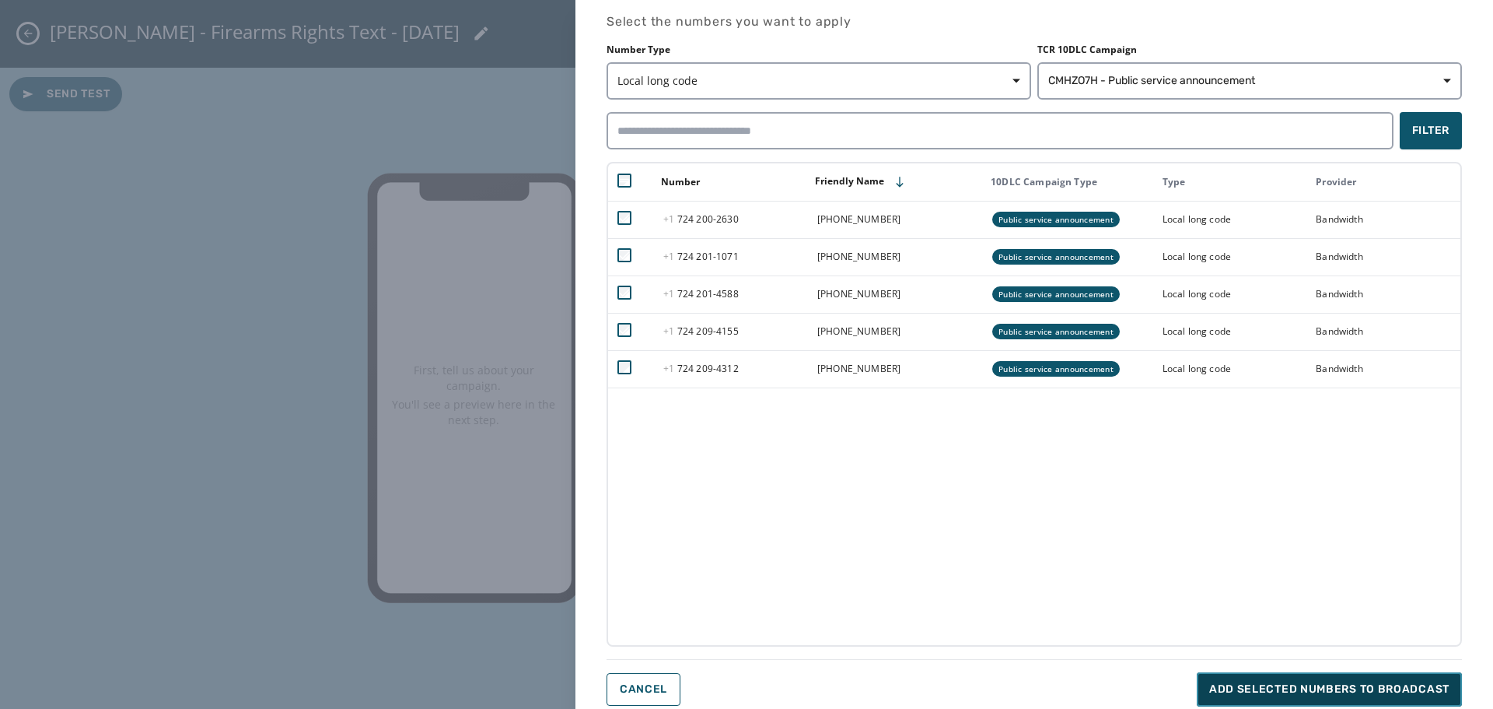
click at [1317, 691] on span "Add selected numbers to broadcast" at bounding box center [1330, 689] width 240 height 16
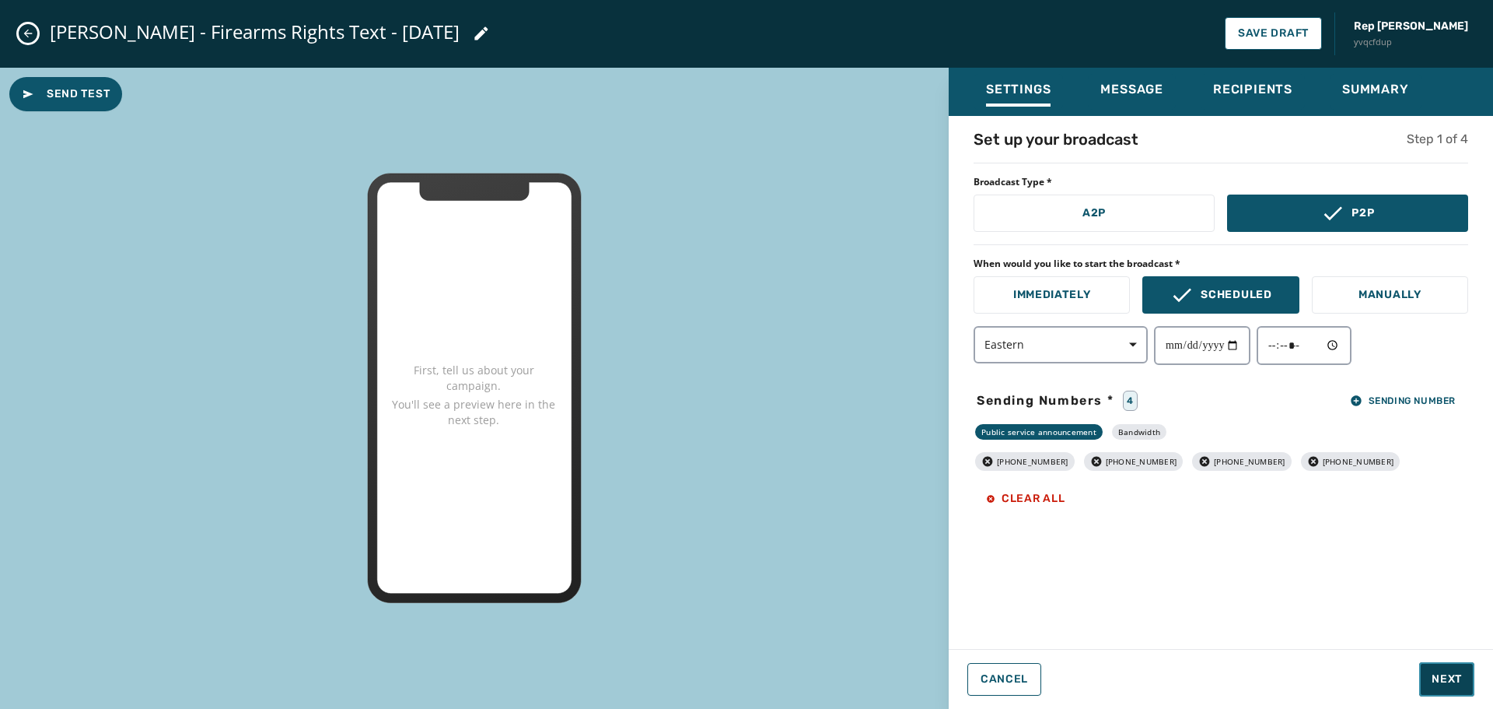
click at [1448, 683] on span "Next" at bounding box center [1447, 679] width 30 height 16
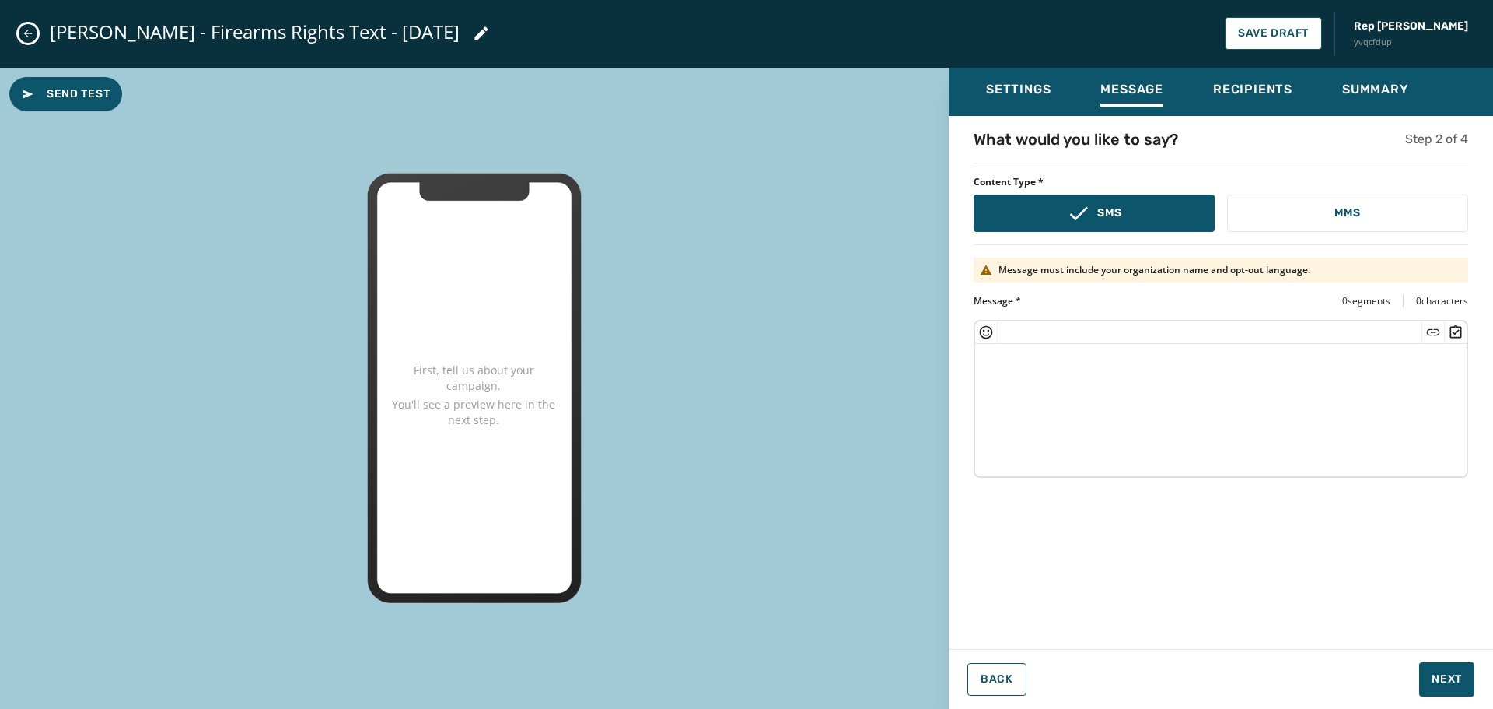
click at [1076, 376] on textarea at bounding box center [1221, 408] width 492 height 128
paste textarea "**********"
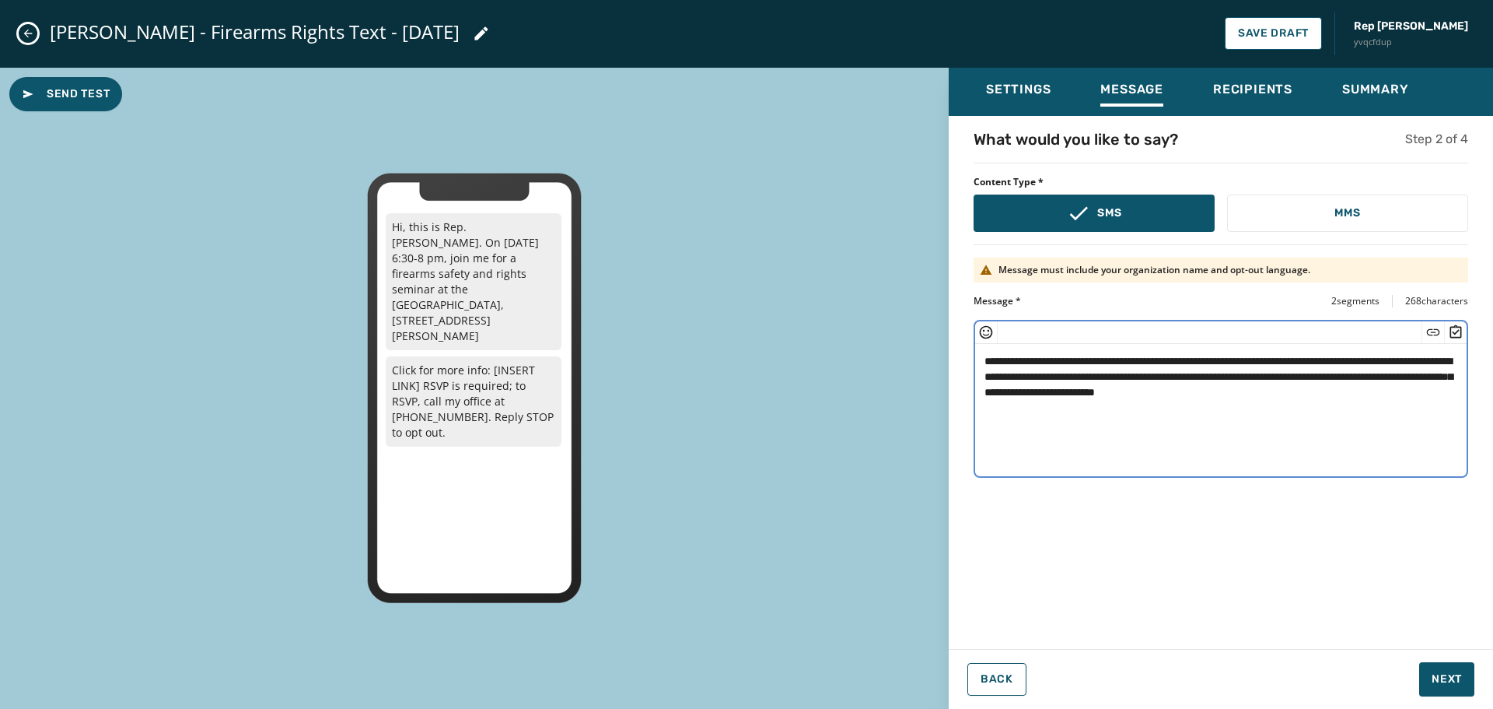
click at [1434, 328] on icon "Insert Short Link" at bounding box center [1434, 332] width 16 height 16
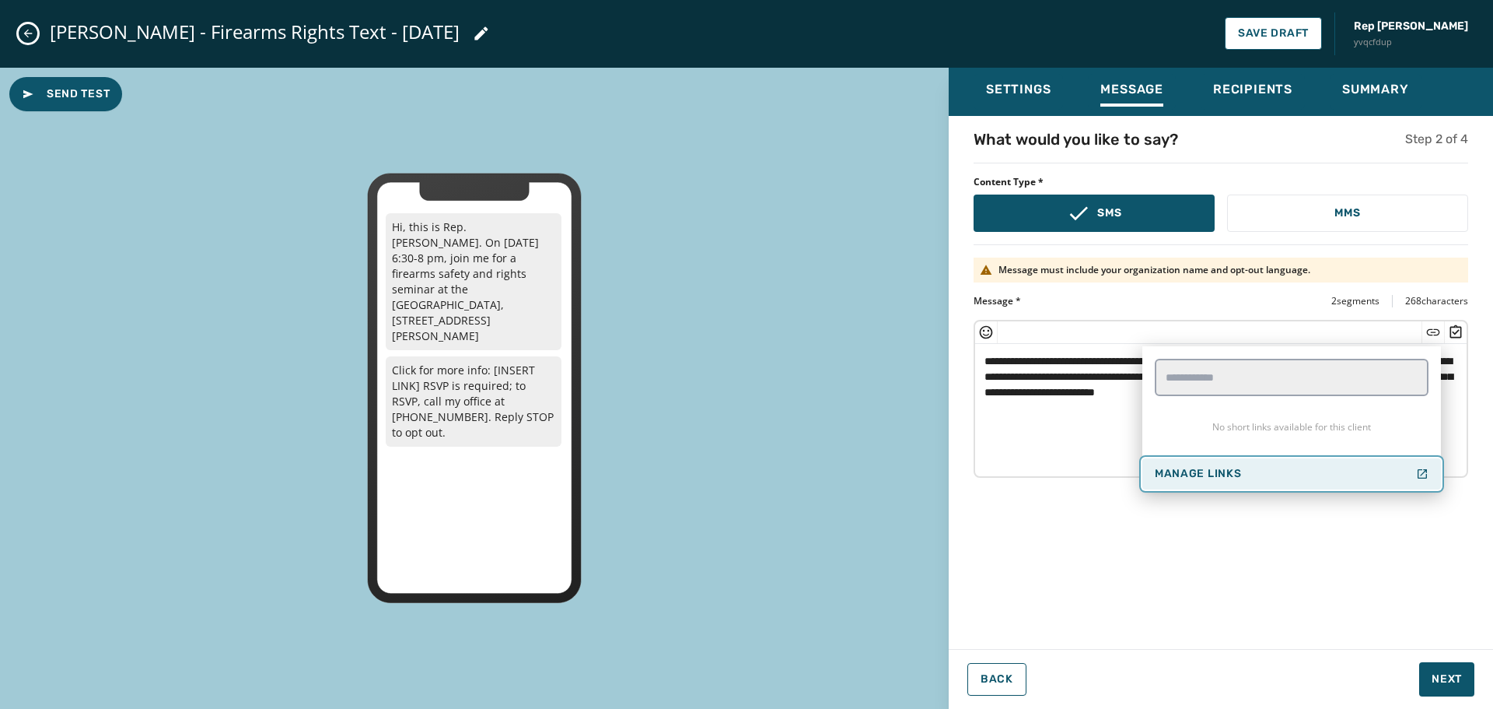
click at [1222, 464] on button "Manage Links" at bounding box center [1292, 473] width 299 height 31
click at [1382, 587] on div "**********" at bounding box center [1221, 377] width 544 height 499
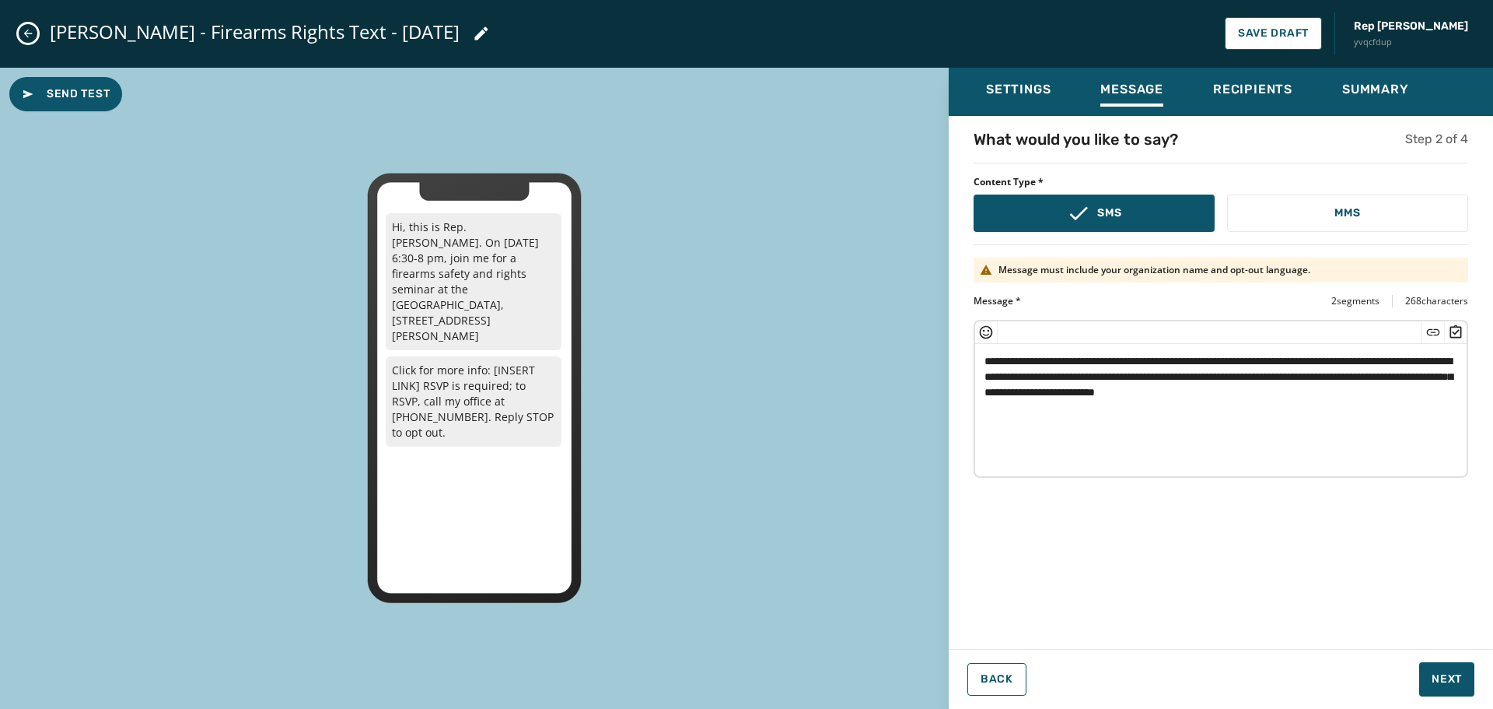
click at [1431, 333] on icon "Insert Short Link" at bounding box center [1434, 332] width 16 height 16
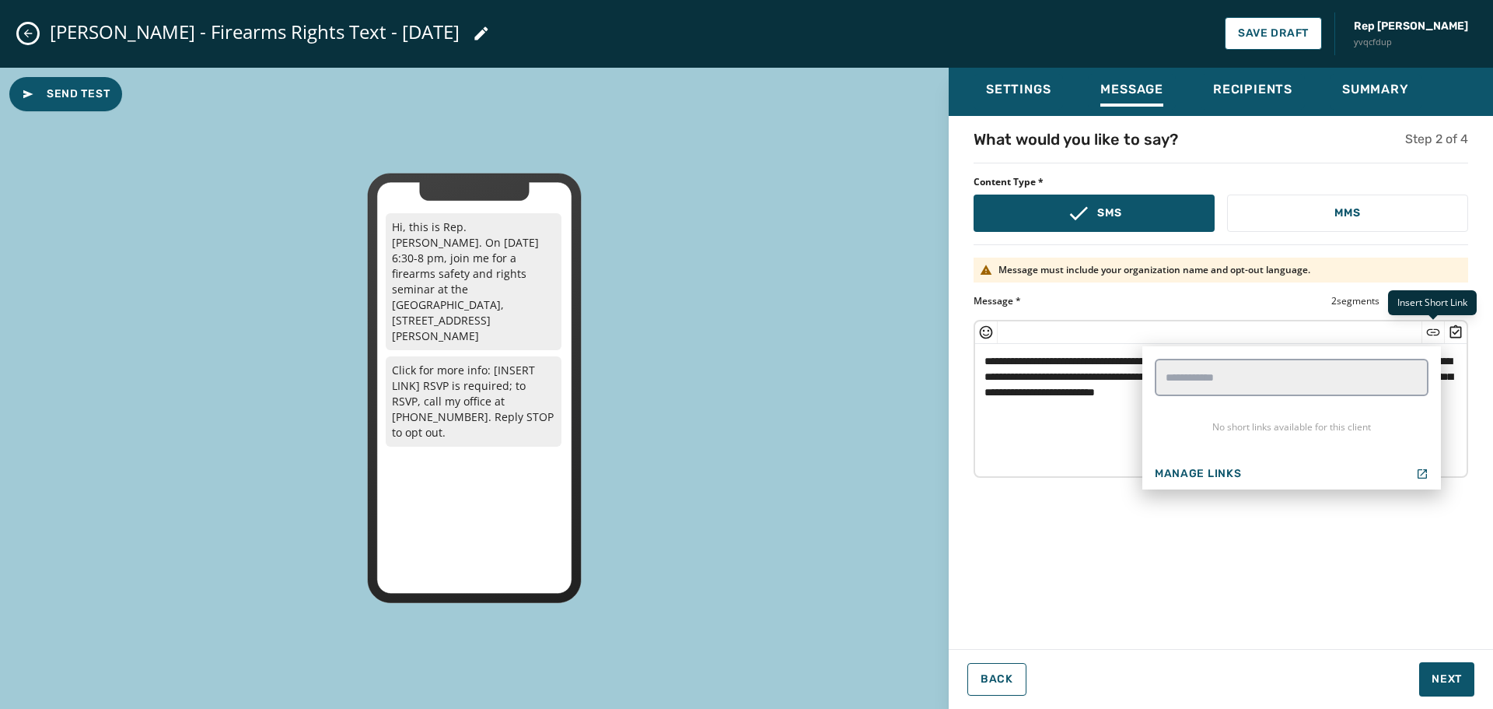
click at [1431, 333] on icon "Insert Short Link" at bounding box center [1434, 332] width 16 height 16
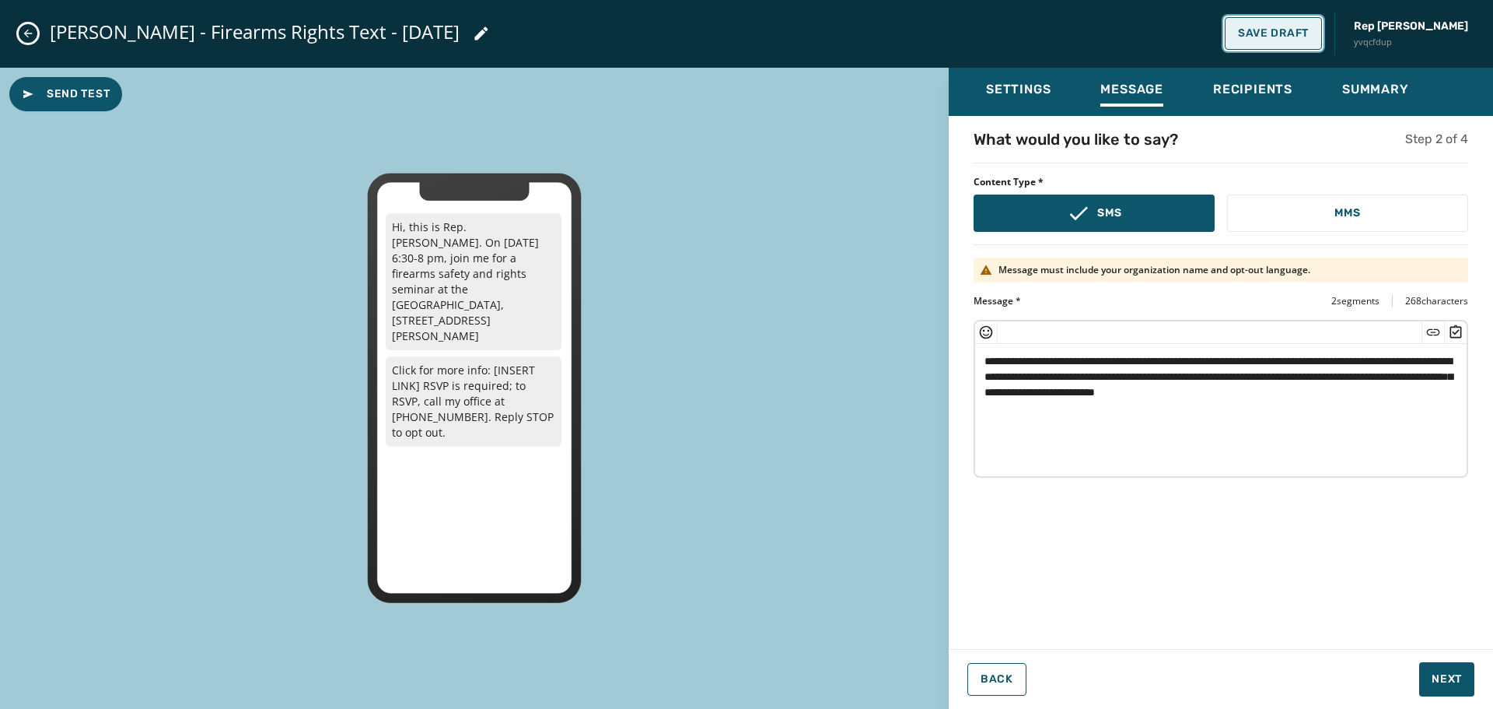
click at [1245, 25] on button "Save Draft" at bounding box center [1273, 33] width 97 height 33
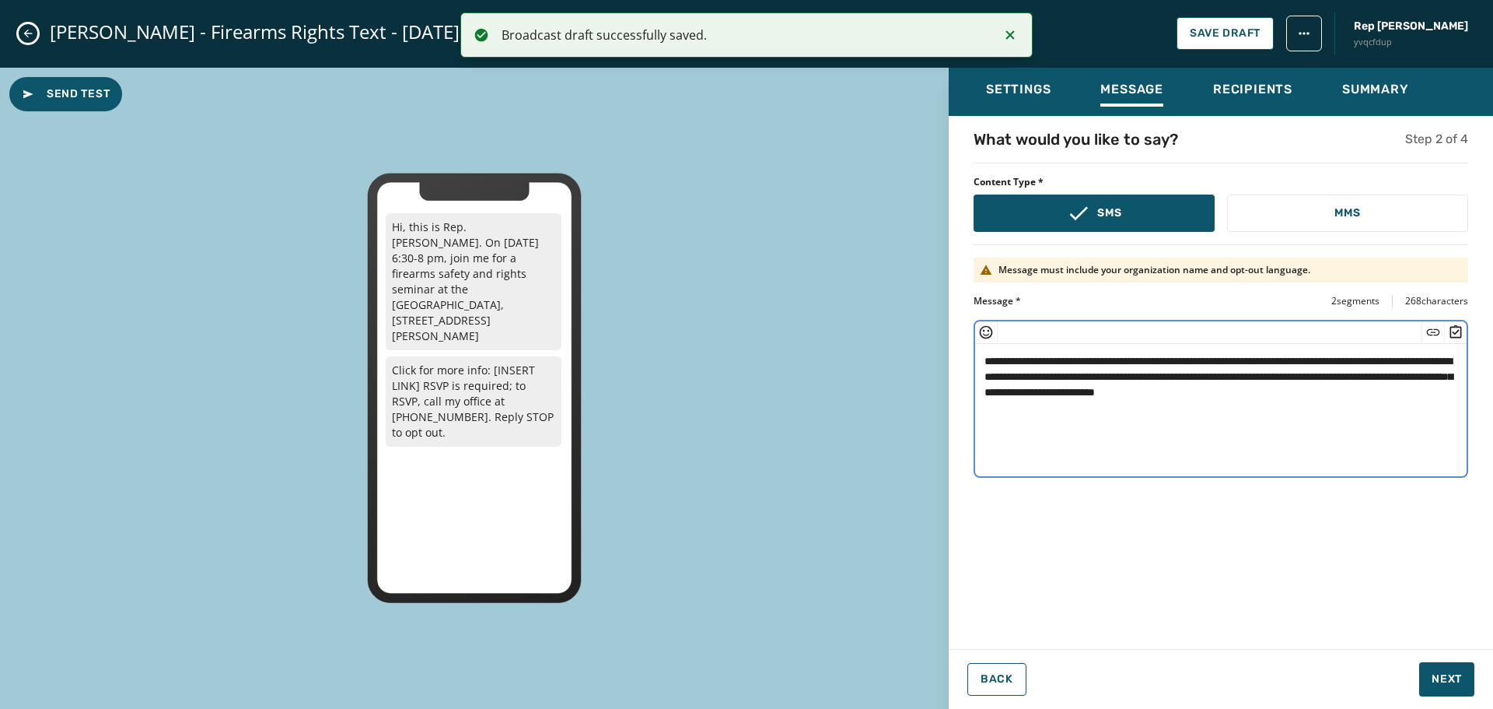
drag, startPoint x: 1456, startPoint y: 375, endPoint x: 1385, endPoint y: 372, distance: 71.6
click at [1385, 372] on textarea "**********" at bounding box center [1221, 408] width 492 height 128
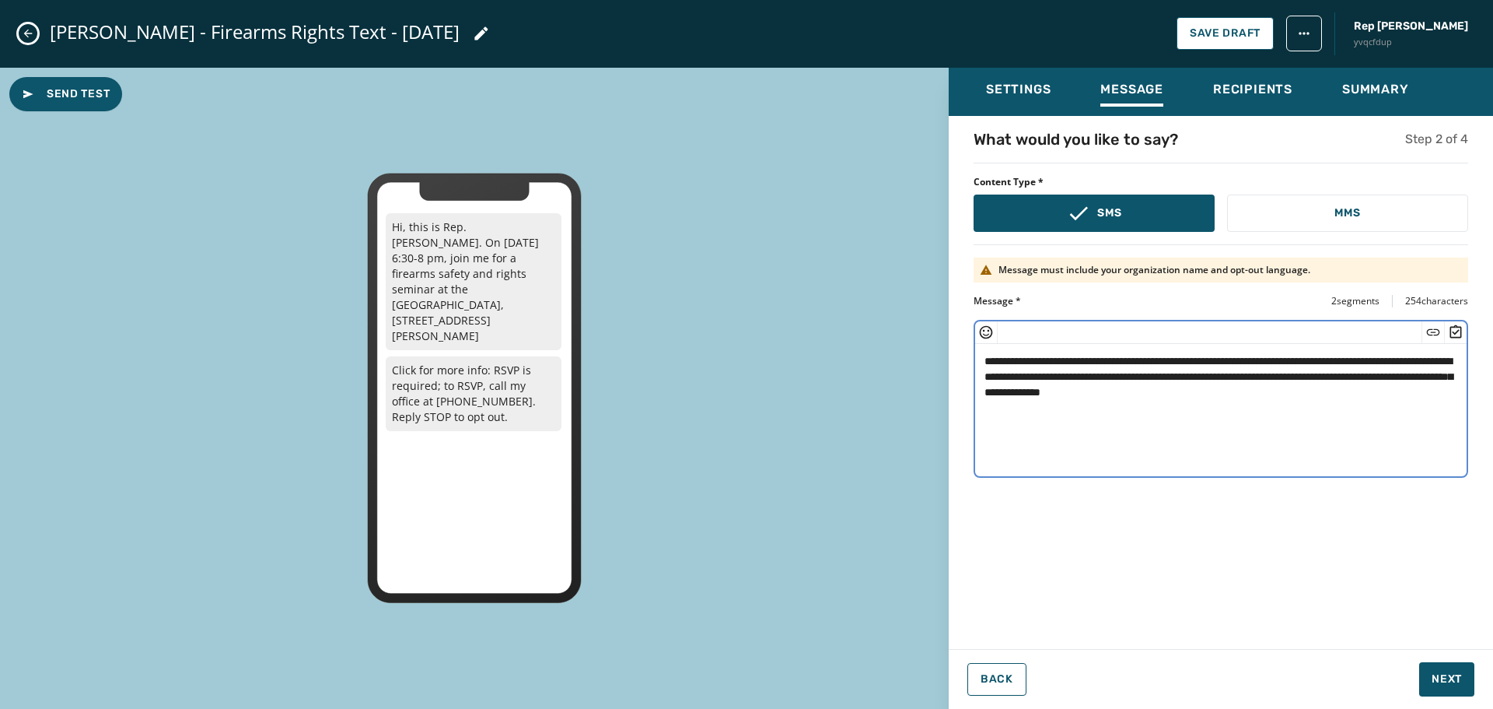
click at [1434, 331] on icon "Insert Short Link" at bounding box center [1433, 331] width 13 height 6
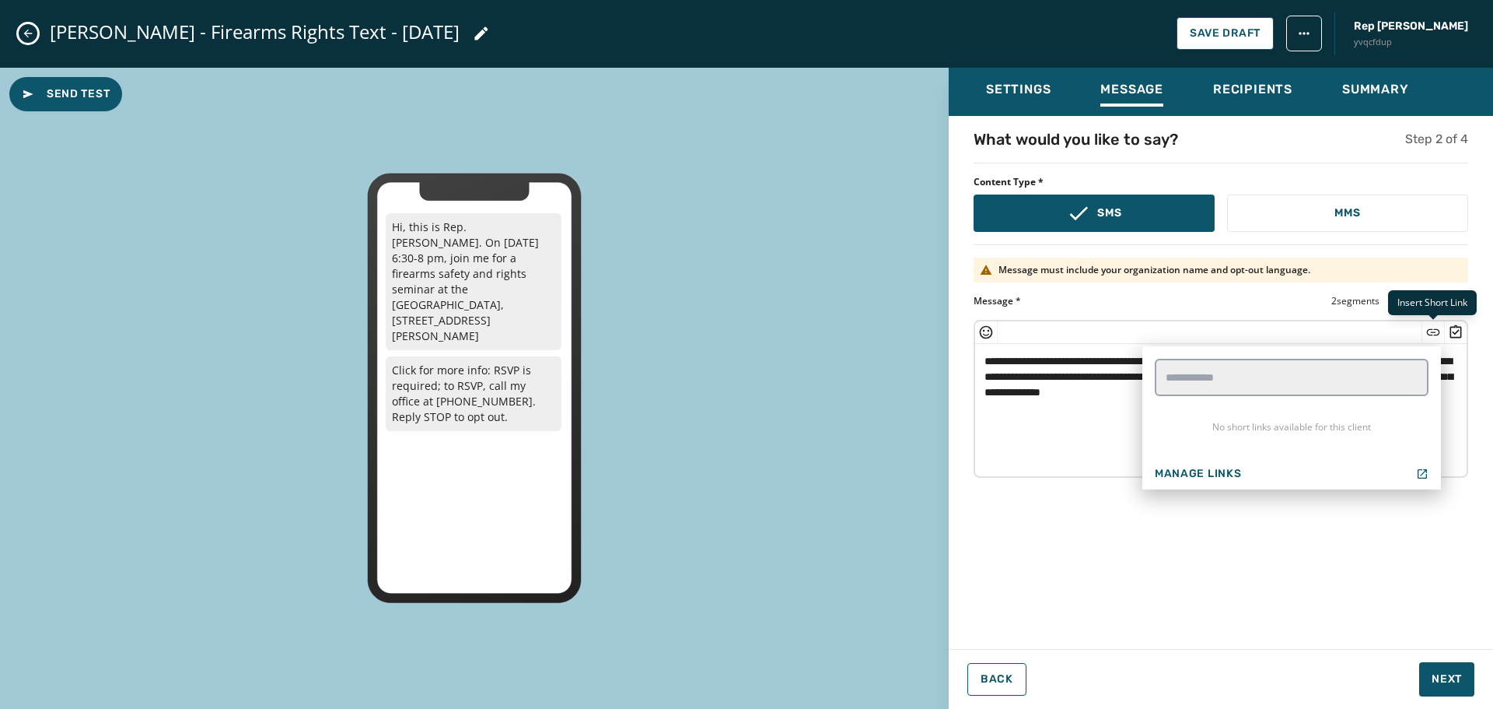
click at [1434, 331] on icon "Insert Short Link" at bounding box center [1433, 331] width 13 height 6
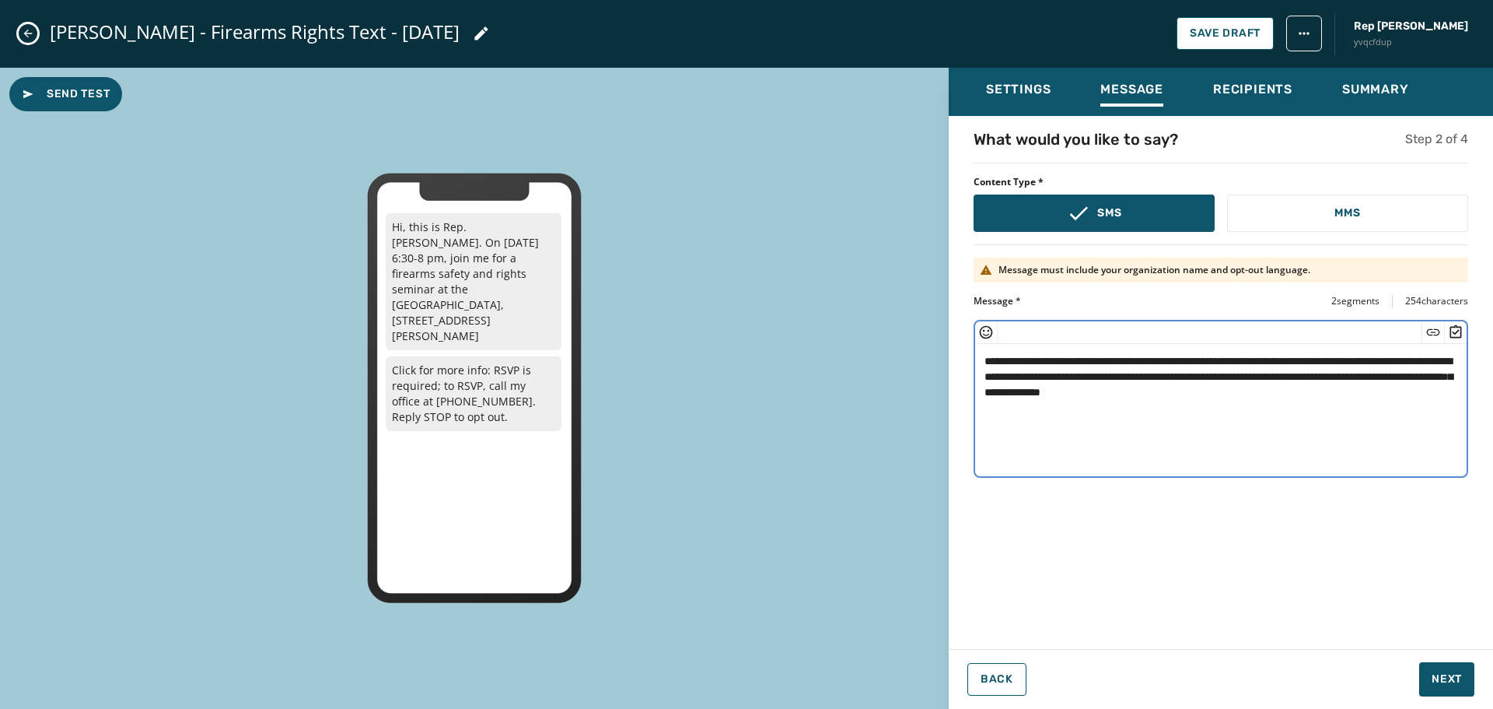
click at [1382, 376] on textarea "**********" at bounding box center [1221, 408] width 492 height 128
type textarea "**********"
click at [1226, 30] on span "Save Draft" at bounding box center [1225, 33] width 71 height 12
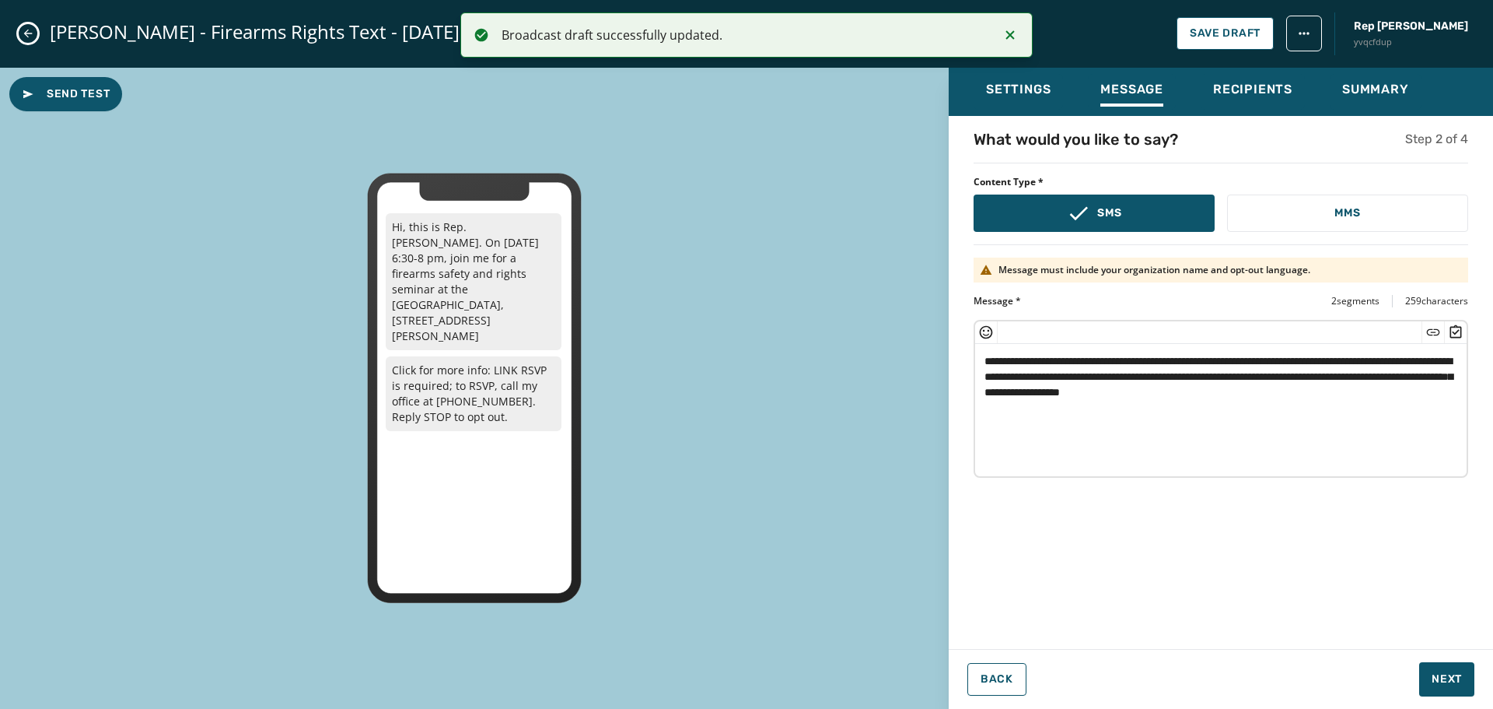
click at [28, 26] on button "Close admin drawer" at bounding box center [28, 33] width 19 height 19
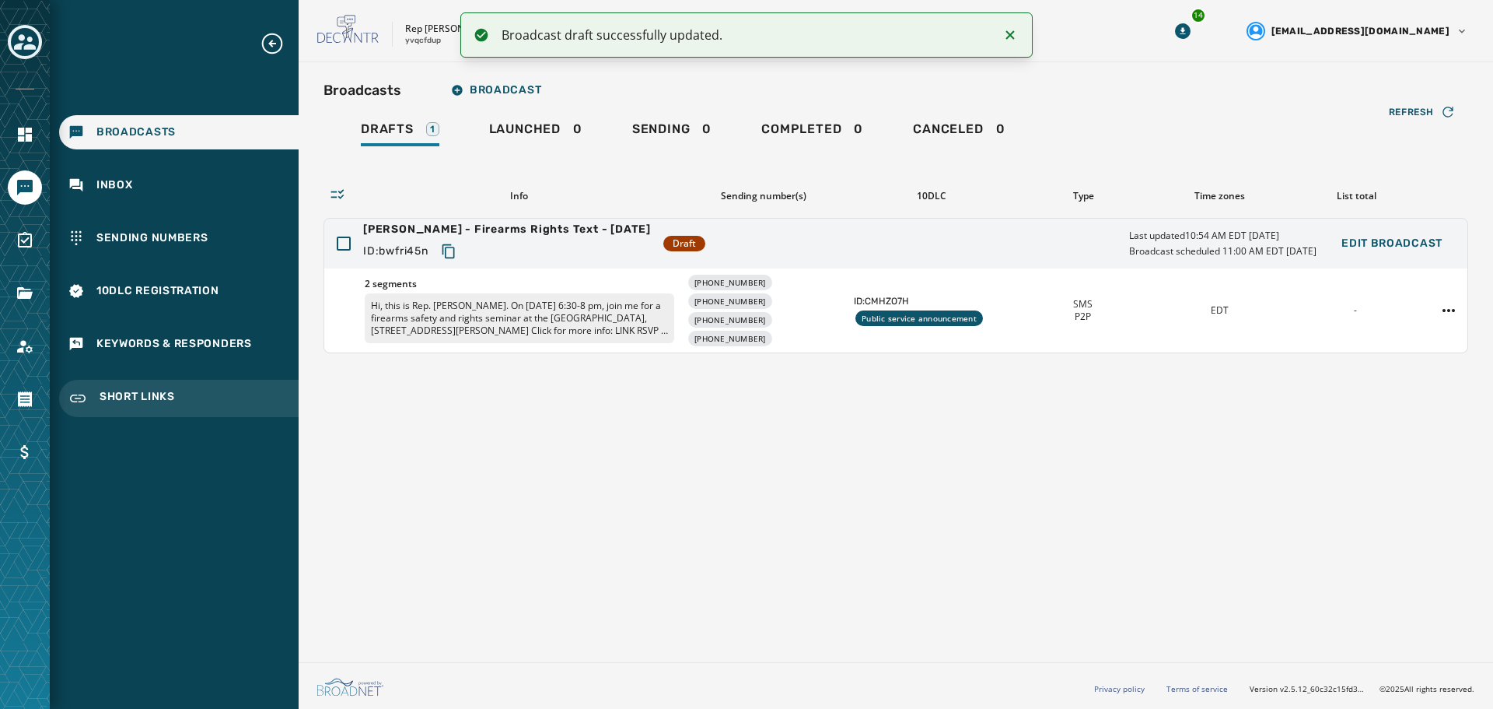
click at [129, 387] on div "Short Links" at bounding box center [179, 398] width 240 height 37
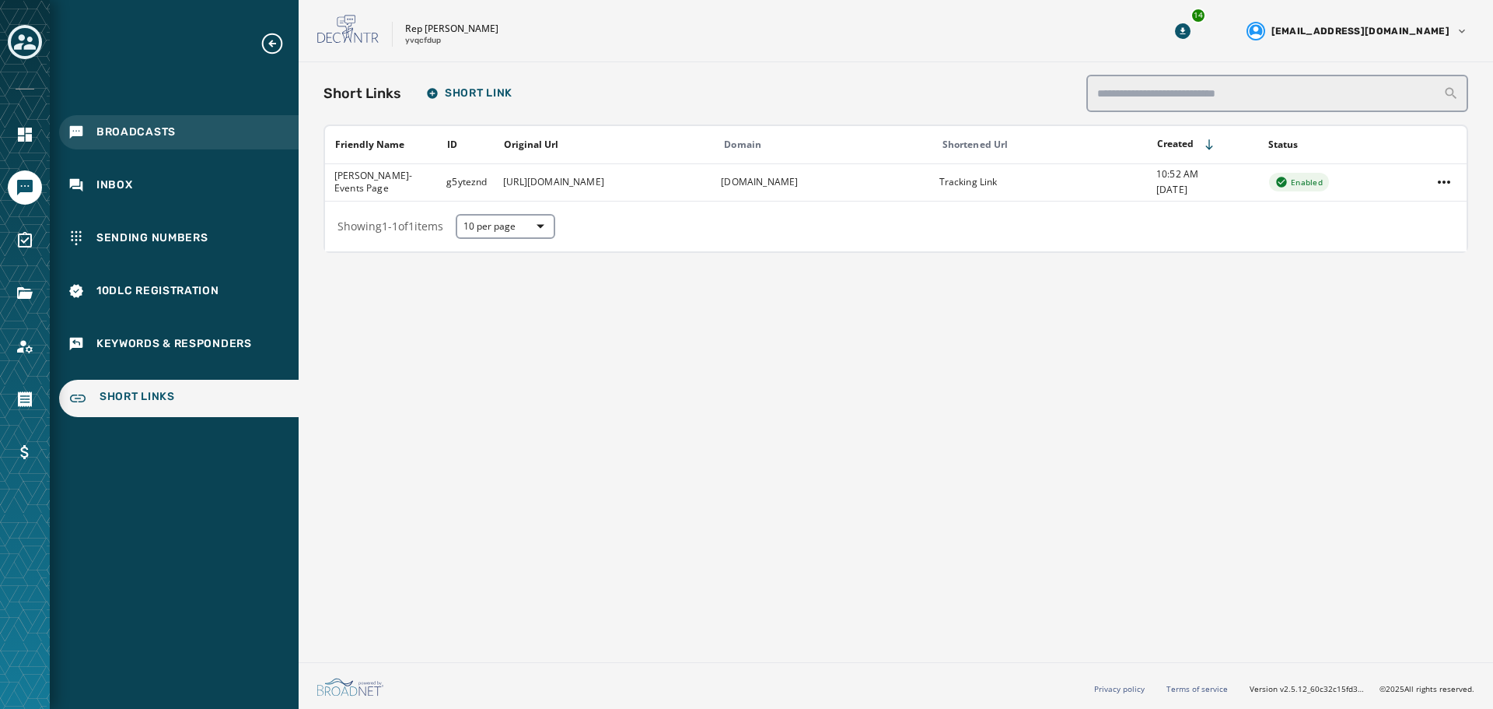
click at [129, 125] on span "Broadcasts" at bounding box center [135, 132] width 79 height 16
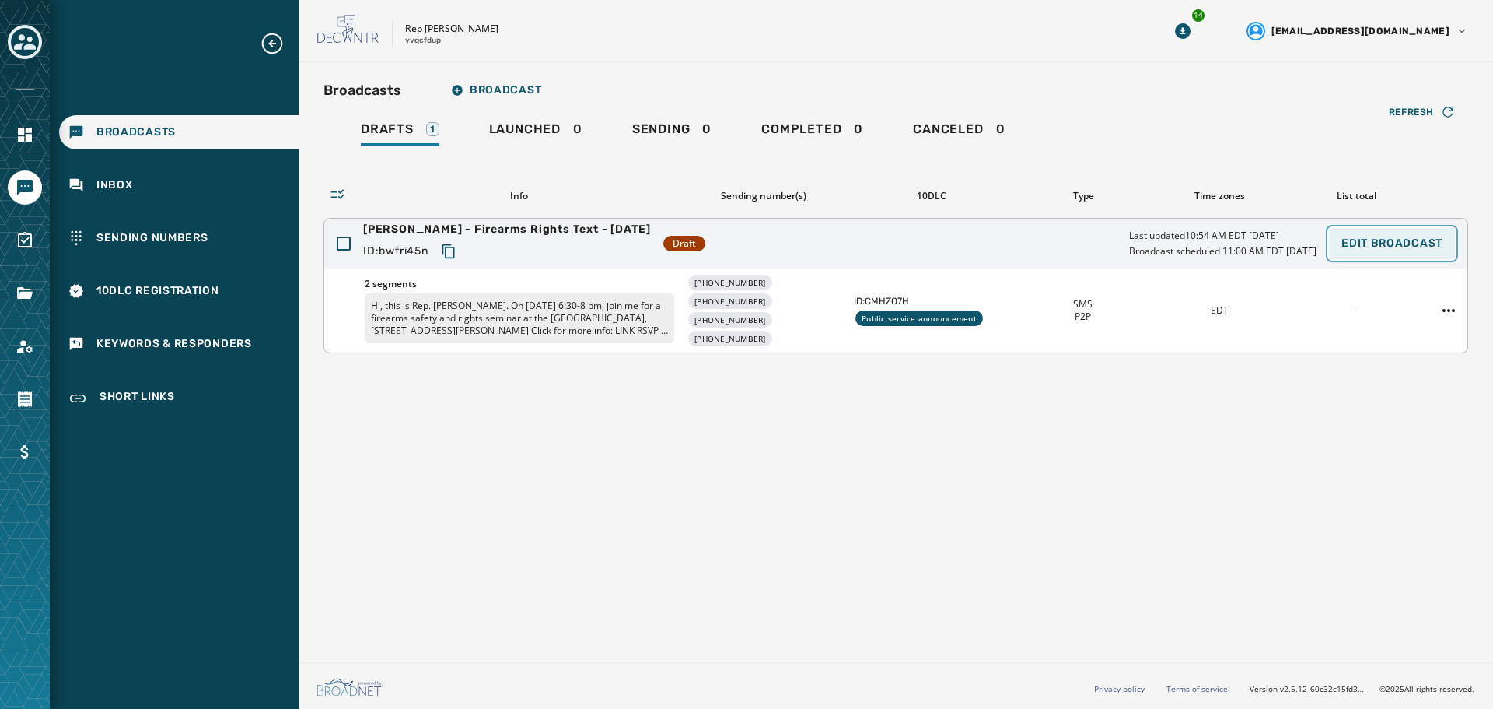
click at [1423, 240] on span "Edit Broadcast" at bounding box center [1392, 243] width 101 height 12
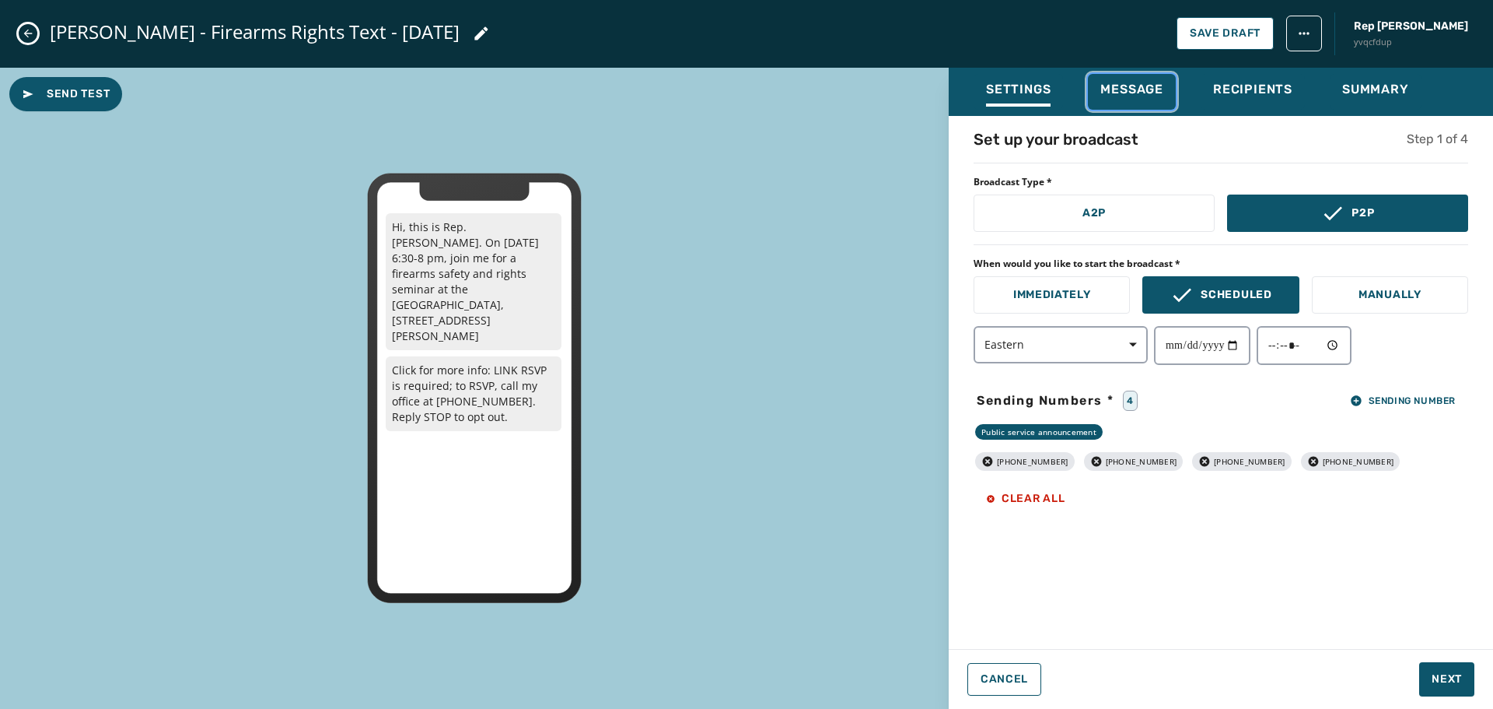
click at [1146, 96] on span "Message" at bounding box center [1132, 90] width 63 height 16
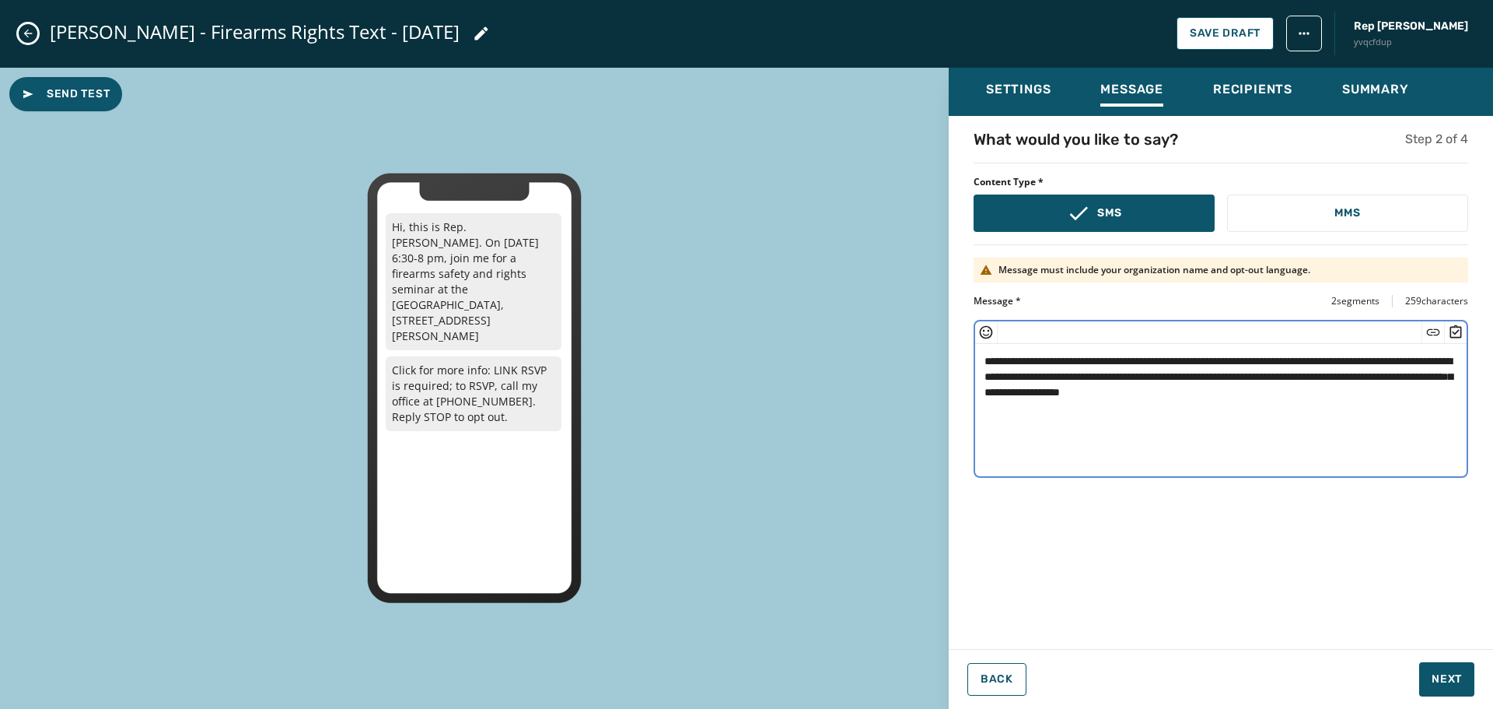
drag, startPoint x: 1406, startPoint y: 377, endPoint x: 1384, endPoint y: 372, distance: 22.4
click at [1384, 372] on textarea "**********" at bounding box center [1221, 408] width 492 height 128
click at [1436, 326] on icon "Insert Short Link" at bounding box center [1434, 332] width 16 height 16
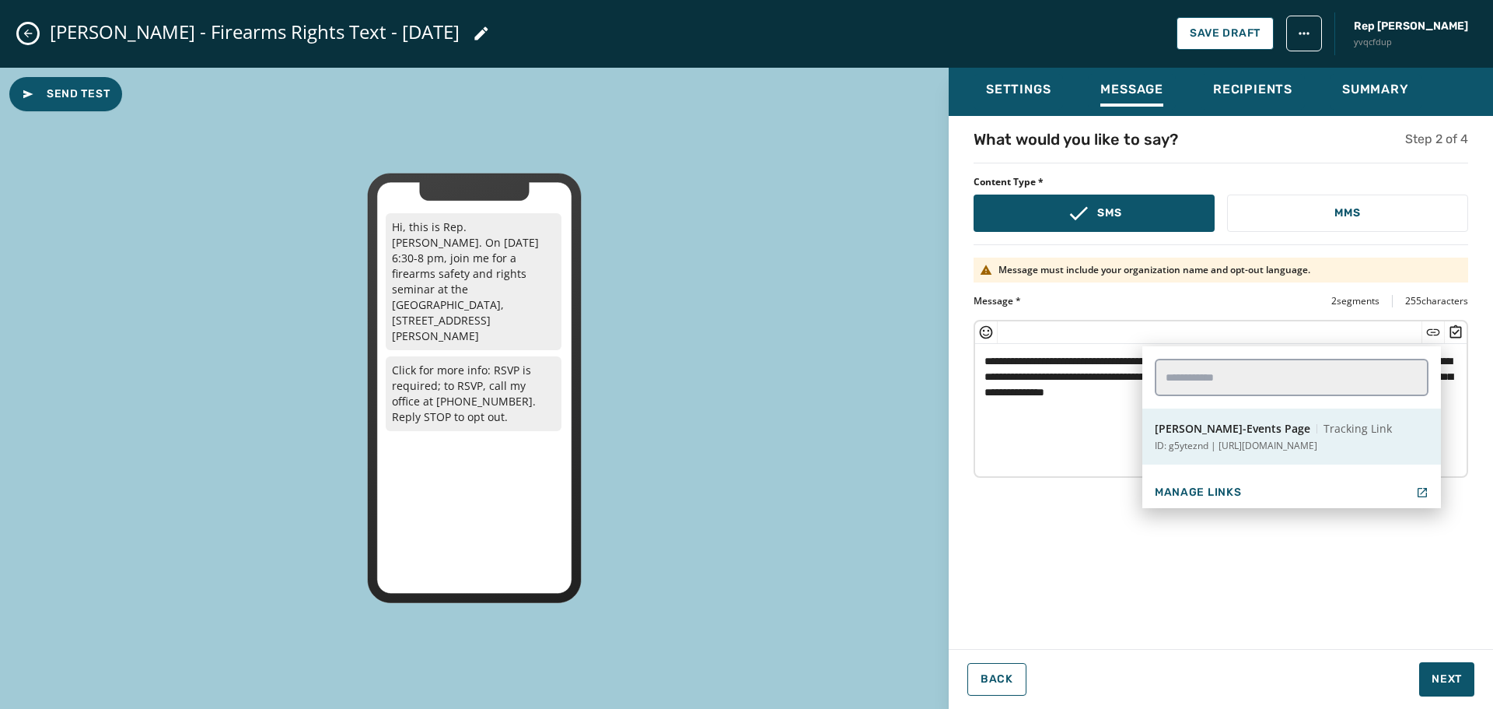
click at [1282, 429] on div "[PERSON_NAME]-Events Page Tracking Link" at bounding box center [1273, 429] width 237 height 16
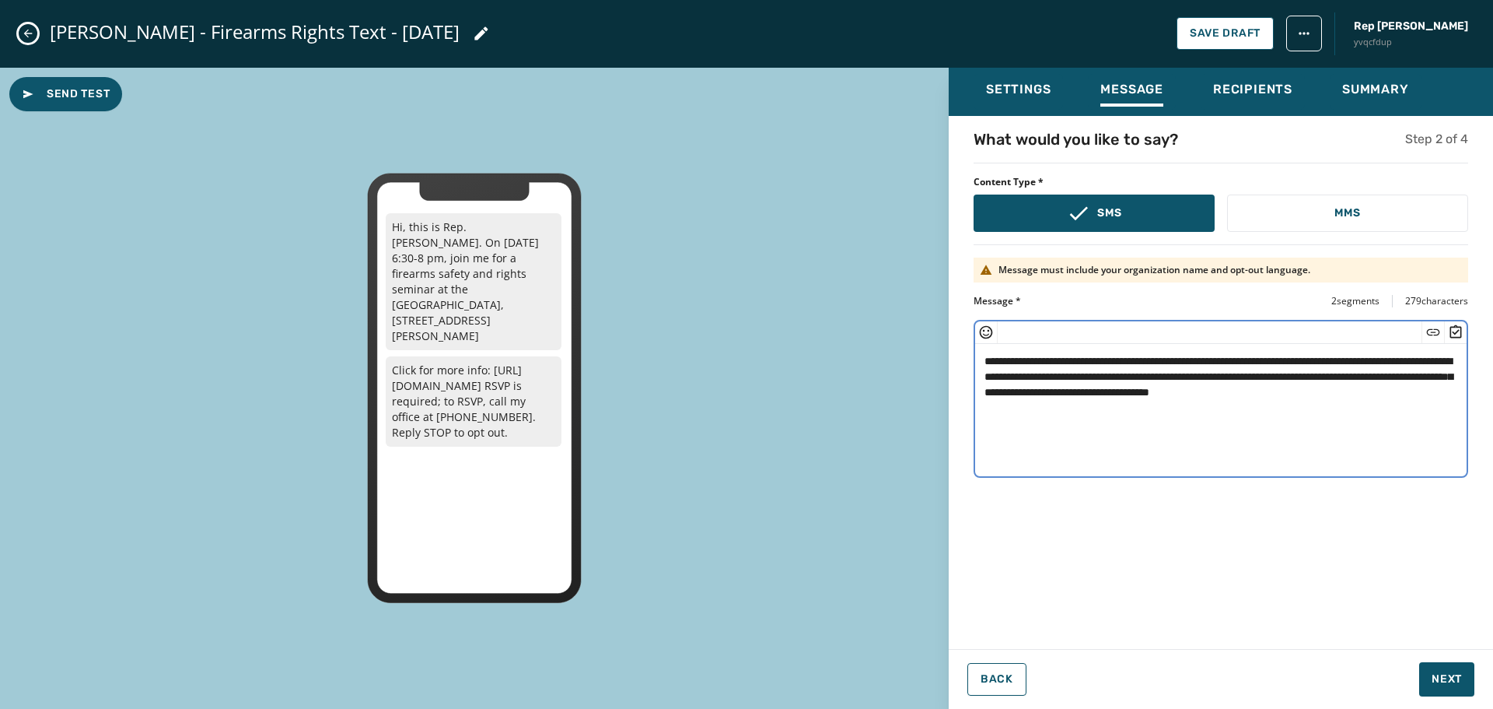
click at [1071, 406] on textarea "**********" at bounding box center [1221, 408] width 492 height 128
type textarea "**********"
click at [1448, 674] on span "Next" at bounding box center [1447, 679] width 30 height 16
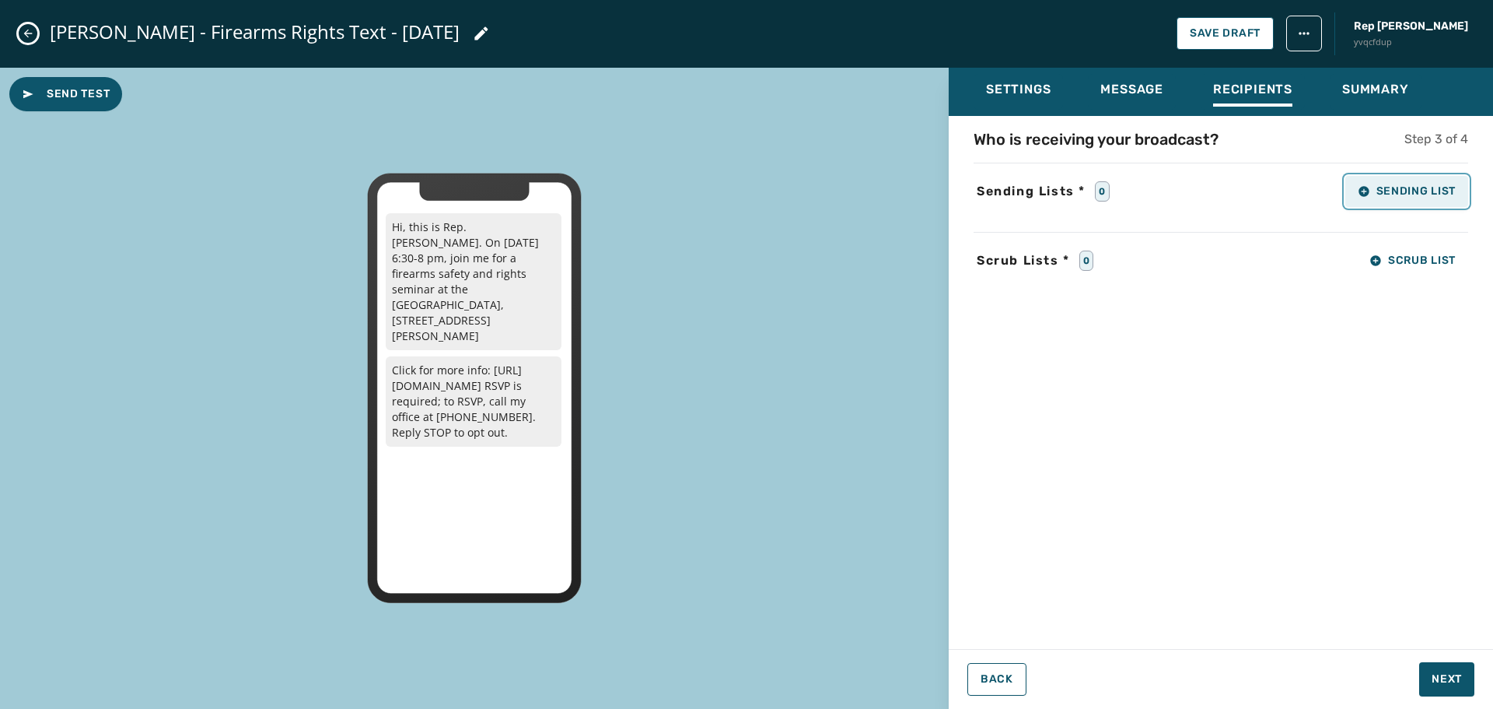
click at [1424, 194] on span "Sending List" at bounding box center [1407, 191] width 98 height 12
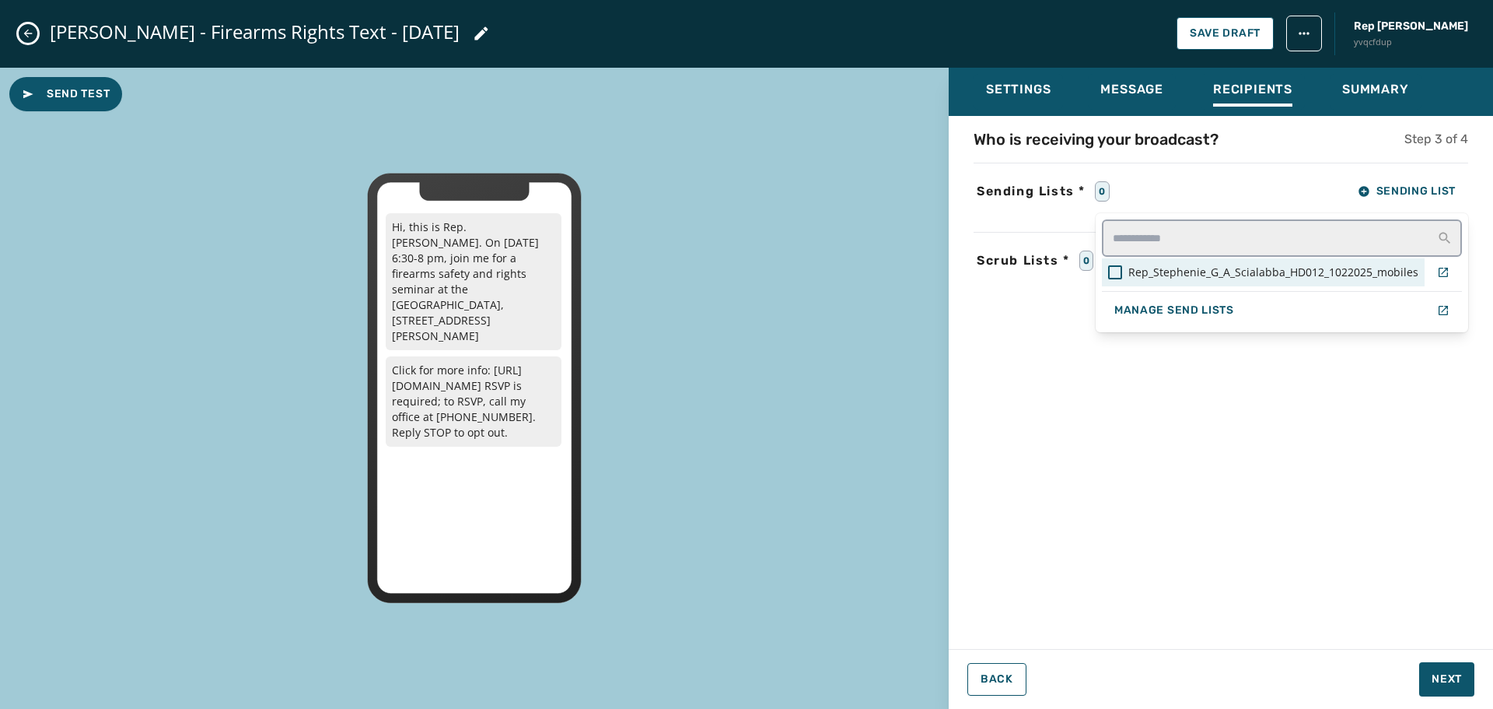
click at [1221, 273] on span "Rep_Stephenie_G_A_Scialabba_HD012_1022025_mobiles" at bounding box center [1274, 272] width 290 height 16
click at [1434, 672] on div "Settings Message Recipients Summary Who is receiving your broadcast? Step 3 of …" at bounding box center [1221, 382] width 544 height 629
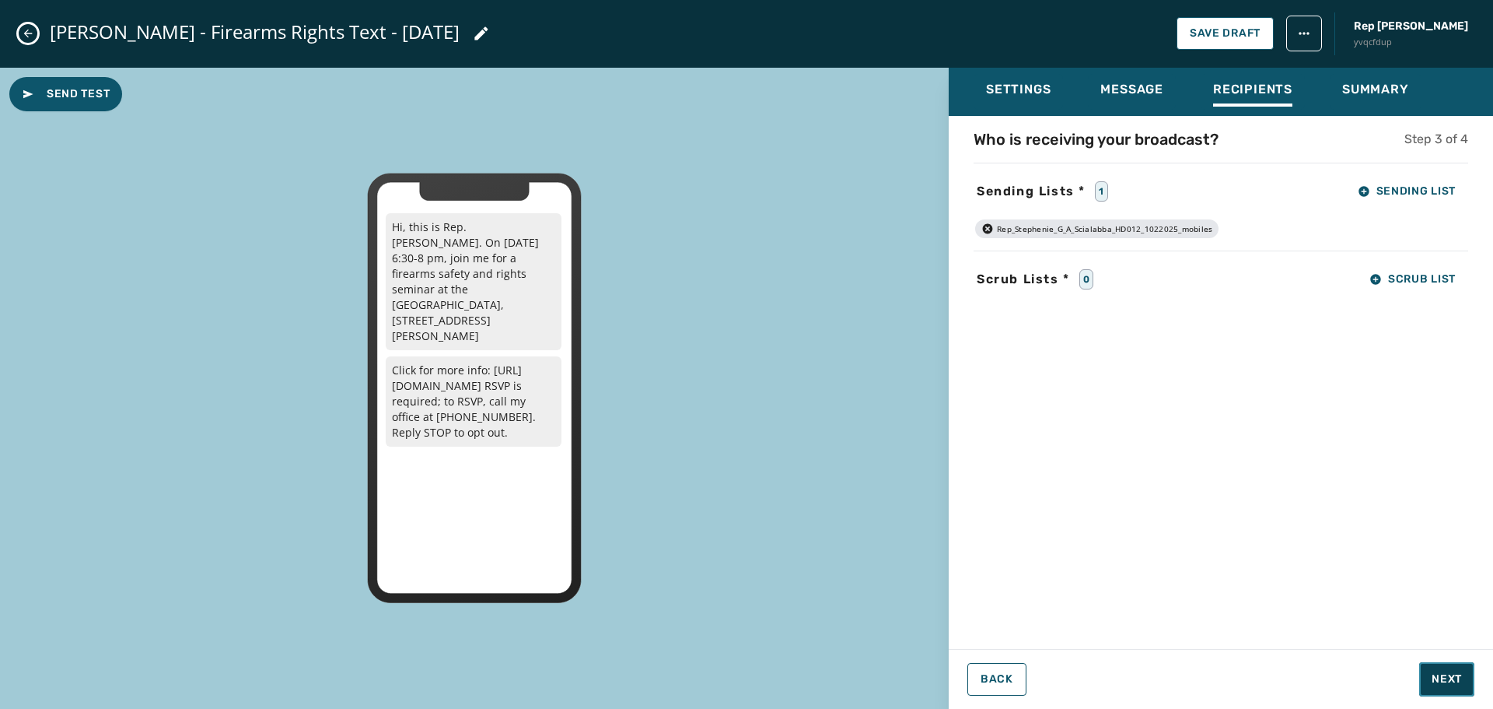
click at [1454, 677] on span "Next" at bounding box center [1447, 679] width 30 height 16
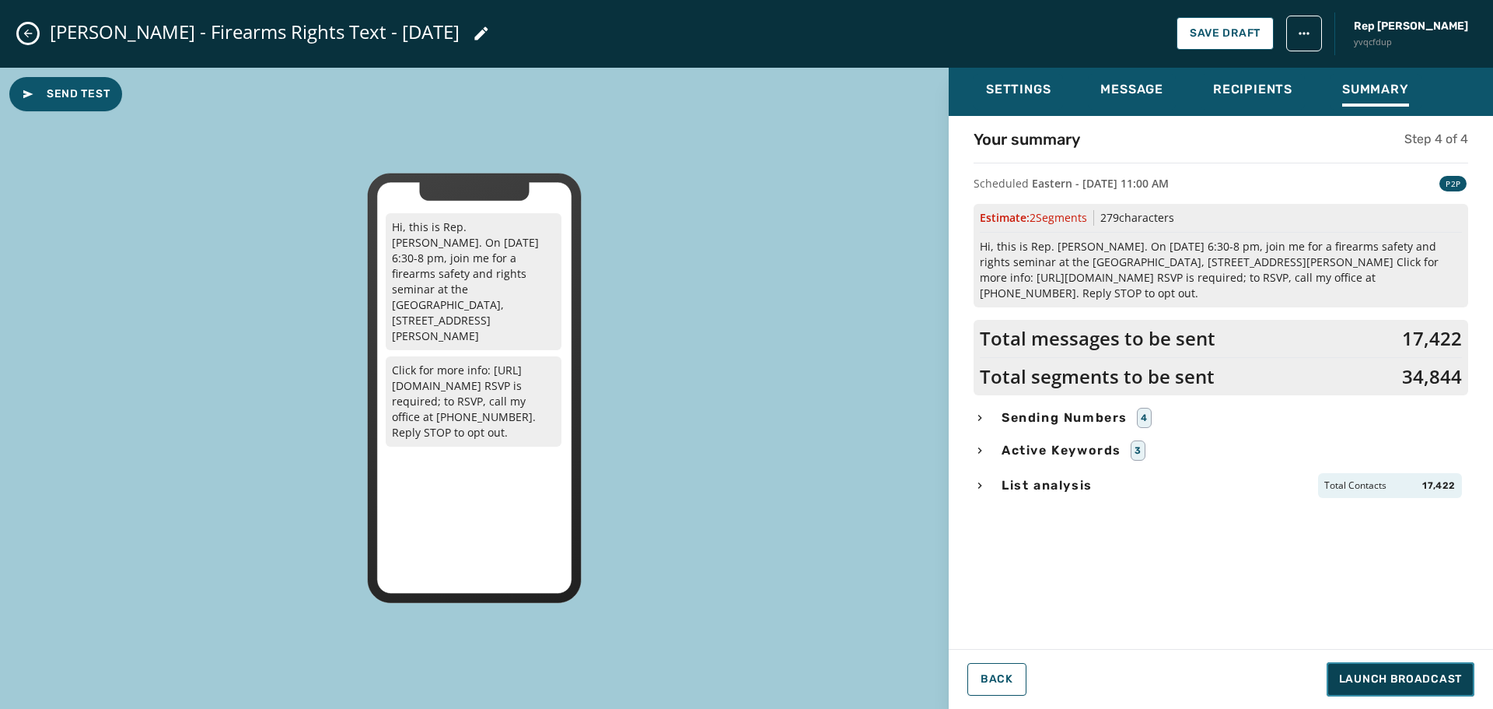
click at [1444, 679] on span "Launch Broadcast" at bounding box center [1400, 679] width 123 height 16
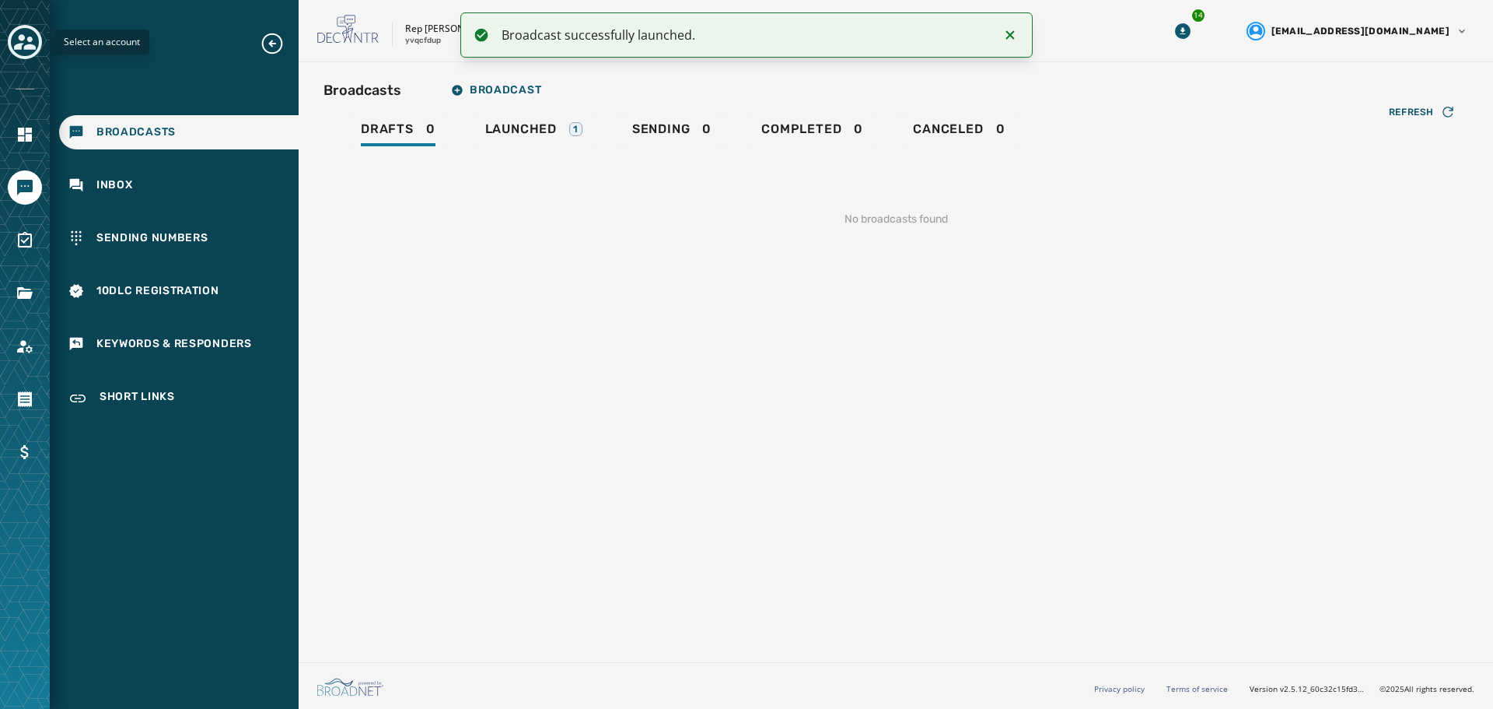
click at [30, 40] on icon "Toggle account select drawer" at bounding box center [25, 42] width 22 height 16
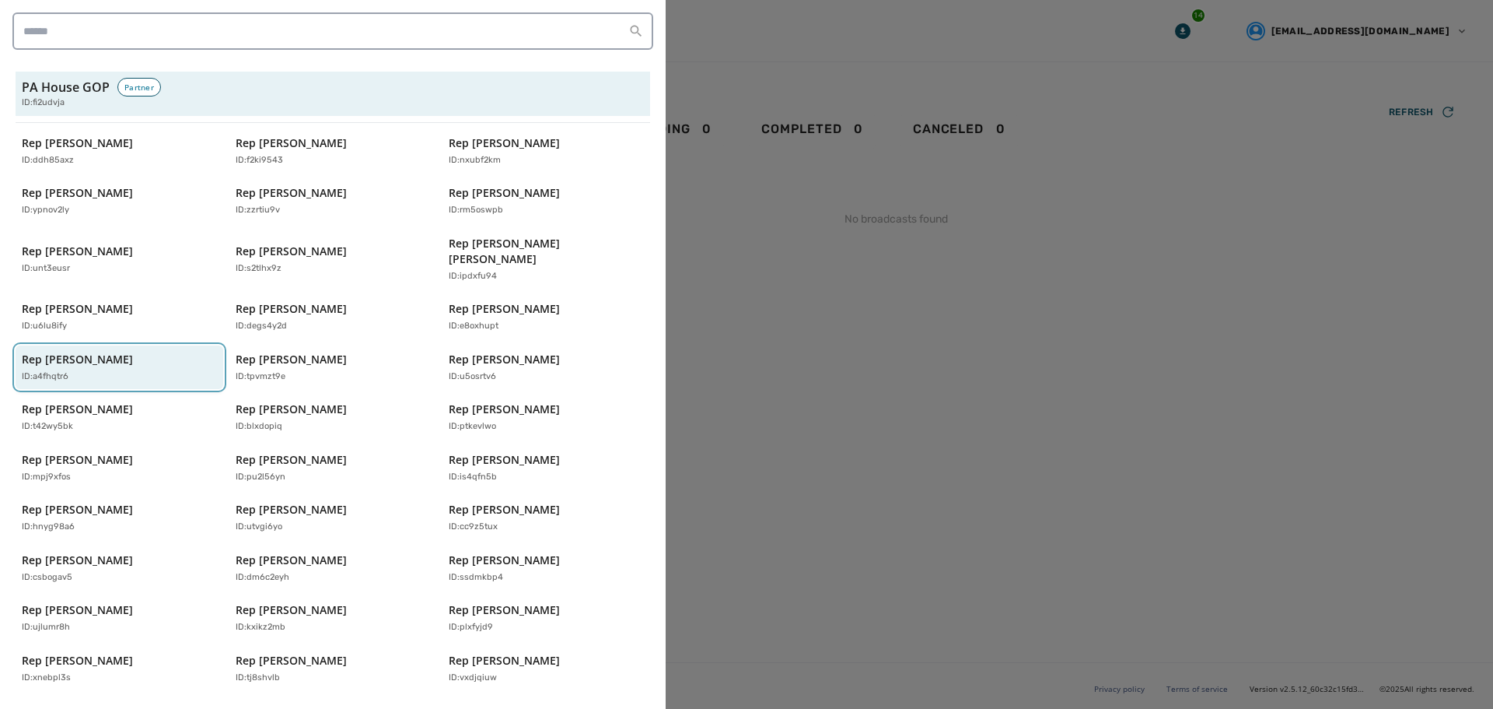
click at [113, 353] on div "Rep [PERSON_NAME] ID: a4fhqtr6" at bounding box center [112, 368] width 180 height 32
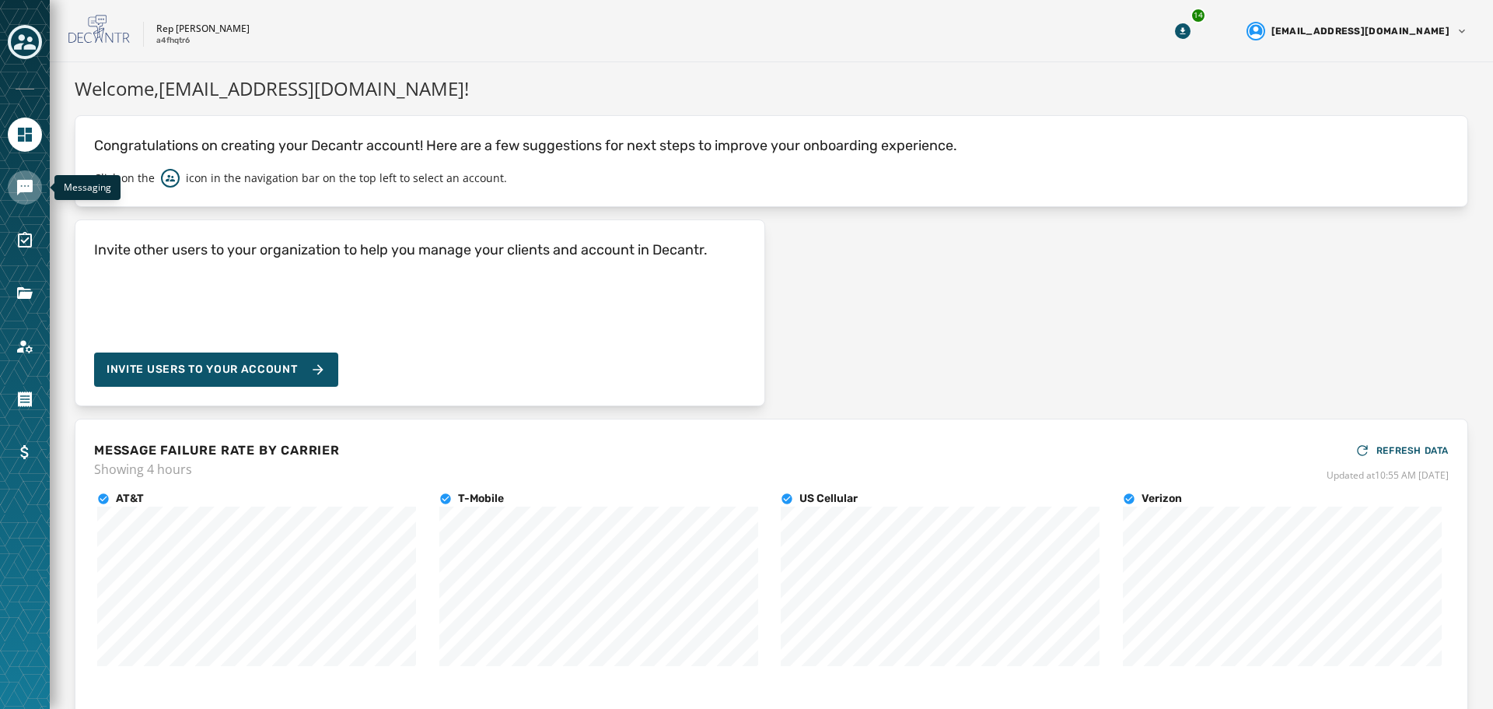
click at [26, 184] on icon "Navigate to Messaging" at bounding box center [25, 188] width 16 height 16
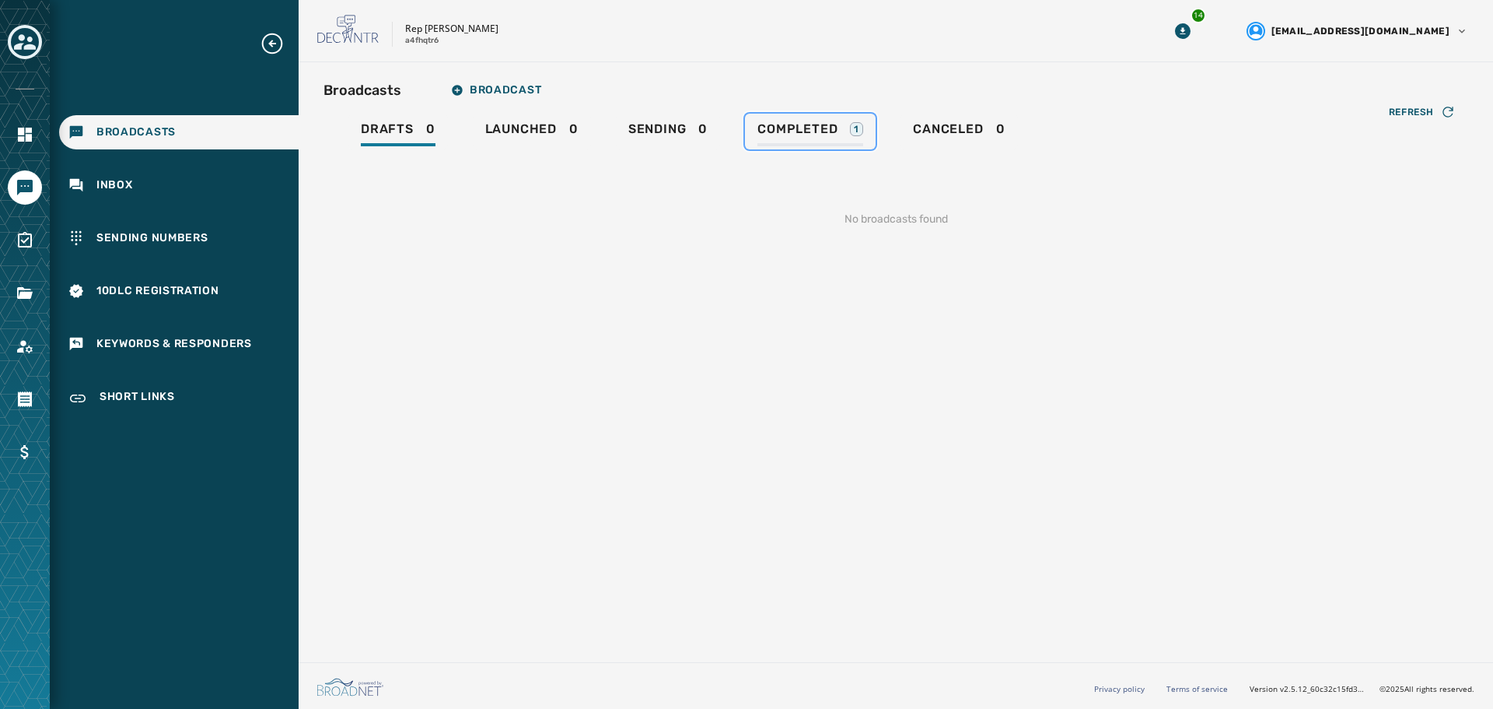
click at [818, 126] on span "Completed" at bounding box center [798, 129] width 80 height 16
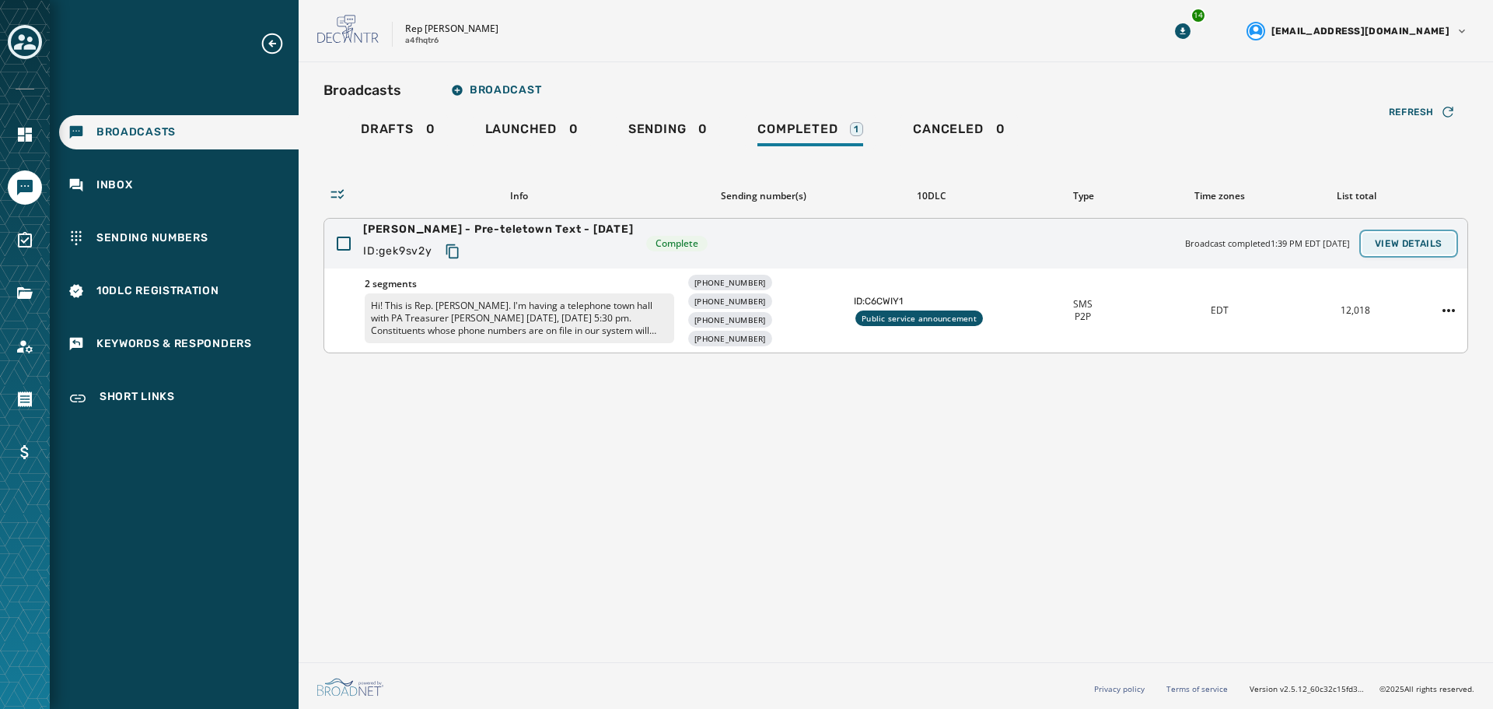
click at [1423, 244] on span "View Details" at bounding box center [1409, 243] width 68 height 12
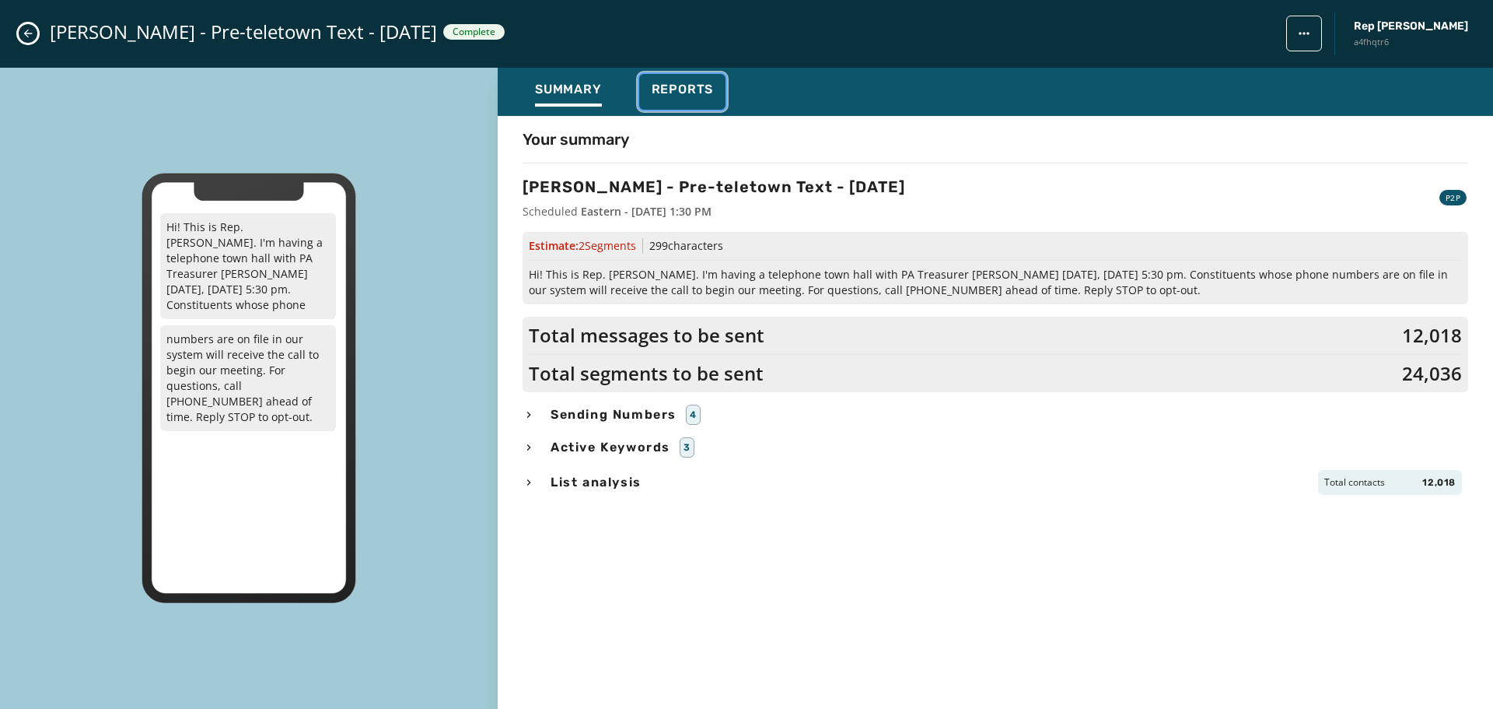
click at [660, 93] on span "Reports" at bounding box center [683, 90] width 62 height 16
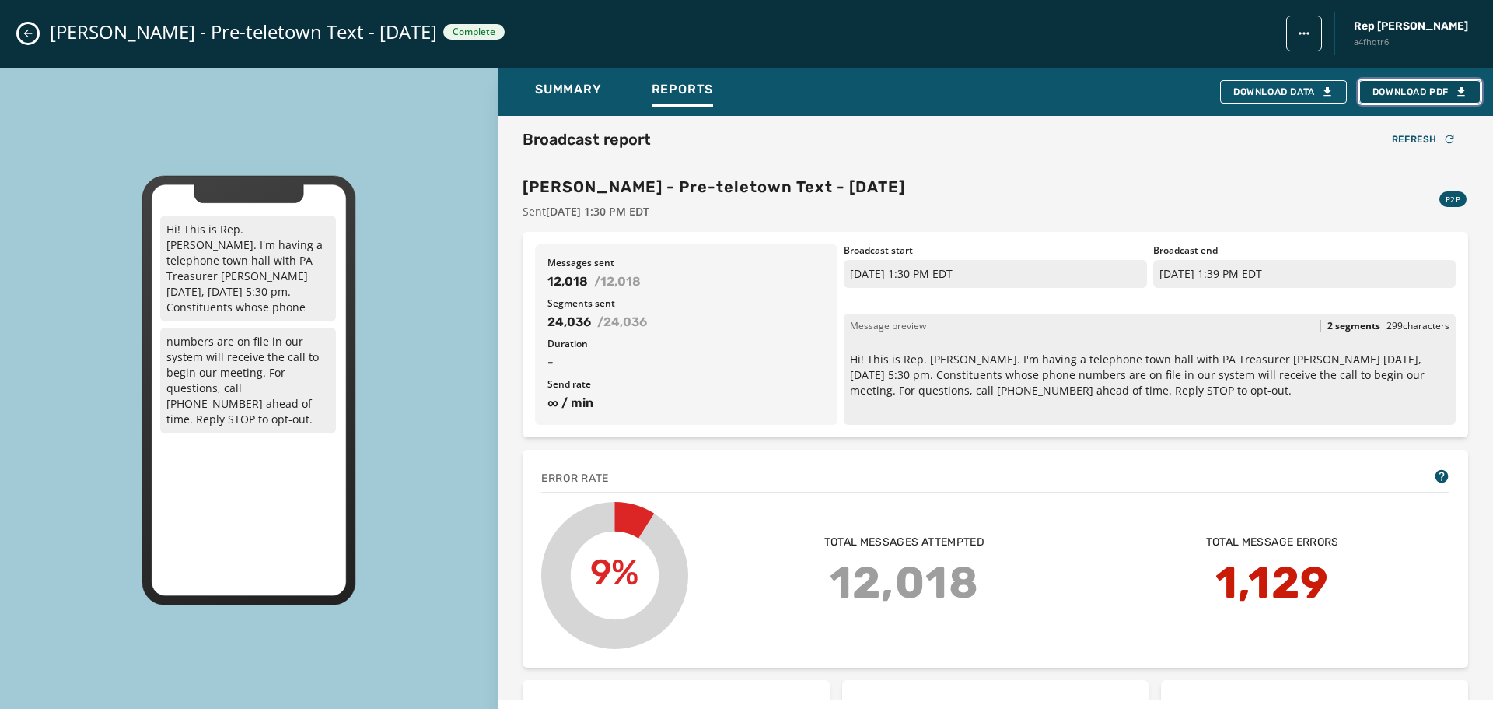
click at [1409, 88] on span "Download PDF" at bounding box center [1420, 92] width 95 height 12
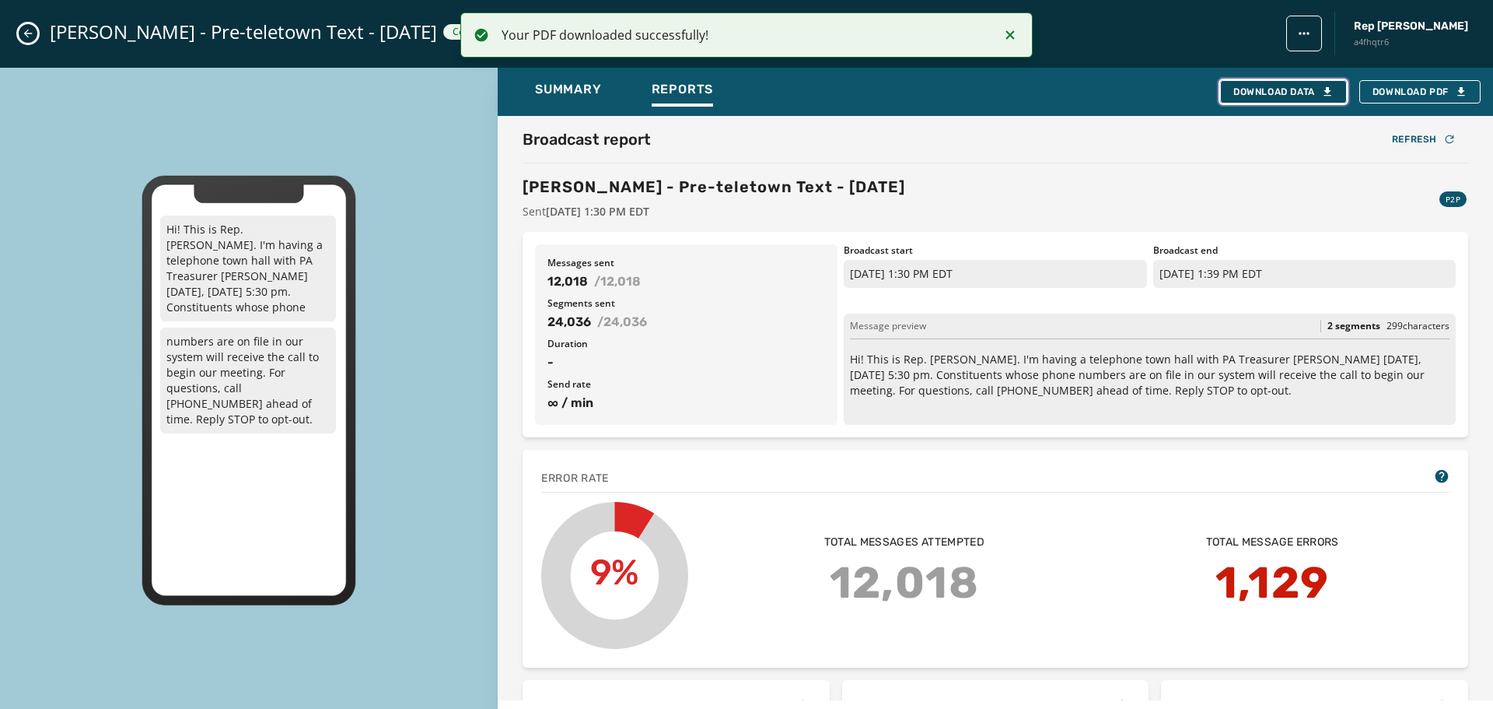
click at [1258, 89] on div "Download Data" at bounding box center [1284, 92] width 100 height 12
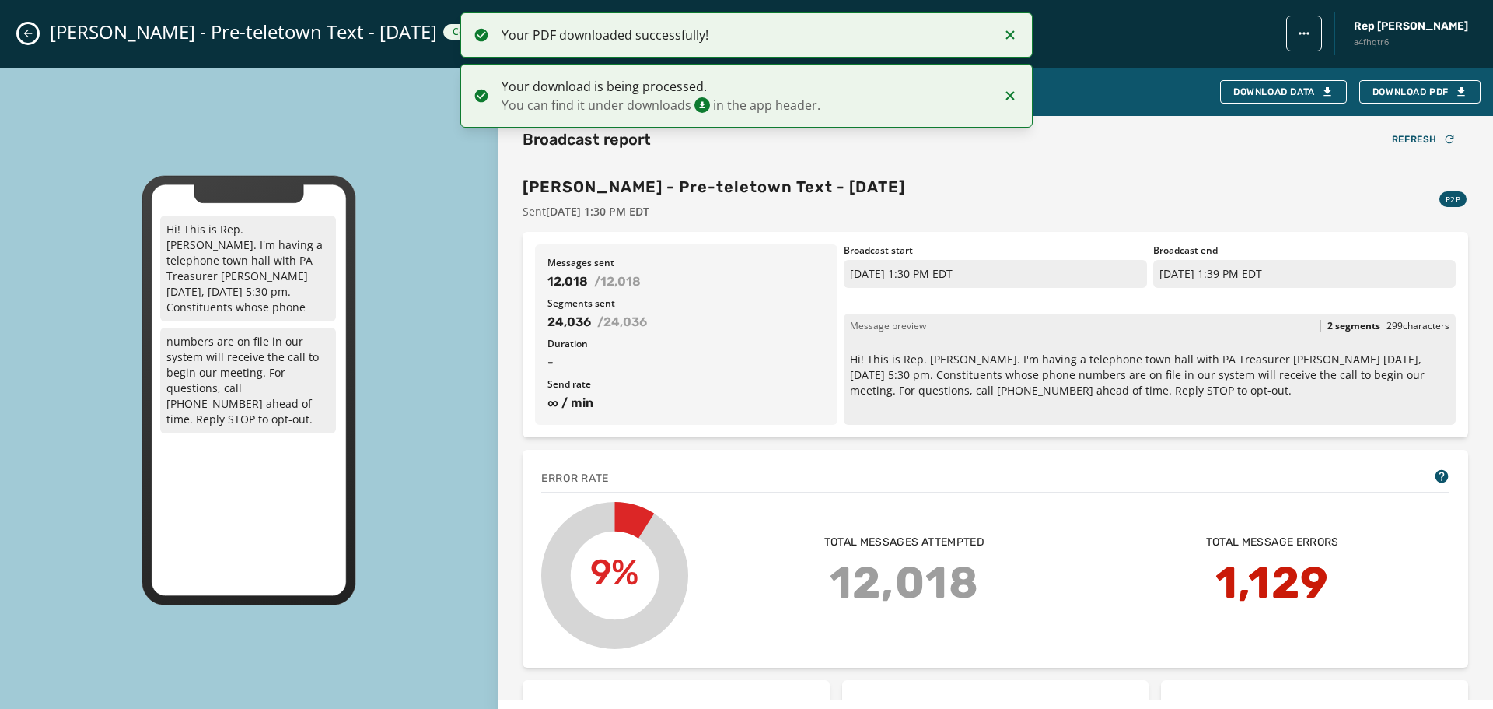
click at [22, 26] on div "[PERSON_NAME] - Pre-teletown Text - [DATE] Complete Rep [PERSON_NAME] a4fhqtr6" at bounding box center [746, 34] width 1493 height 68
click at [25, 32] on icon "Close admin drawer" at bounding box center [28, 33] width 12 height 12
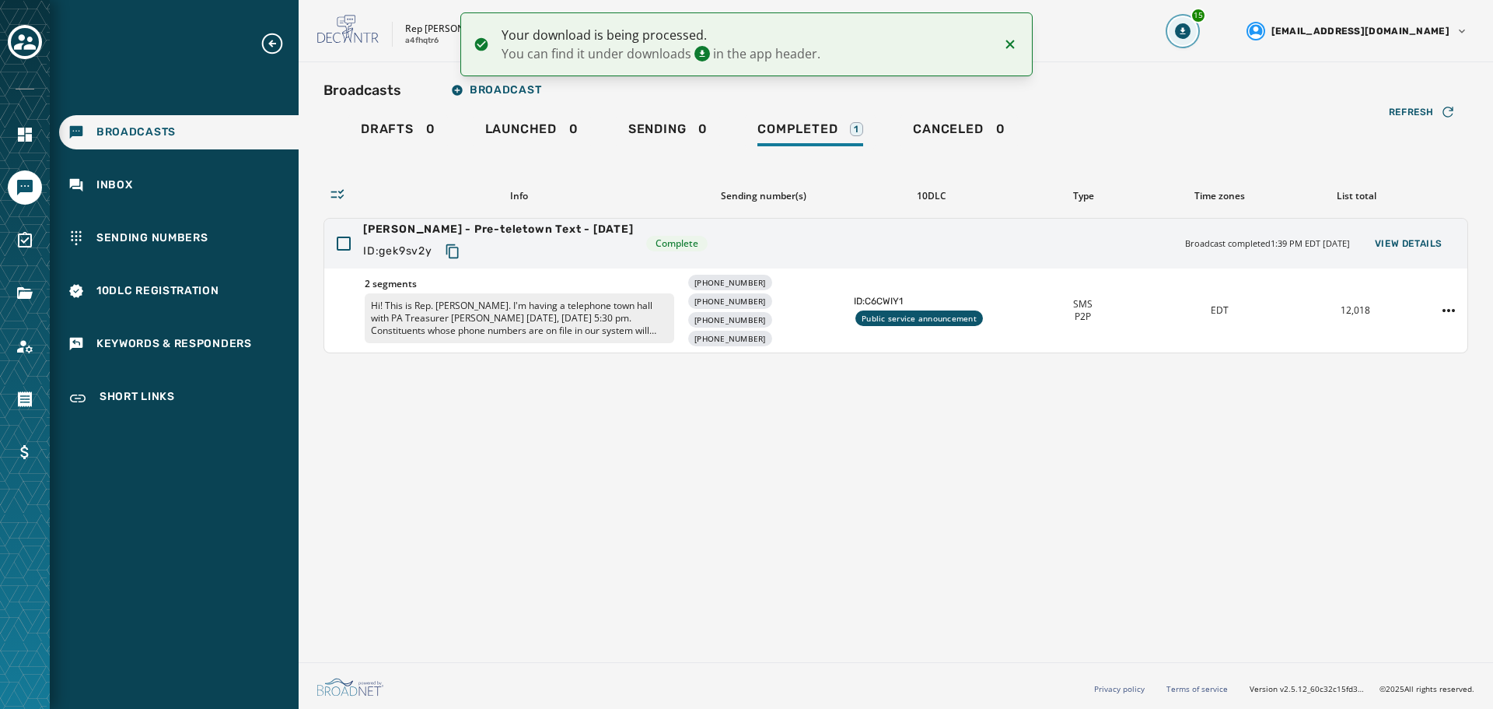
click at [1185, 29] on icon "Download Menu" at bounding box center [1182, 30] width 5 height 7
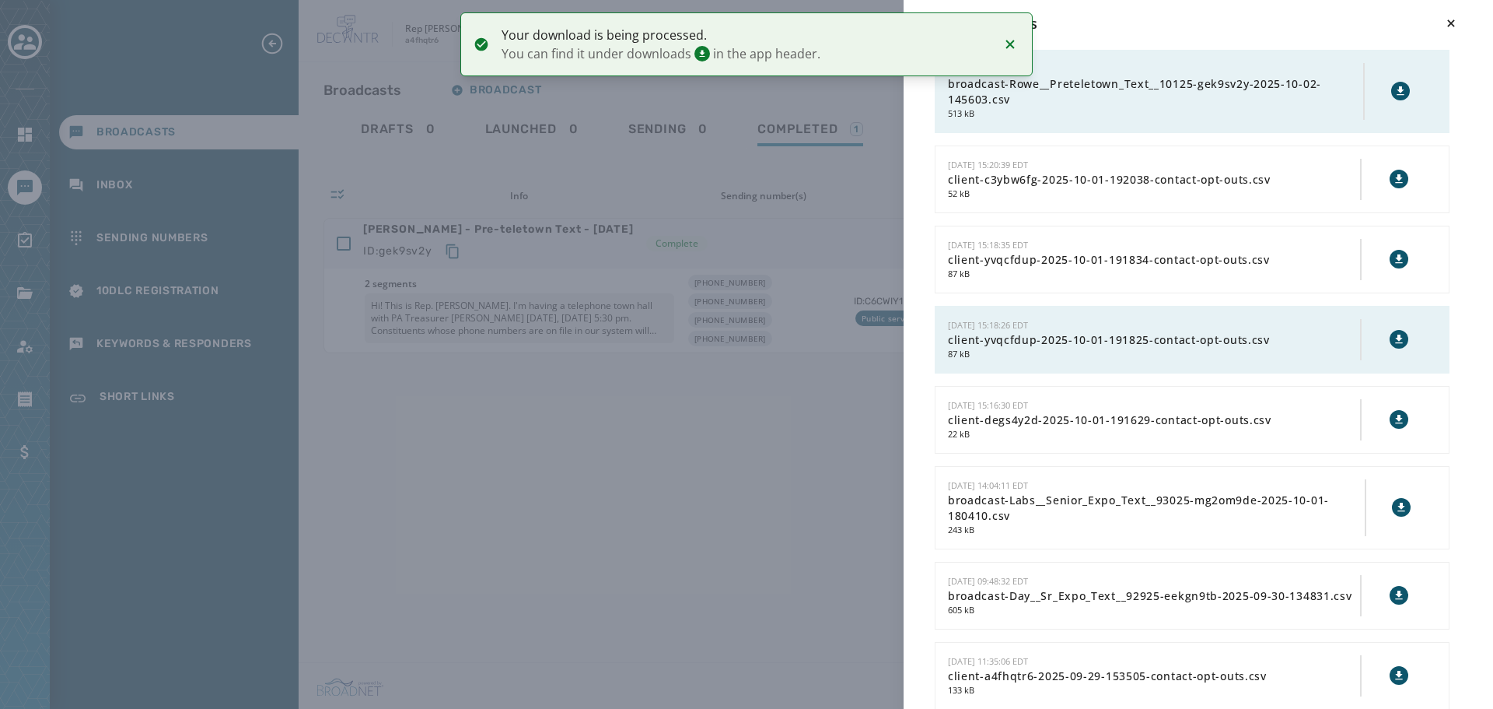
click at [1398, 92] on icon at bounding box center [1401, 90] width 7 height 9
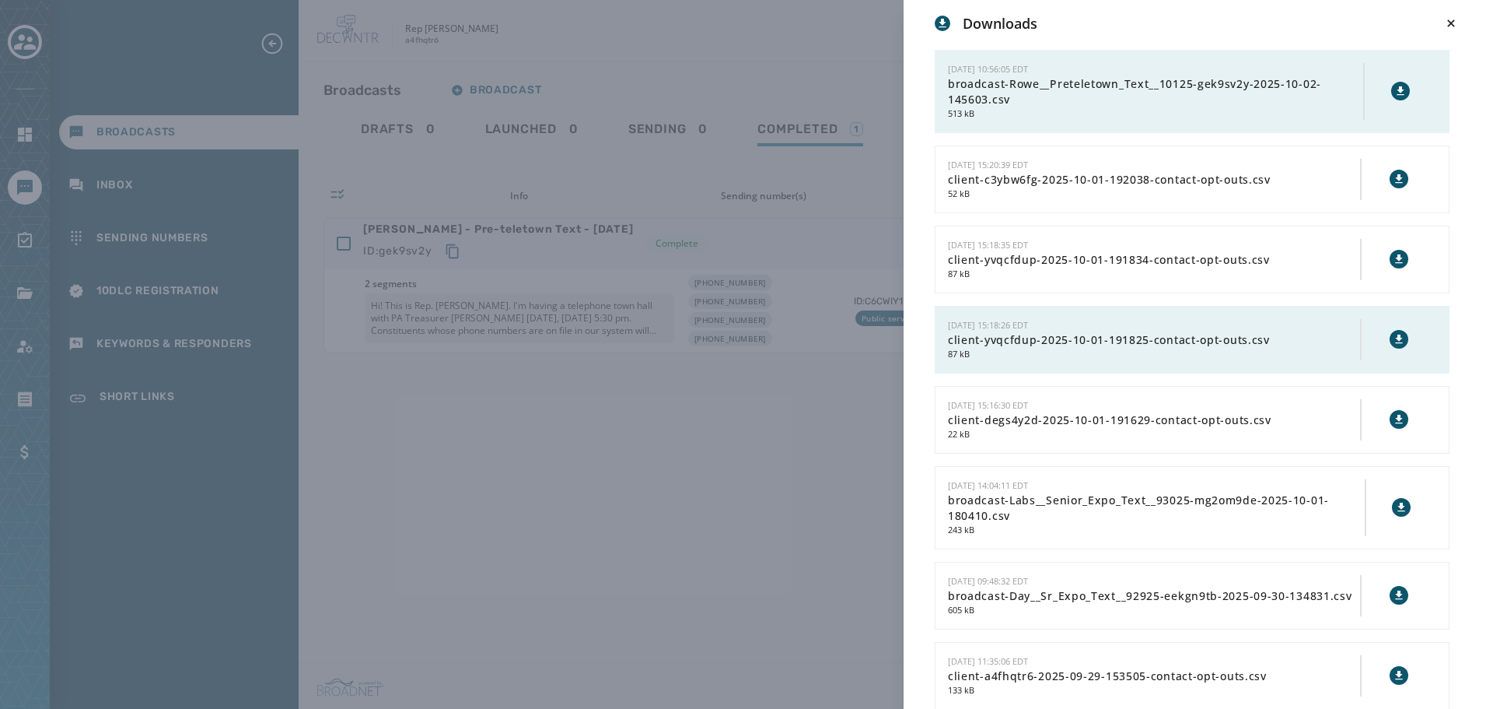
click at [728, 422] on div "Downloads [DATE] 10:56:05 EDT broadcast-Rowe__Preteletown_Text__10125-gek9sv2y-…" at bounding box center [746, 354] width 1493 height 709
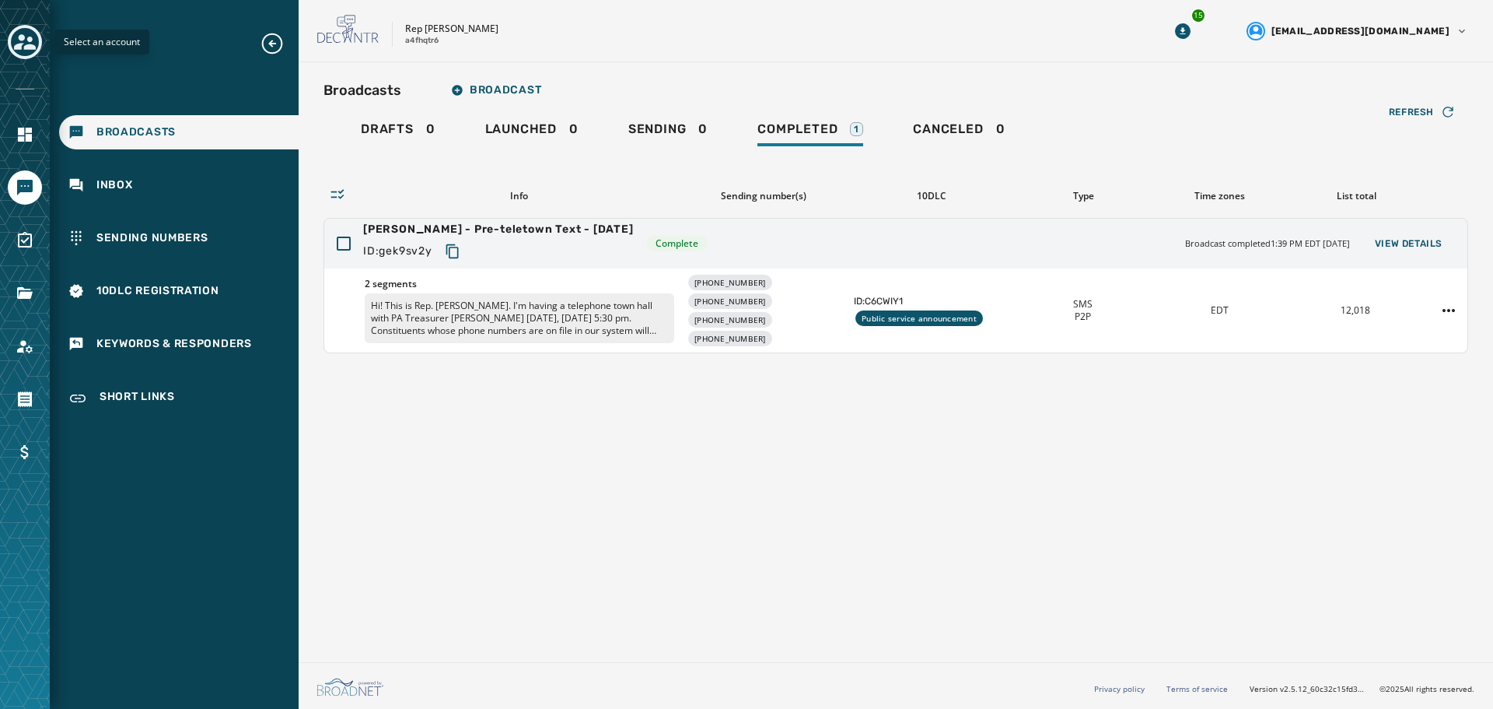
click at [30, 45] on icon "Toggle account select drawer" at bounding box center [25, 42] width 22 height 16
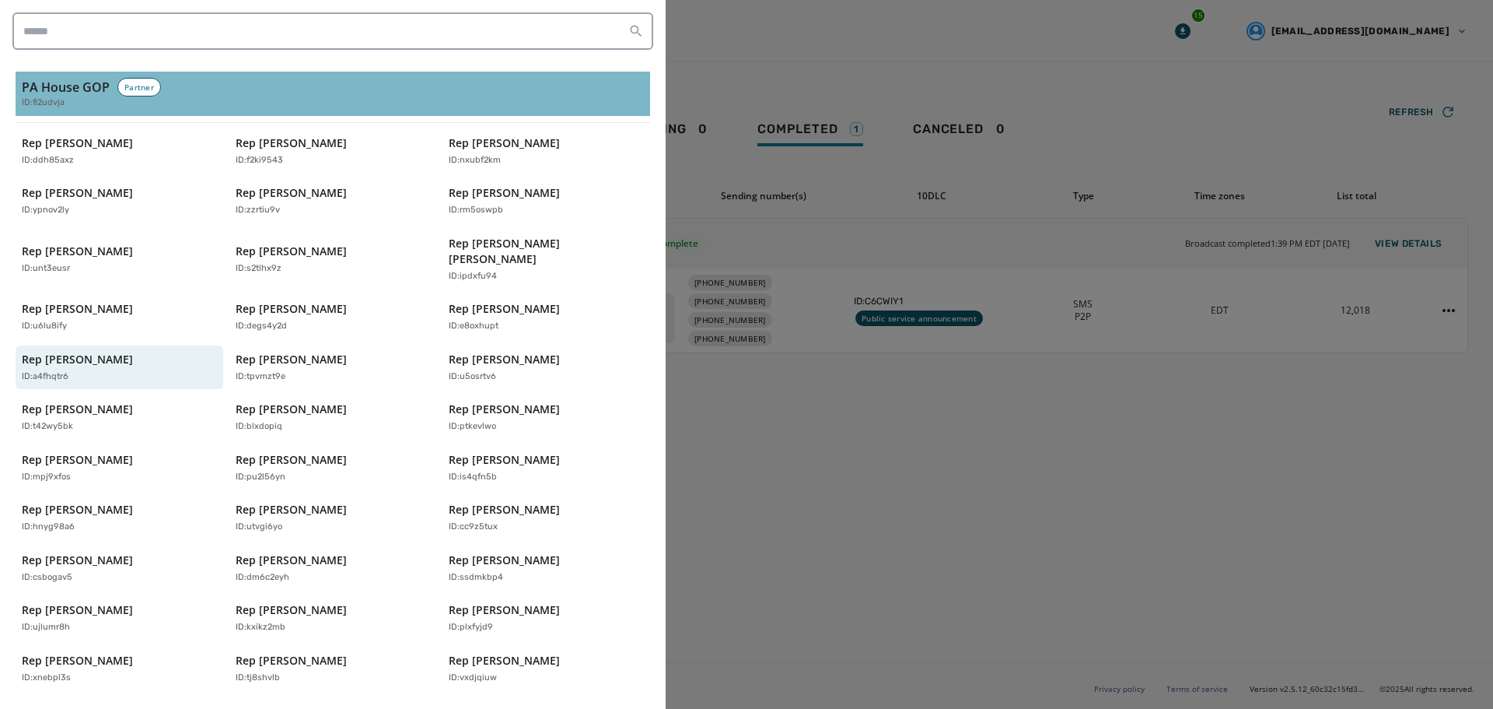
click at [61, 88] on h3 "PA House GOP" at bounding box center [66, 87] width 88 height 19
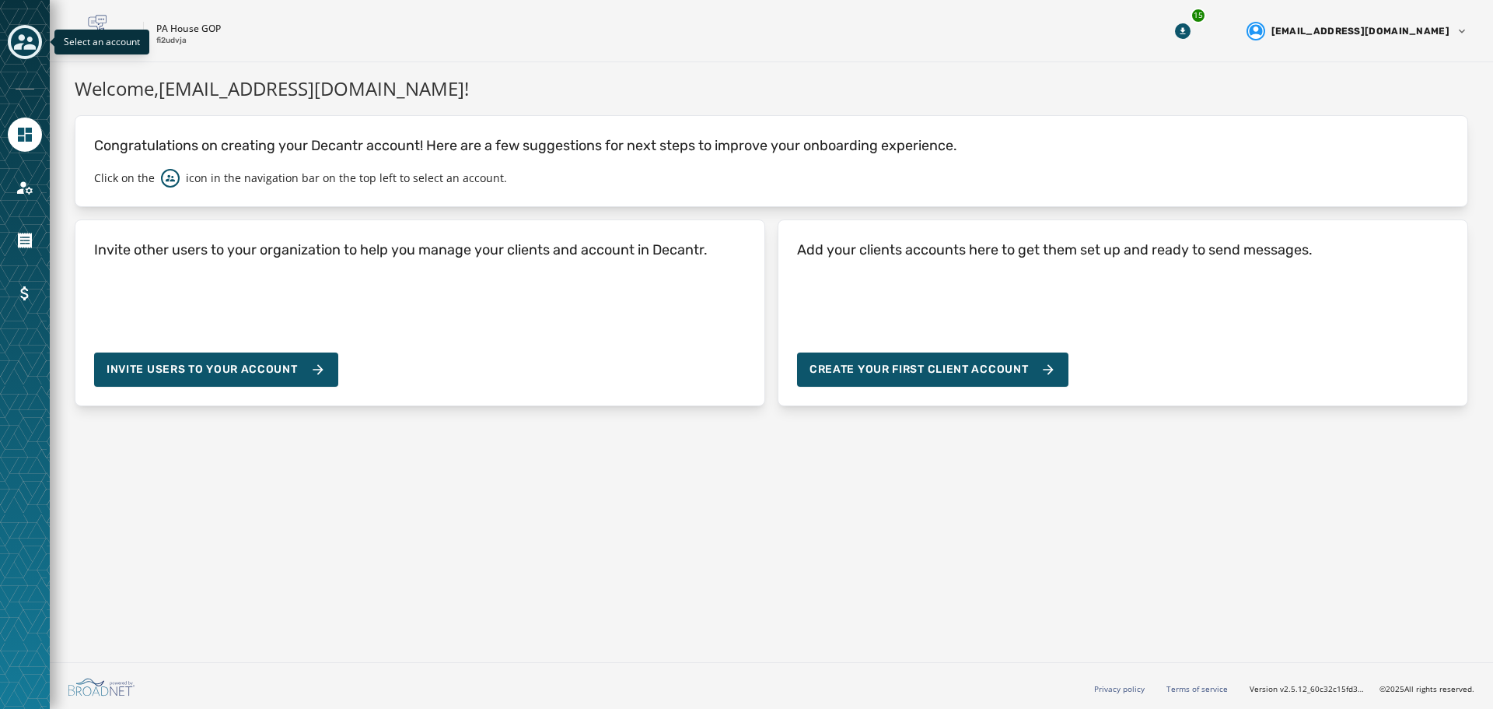
click at [21, 33] on icon "Toggle account select drawer" at bounding box center [25, 42] width 22 height 22
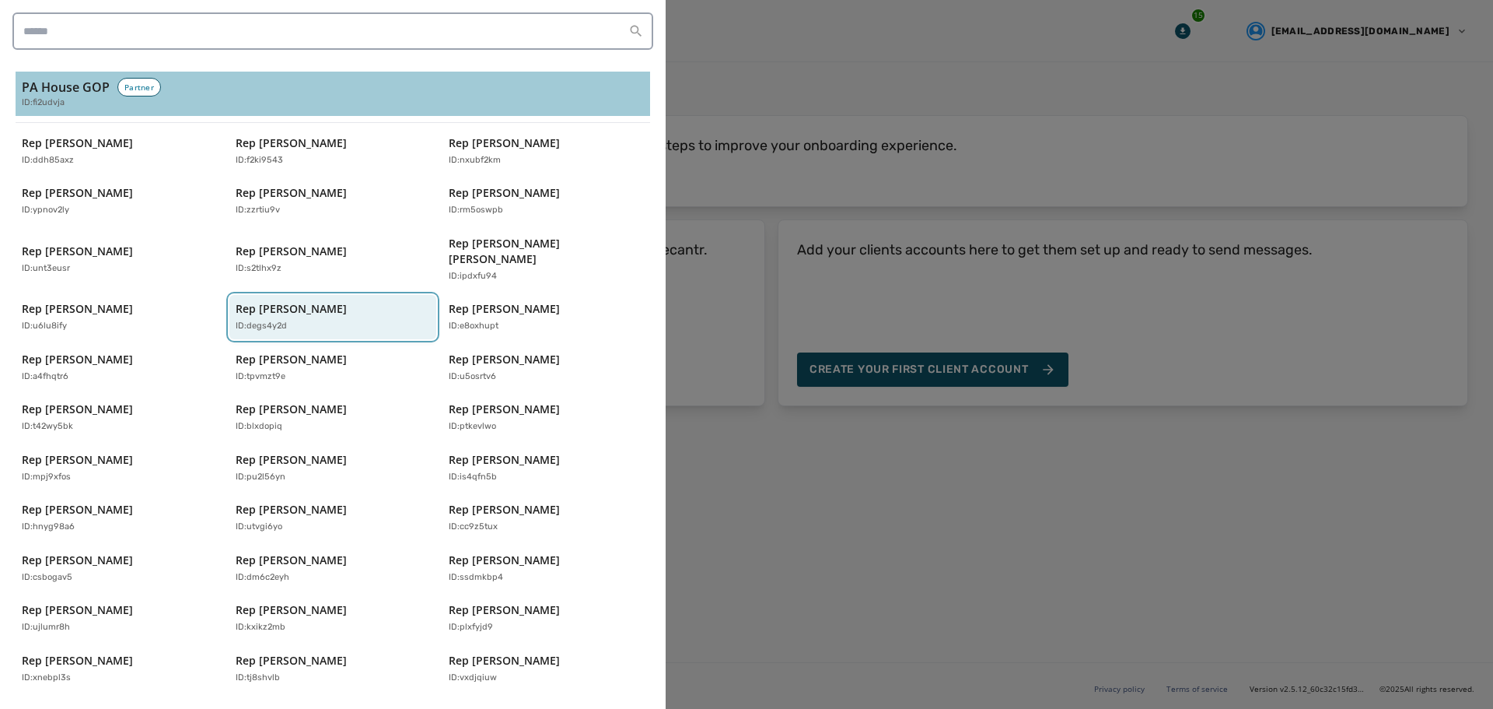
click at [246, 301] on p "Rep [PERSON_NAME]" at bounding box center [291, 309] width 111 height 16
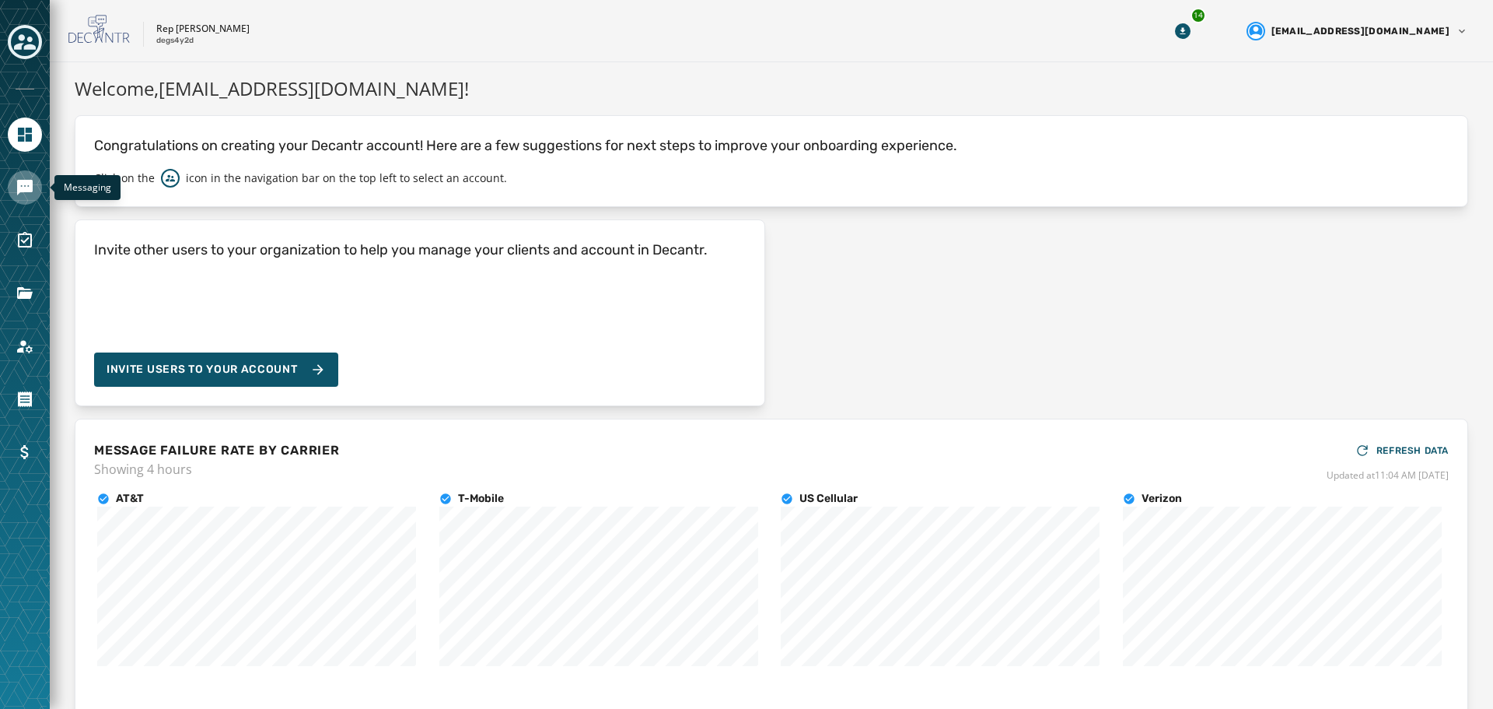
click at [23, 187] on icon "Navigate to Messaging" at bounding box center [25, 188] width 16 height 16
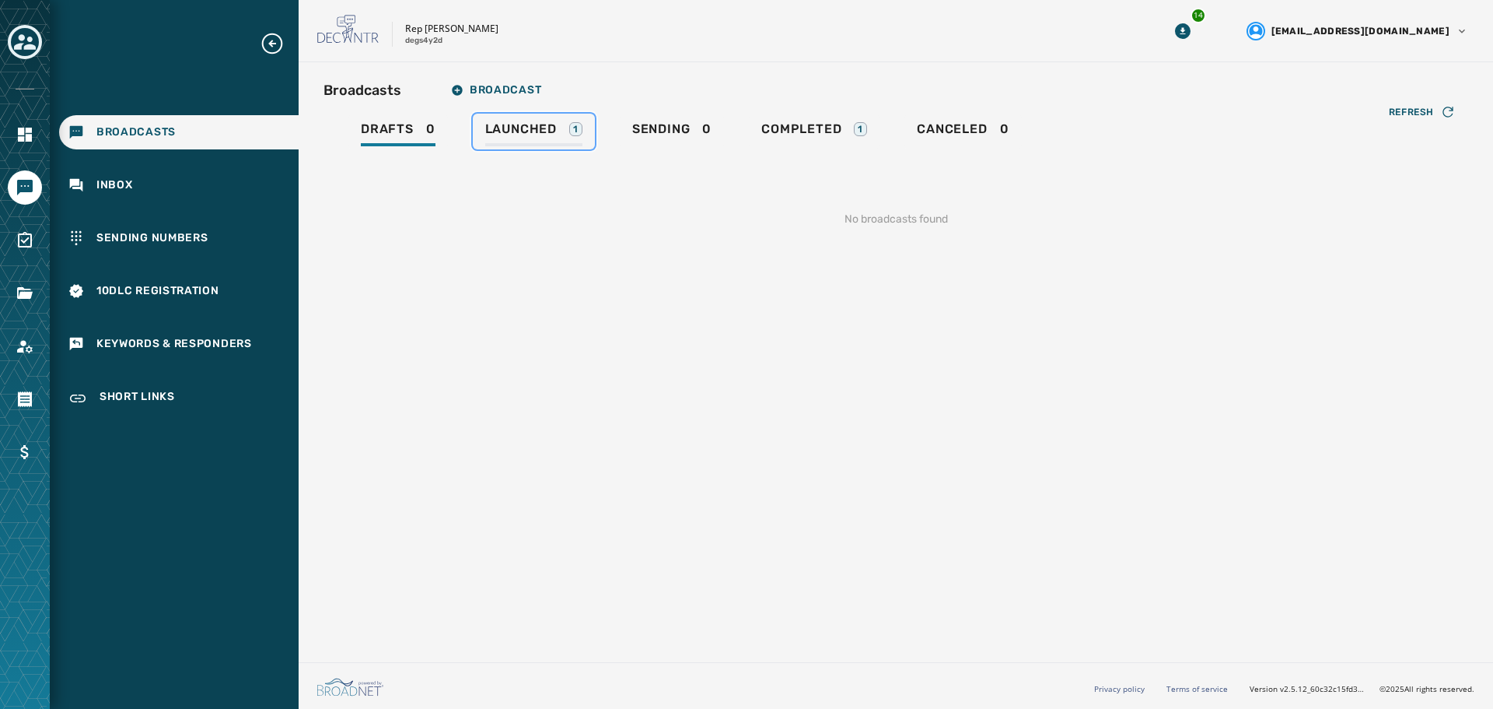
click at [547, 134] on span "Launched" at bounding box center [521, 129] width 72 height 16
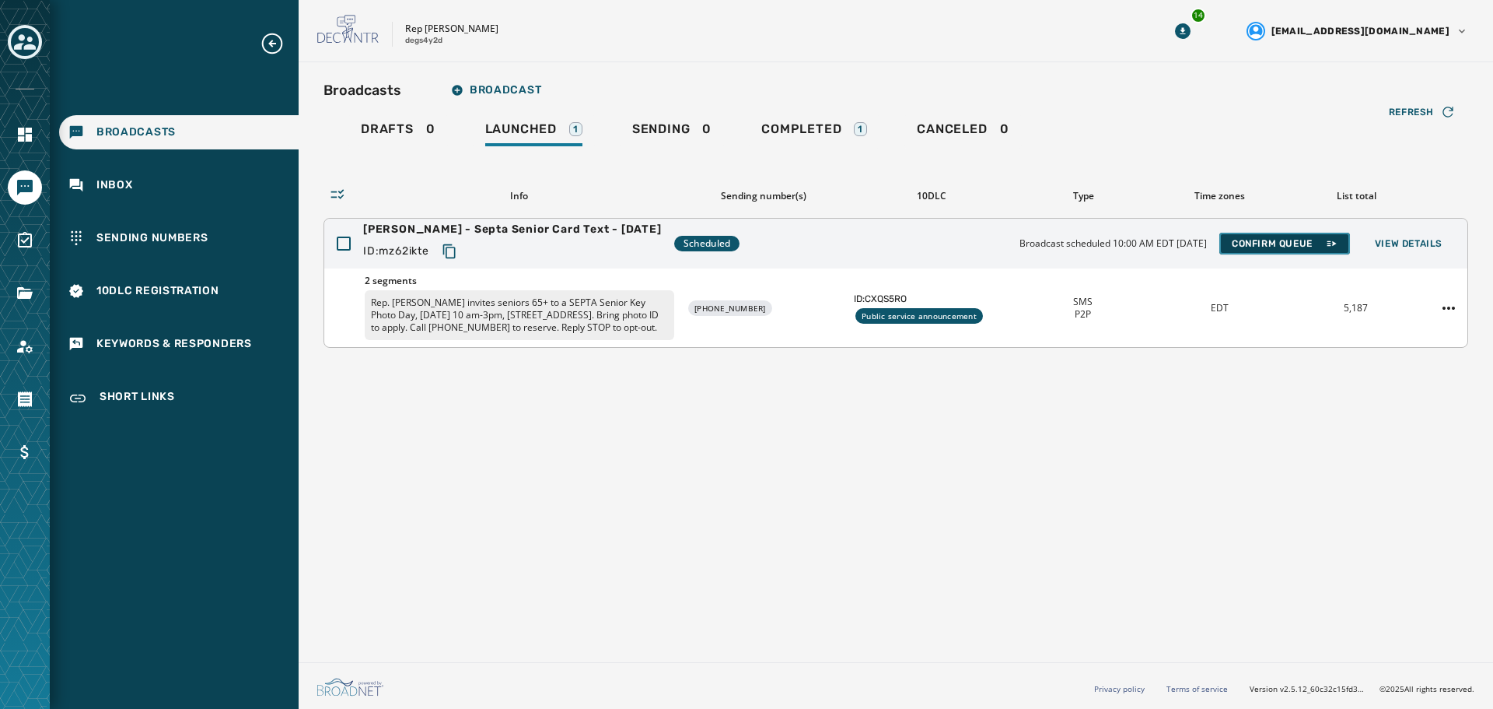
click at [1281, 243] on span "Confirm Queue" at bounding box center [1285, 243] width 106 height 12
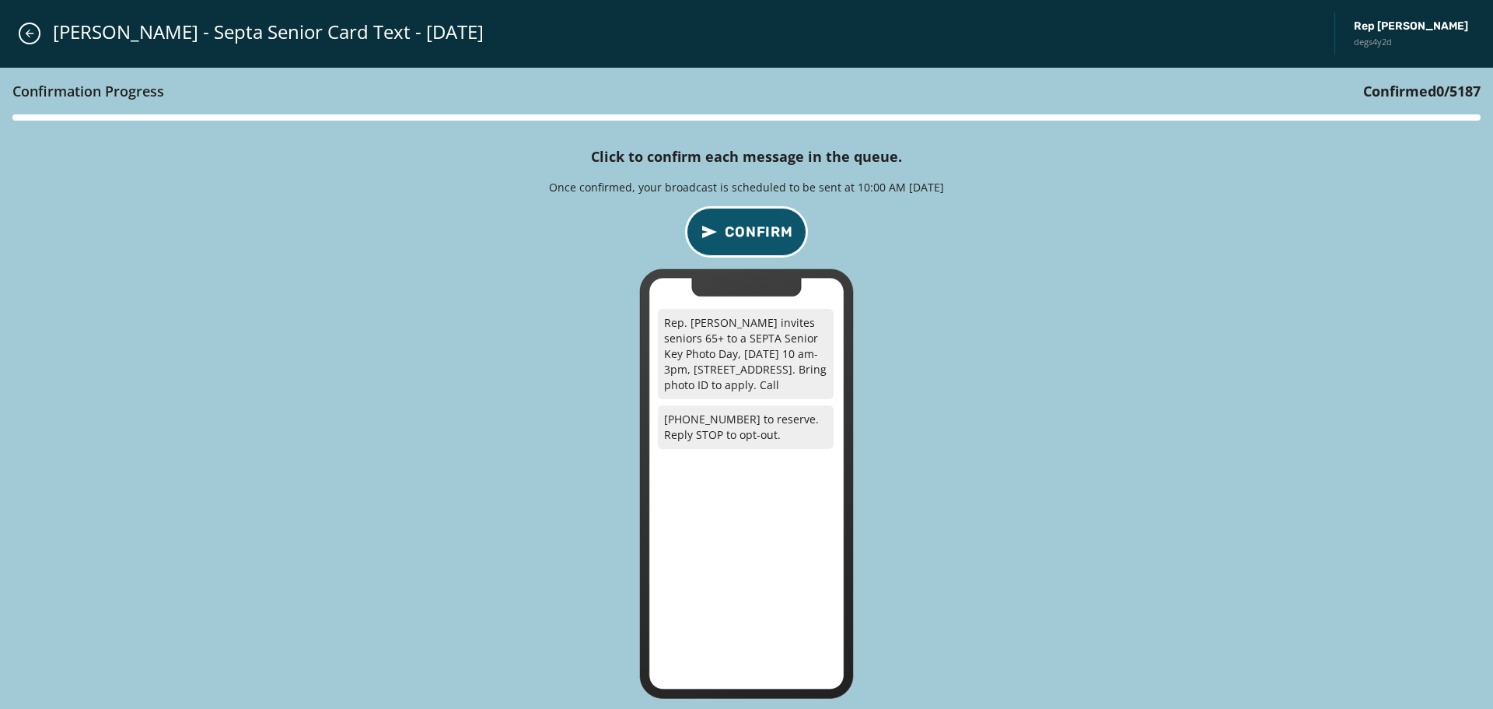
click at [756, 231] on span "Confirm" at bounding box center [759, 232] width 68 height 22
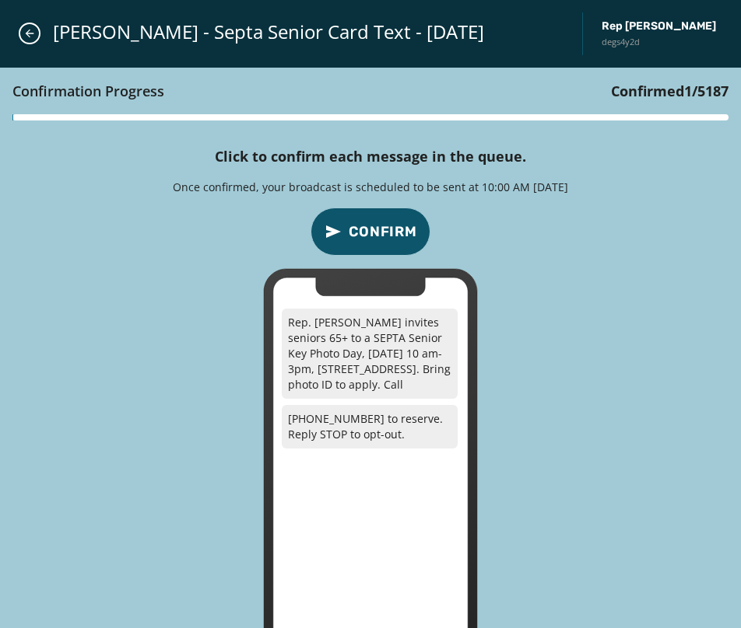
click at [660, 348] on div "Confirmation Progress Confirmed 1 / 5187 Click to confirm each message in the q…" at bounding box center [370, 382] width 741 height 628
click at [334, 229] on icon "confirm-p2p-message-button" at bounding box center [333, 232] width 15 height 12
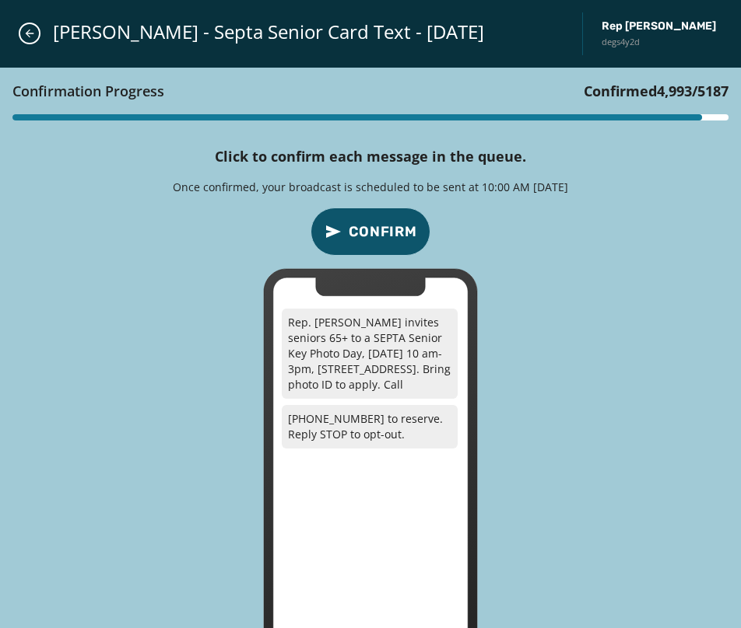
click at [624, 250] on div "Confirmation Progress Confirmed 4,993 / 5187 Click to confirm each message in t…" at bounding box center [370, 382] width 741 height 628
click at [369, 229] on span "Confirm" at bounding box center [382, 232] width 68 height 22
click at [363, 229] on span "Confirm" at bounding box center [382, 232] width 68 height 22
click at [34, 37] on icon "Close admin drawer" at bounding box center [29, 33] width 12 height 12
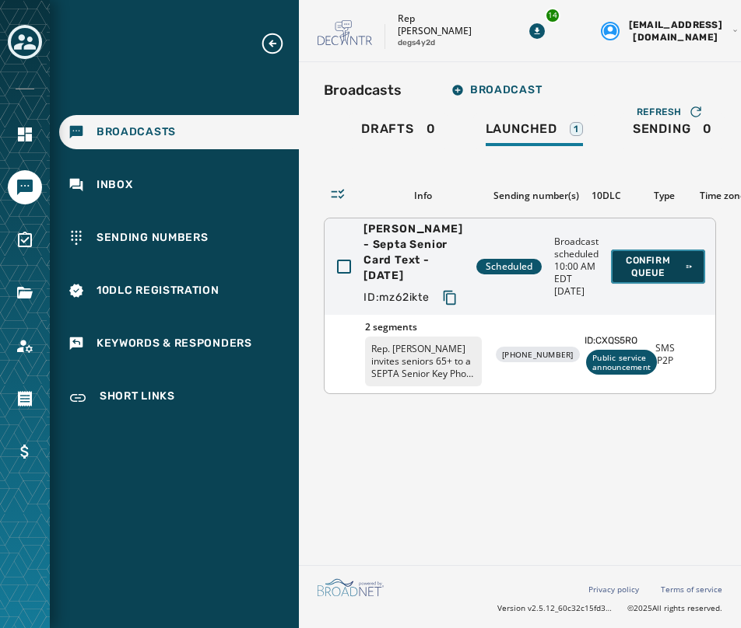
click at [624, 266] on span "Confirm Queue" at bounding box center [657, 266] width 69 height 25
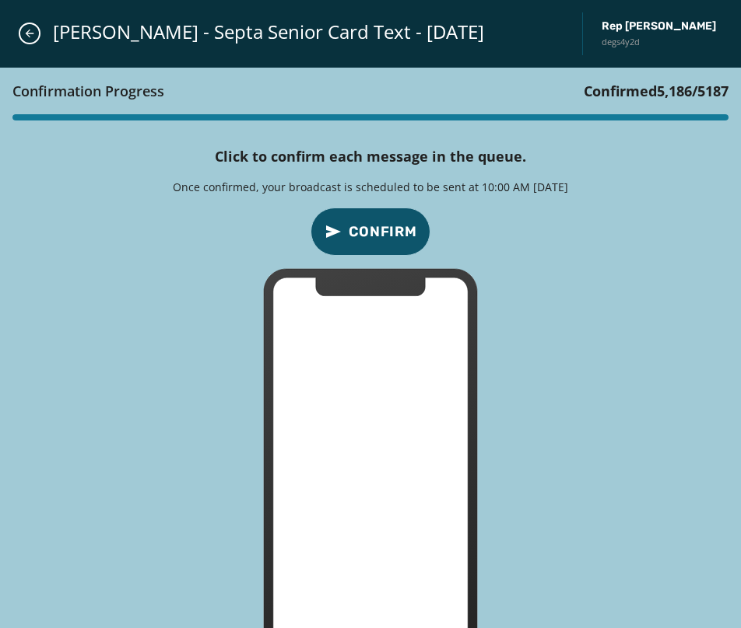
click at [381, 219] on button "Confirm" at bounding box center [370, 232] width 120 height 48
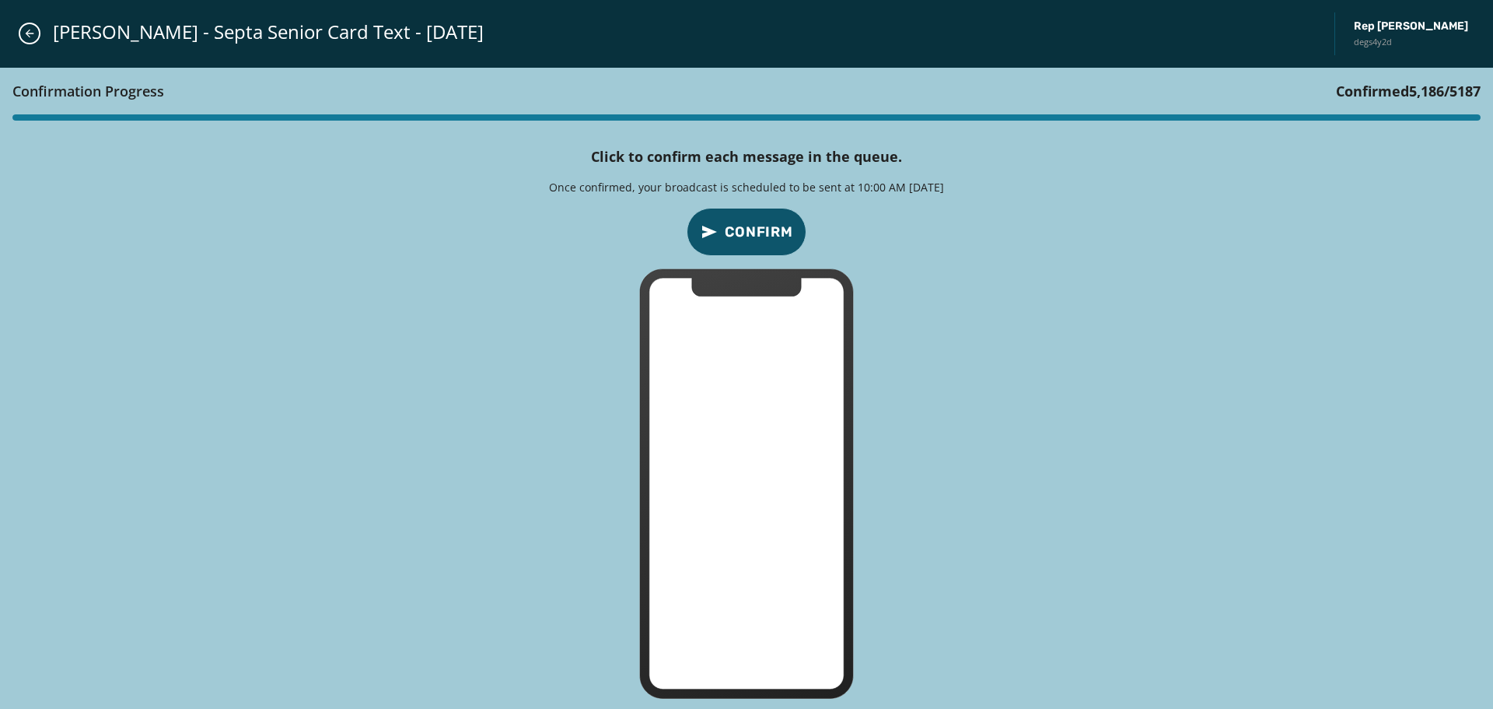
click at [770, 232] on span "Confirm" at bounding box center [759, 232] width 68 height 22
click at [746, 233] on span "Confirm" at bounding box center [759, 232] width 68 height 22
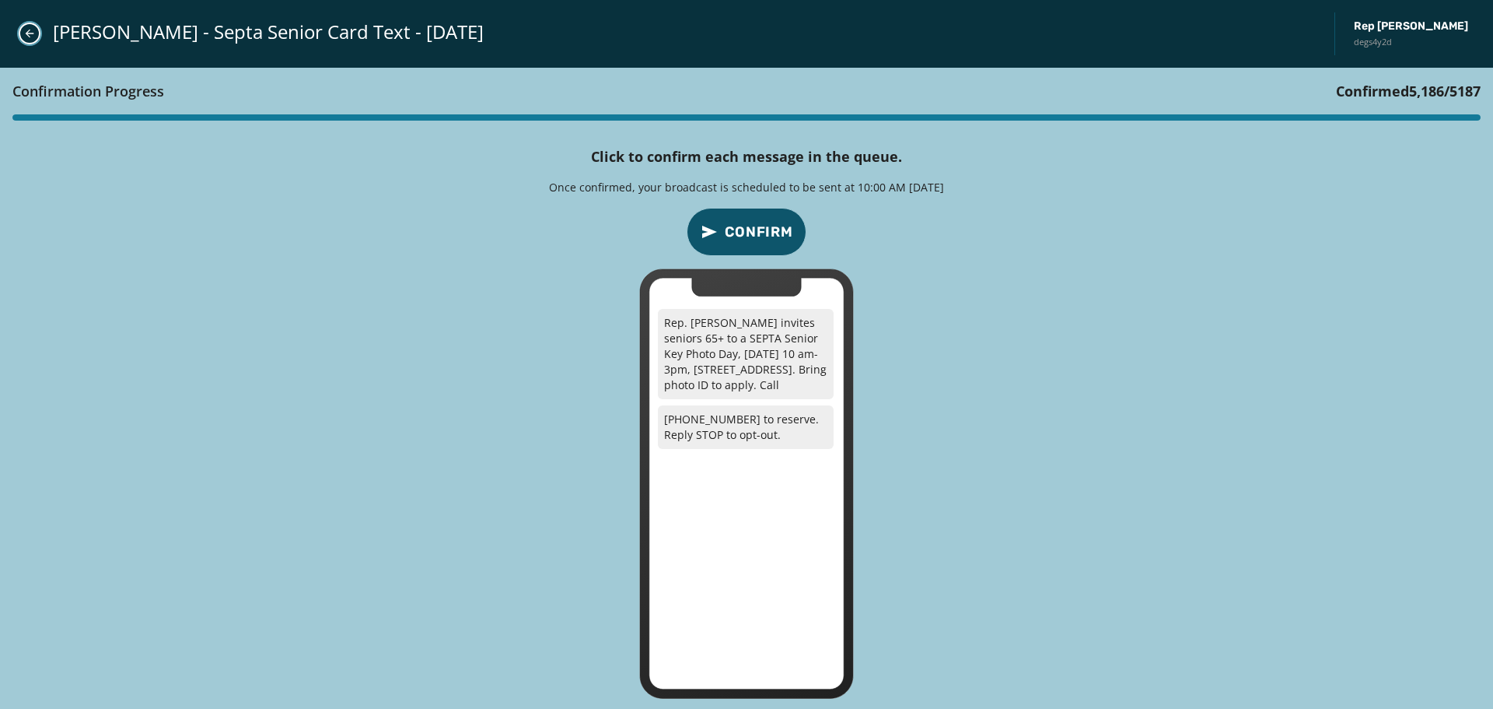
click at [30, 37] on icon "Close admin drawer" at bounding box center [30, 34] width 9 height 9
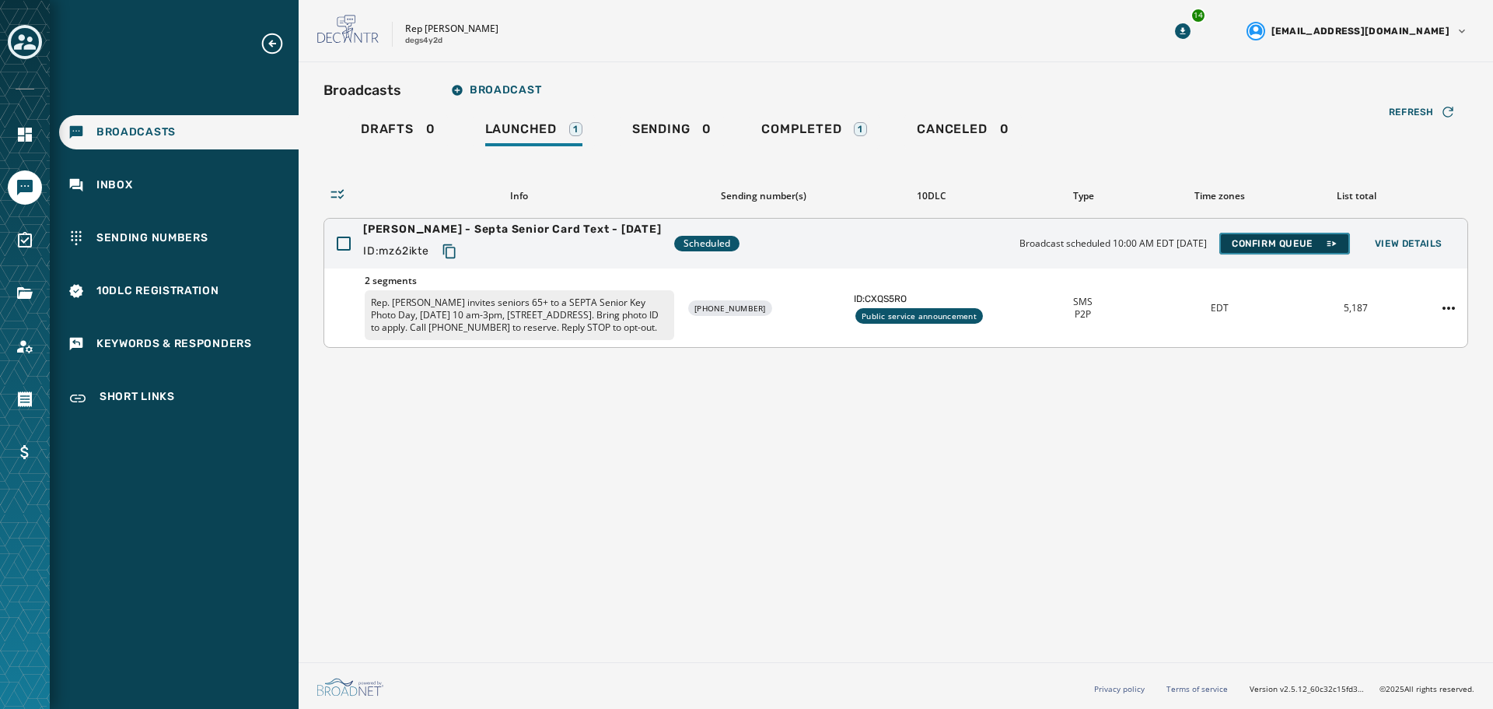
click at [1273, 249] on span "Confirm Queue" at bounding box center [1285, 243] width 106 height 12
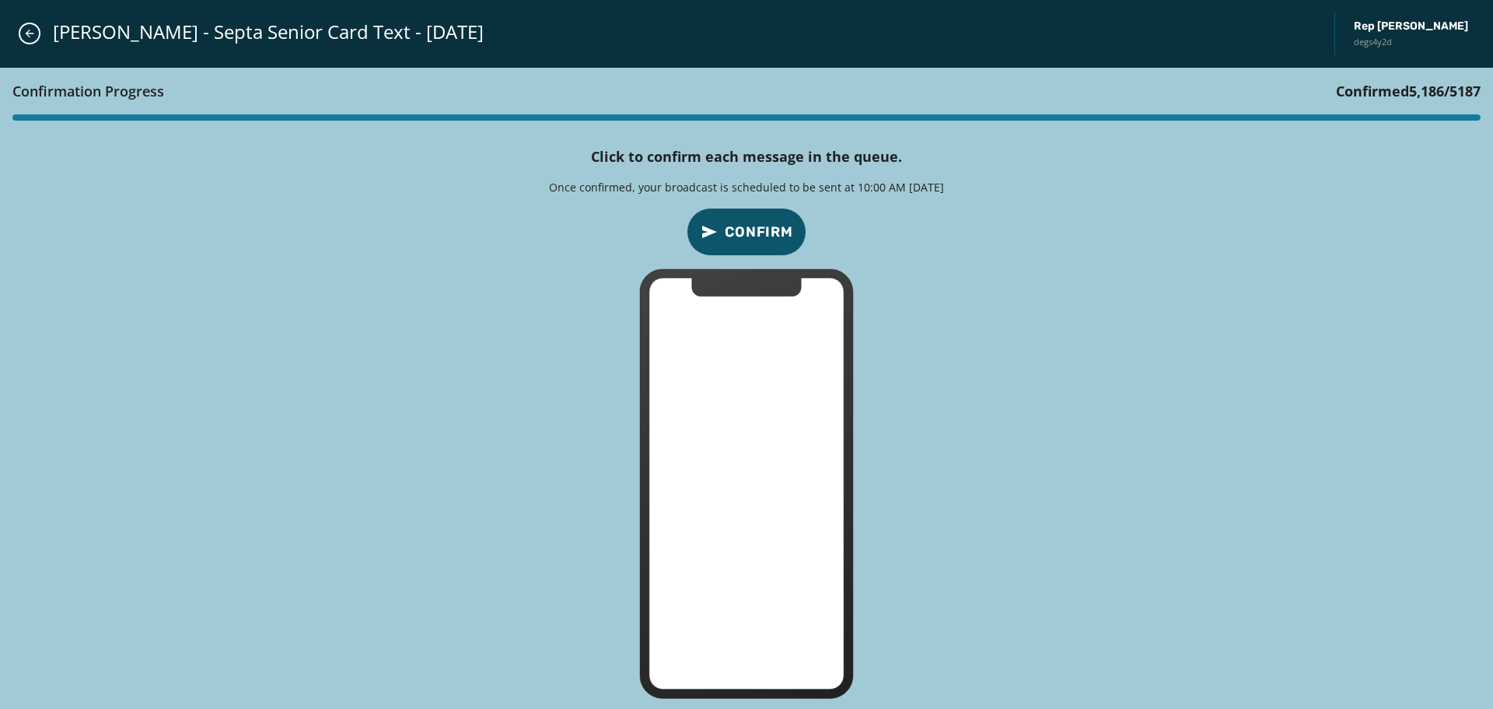
click at [753, 226] on span "Confirm" at bounding box center [759, 232] width 68 height 22
click at [755, 232] on span "Confirm" at bounding box center [759, 232] width 68 height 22
click at [755, 233] on span "Confirm" at bounding box center [759, 232] width 68 height 22
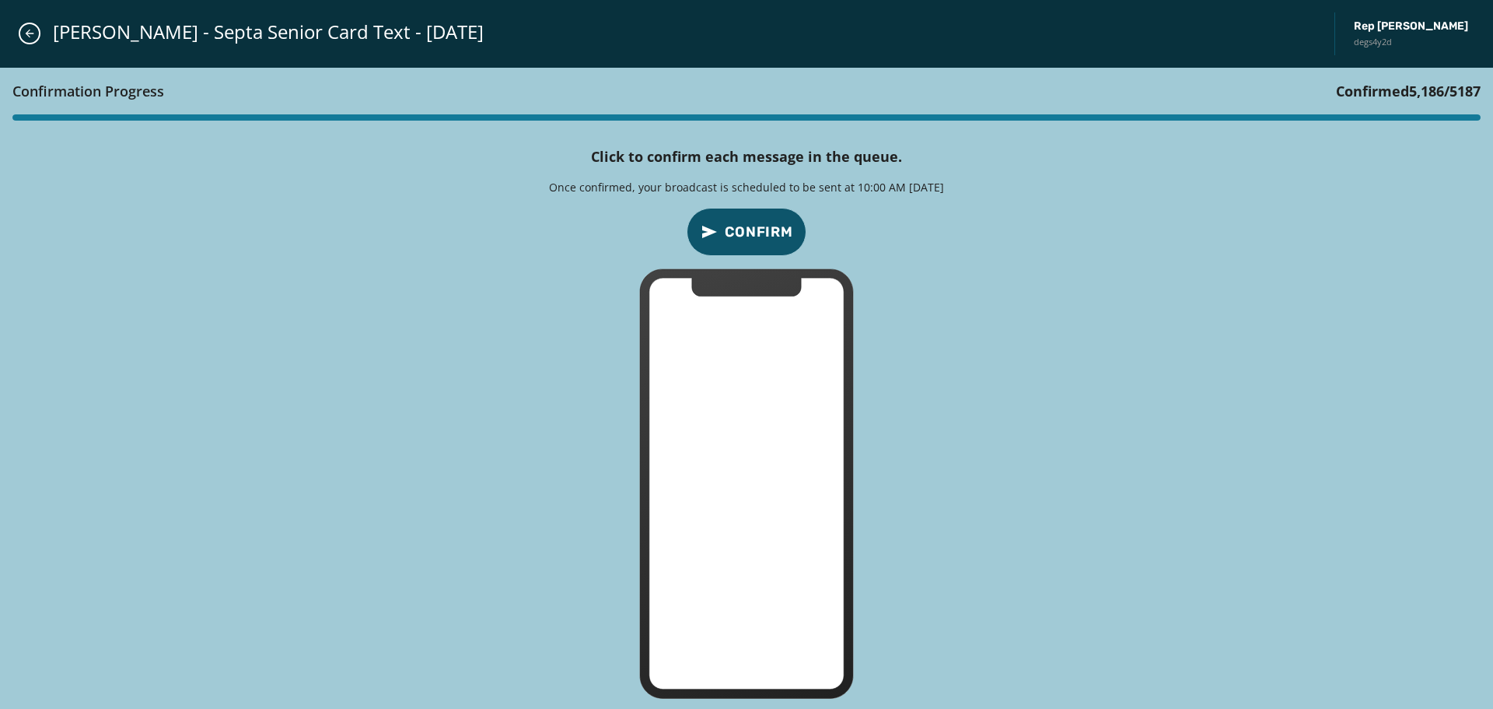
click at [755, 233] on span "Confirm" at bounding box center [759, 232] width 68 height 22
click at [755, 230] on span "Confirm" at bounding box center [759, 232] width 68 height 22
click at [762, 233] on span "Confirm" at bounding box center [759, 232] width 68 height 22
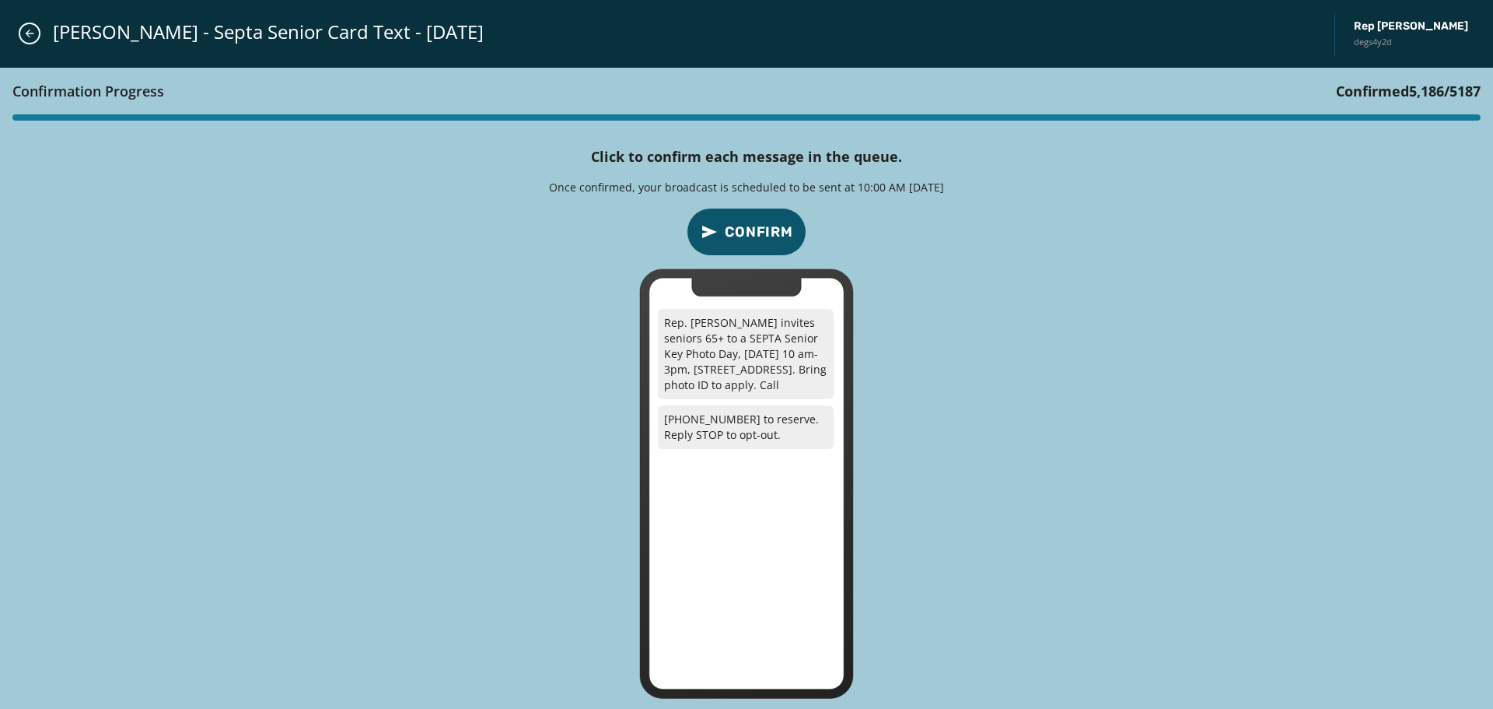
click at [761, 233] on span "Confirm" at bounding box center [759, 232] width 68 height 22
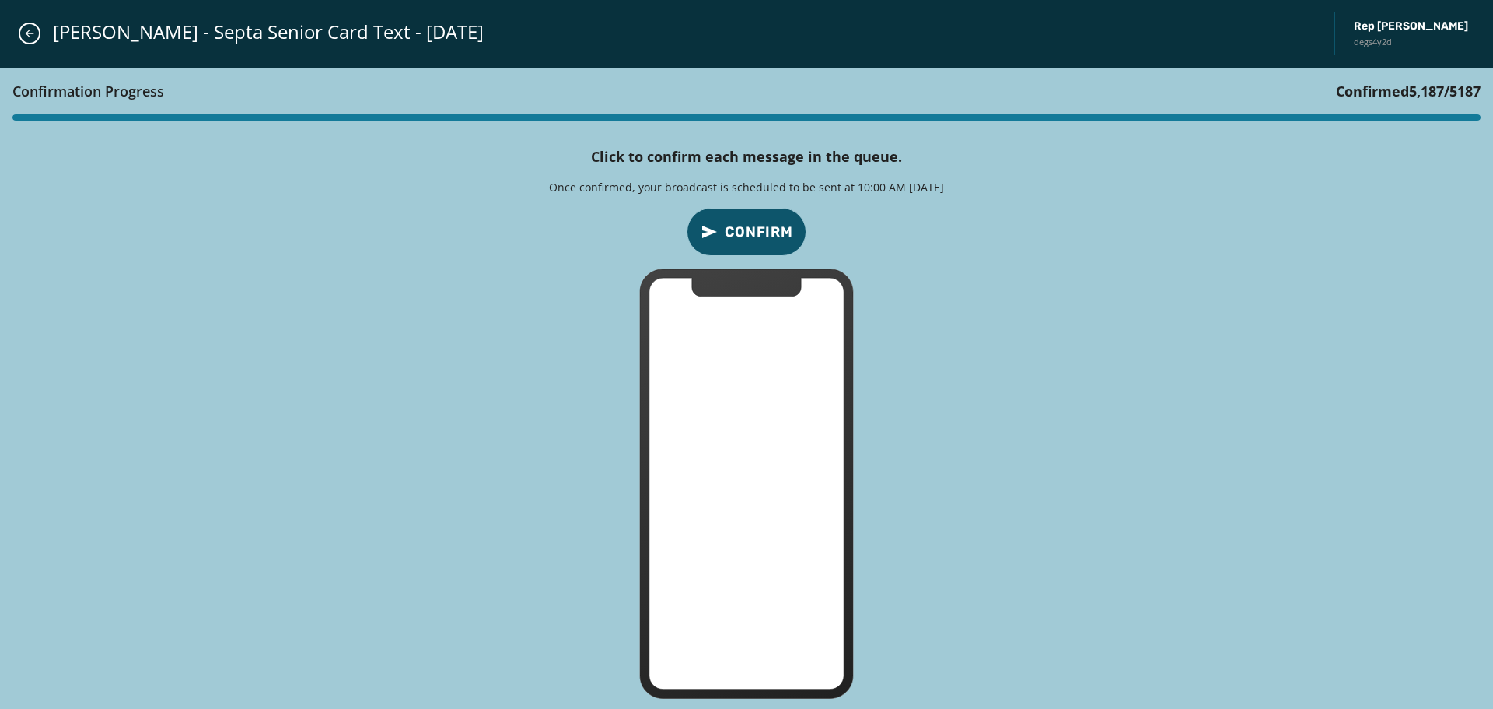
click at [751, 231] on span "Confirm" at bounding box center [759, 232] width 68 height 22
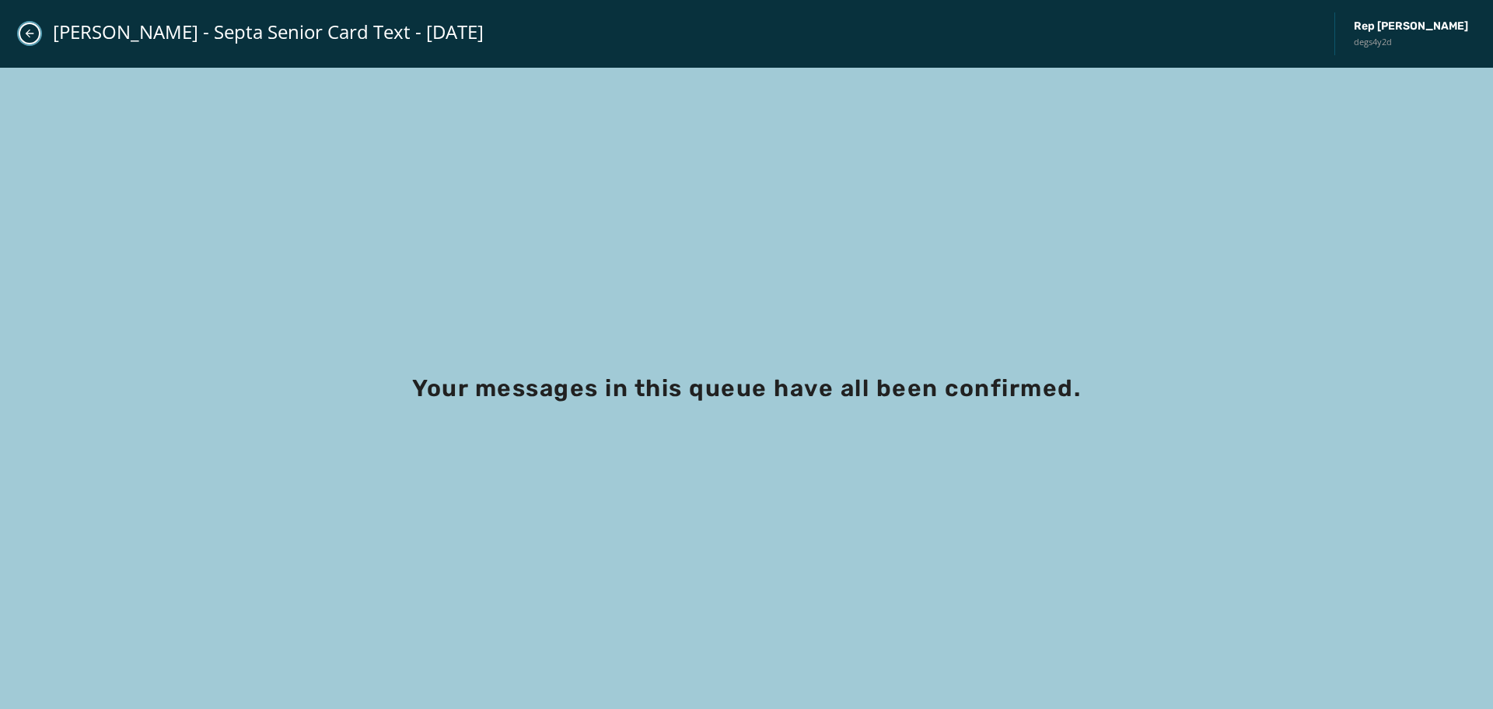
click at [30, 30] on icon "Close admin drawer" at bounding box center [30, 34] width 9 height 9
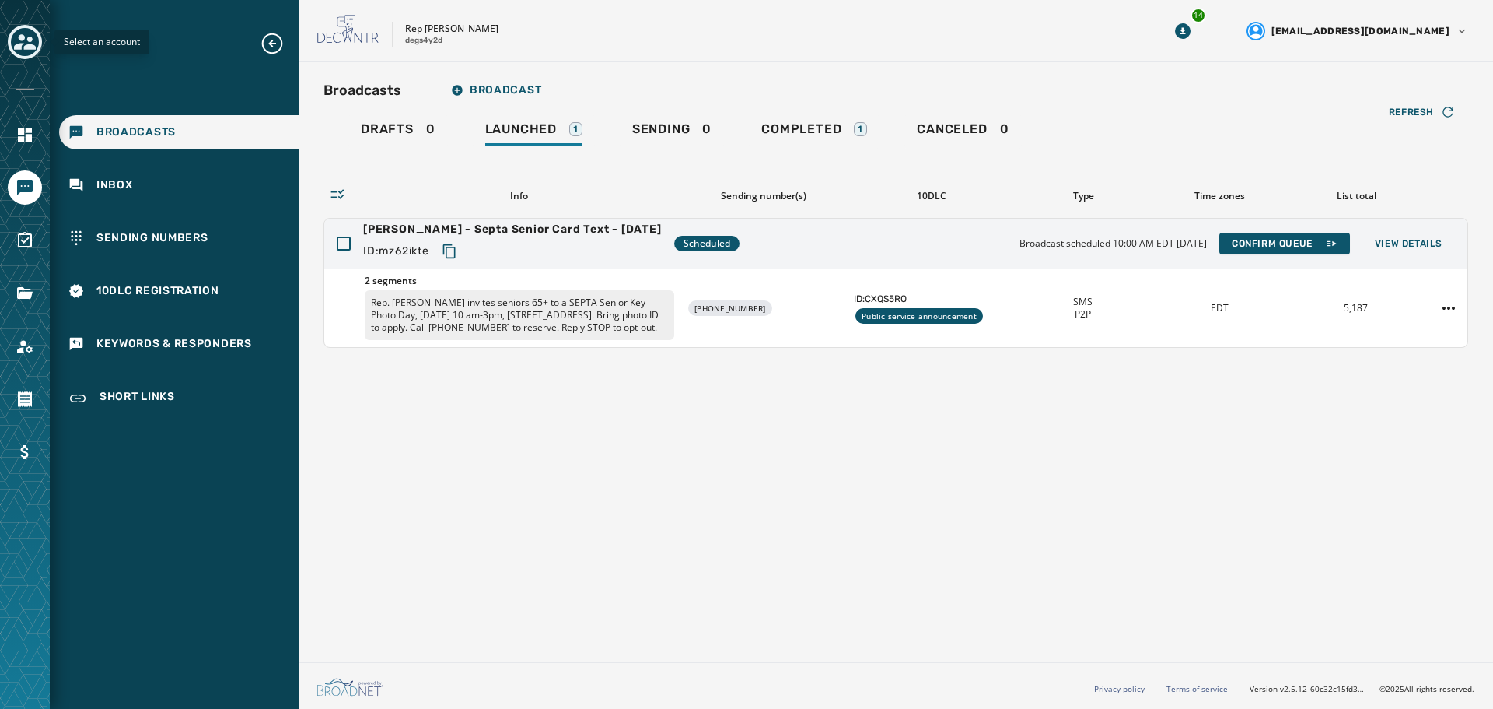
click at [31, 44] on icon "Toggle account select drawer" at bounding box center [25, 42] width 22 height 22
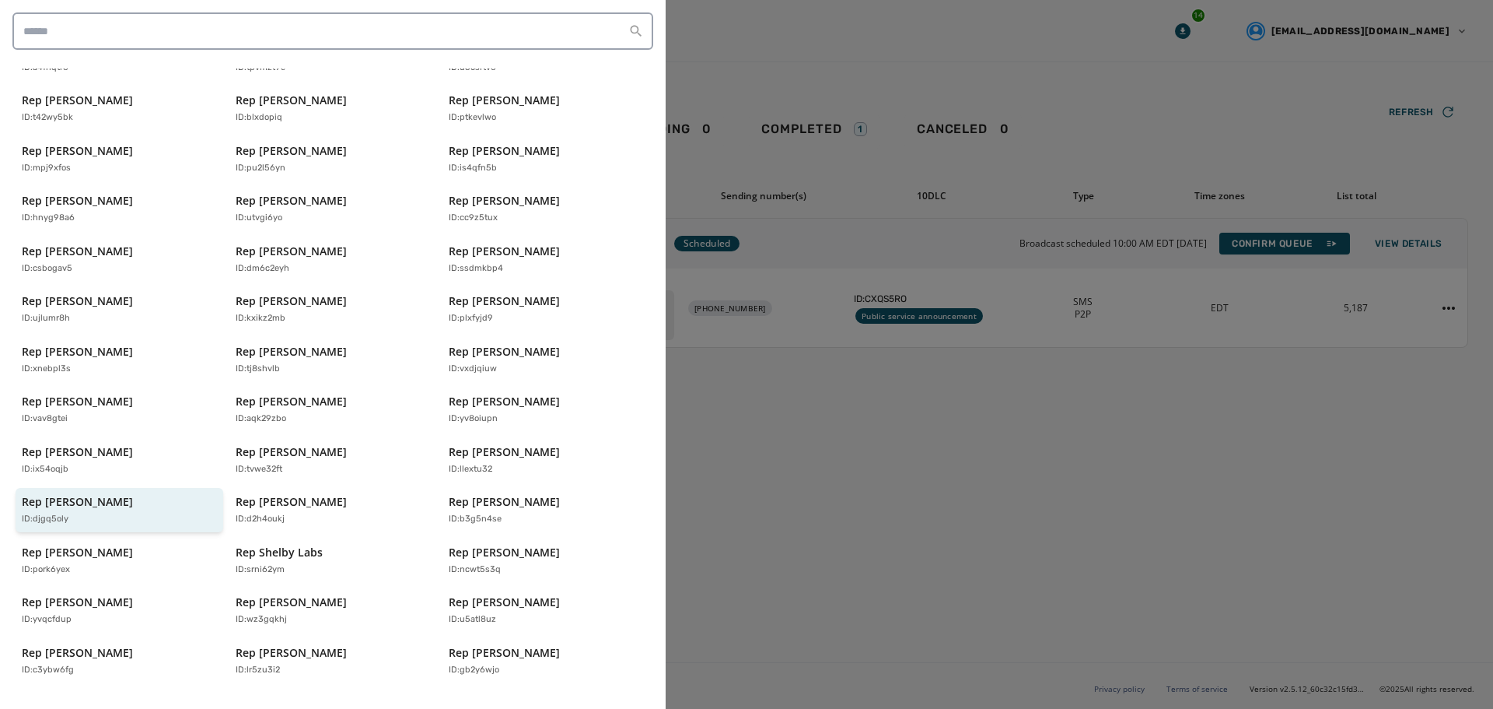
scroll to position [311, 0]
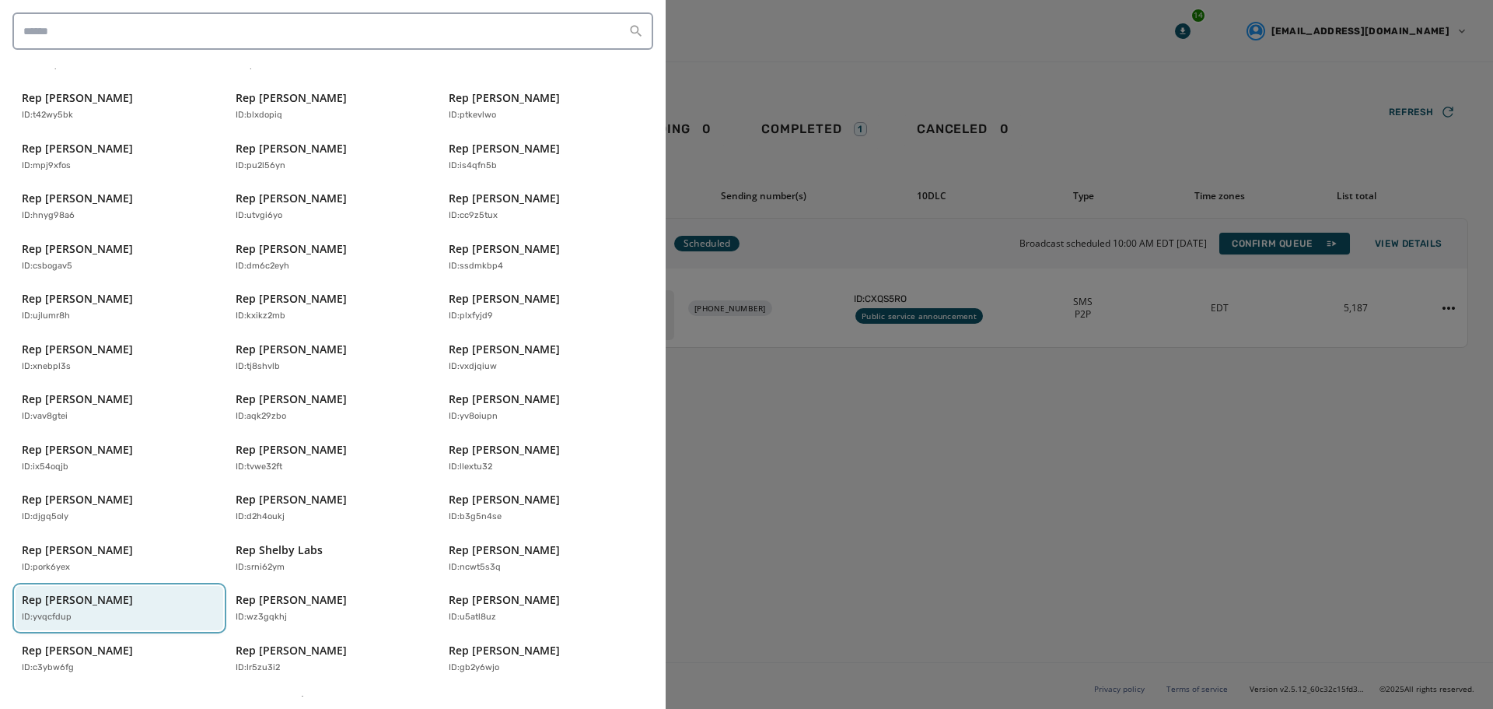
click at [129, 592] on p "Rep [PERSON_NAME]" at bounding box center [77, 600] width 111 height 16
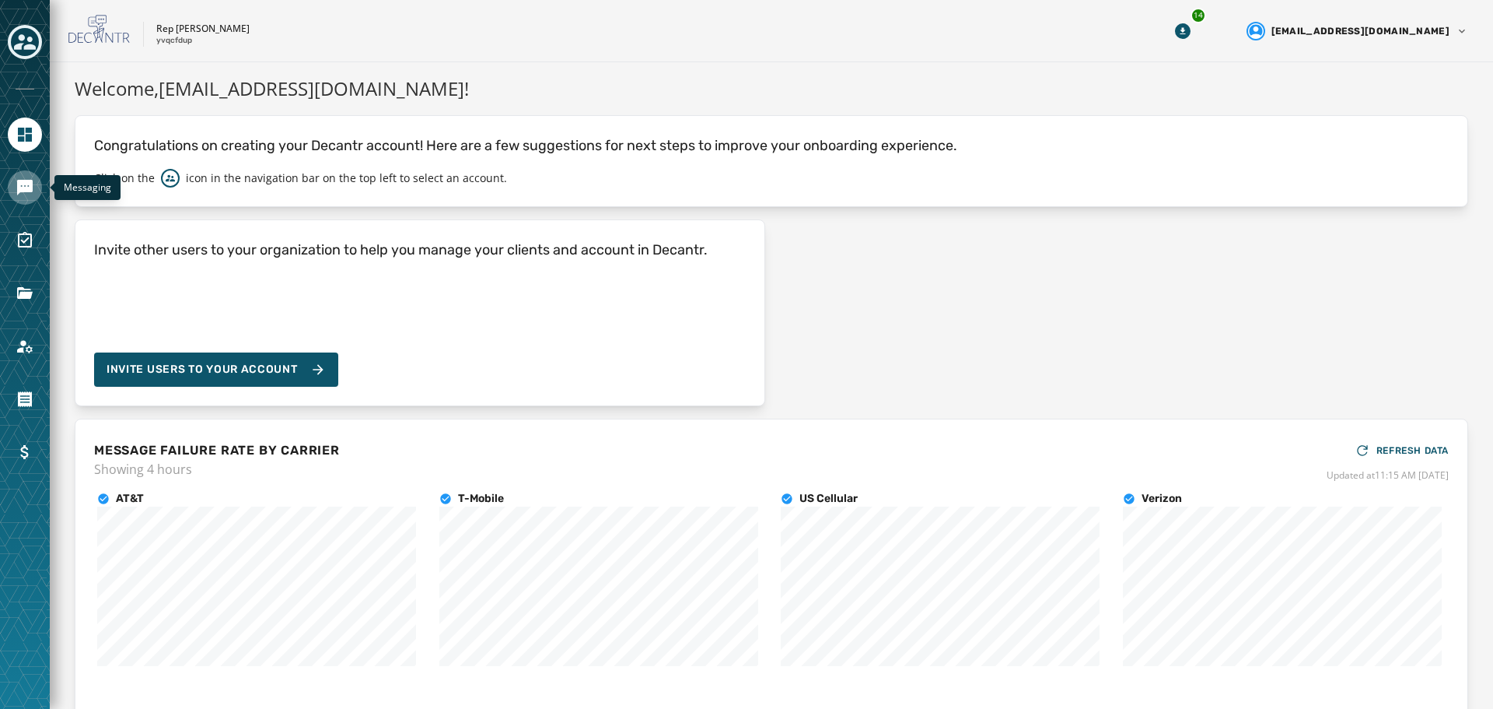
click at [25, 183] on icon "Navigate to Messaging" at bounding box center [25, 188] width 16 height 16
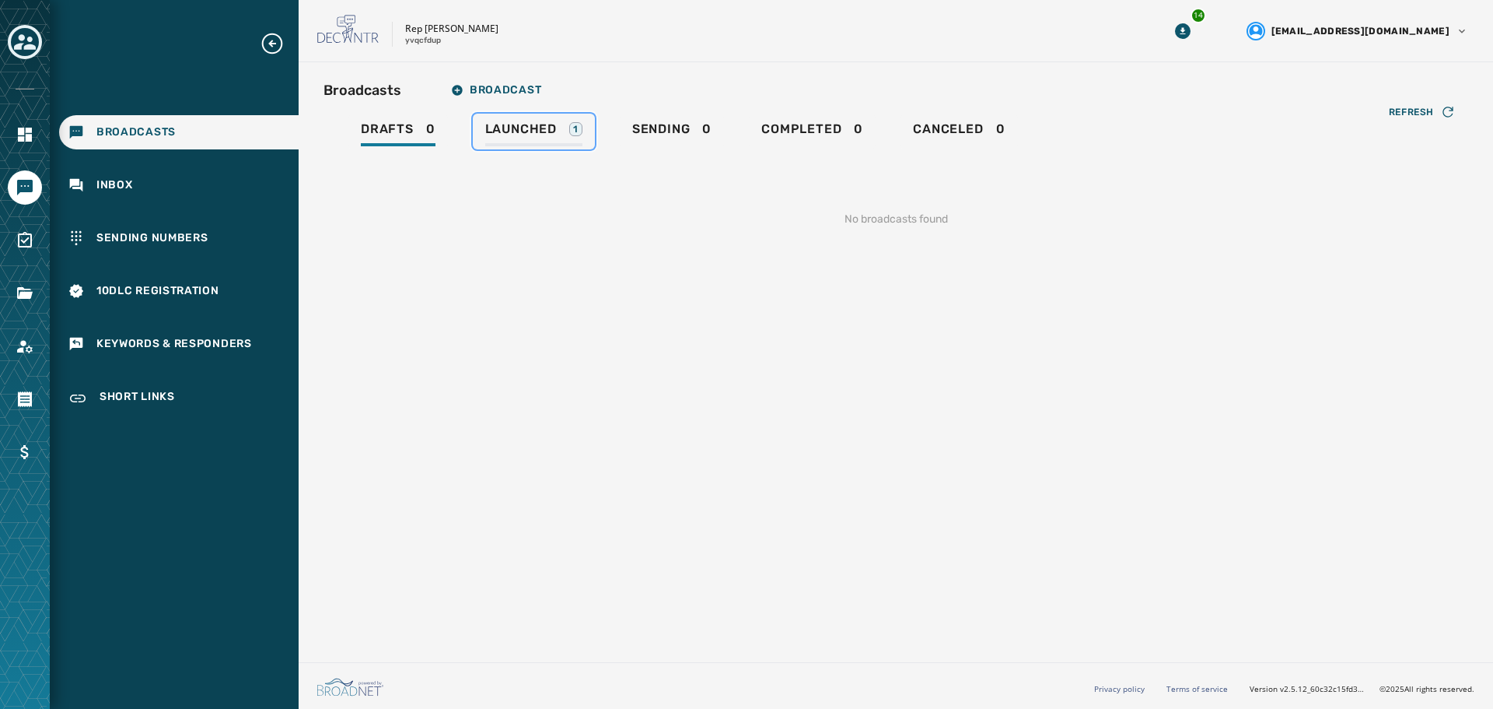
click at [525, 133] on span "Launched" at bounding box center [521, 129] width 72 height 16
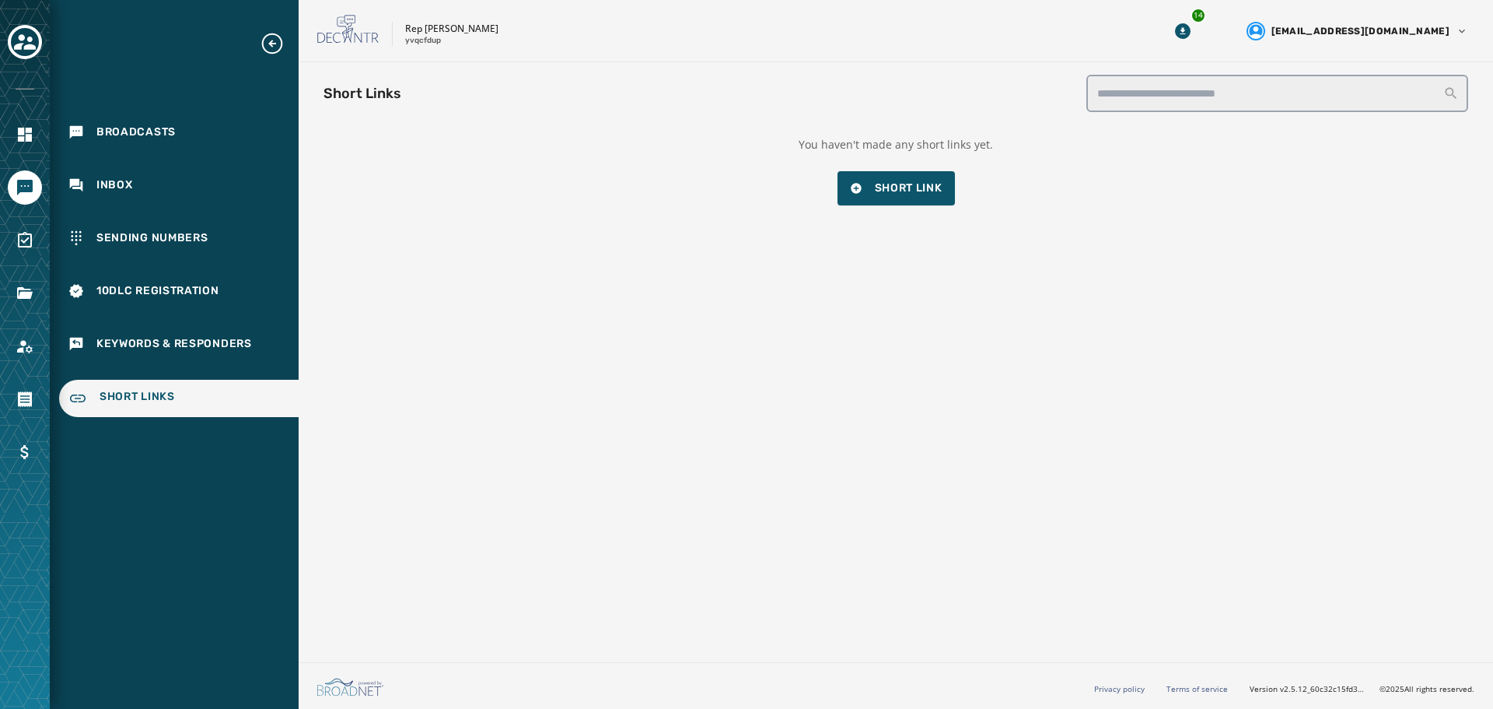
click at [891, 168] on div "You haven't made any short links yet. Short Link" at bounding box center [896, 171] width 1145 height 68
click at [898, 182] on span "Short Link" at bounding box center [896, 188] width 93 height 16
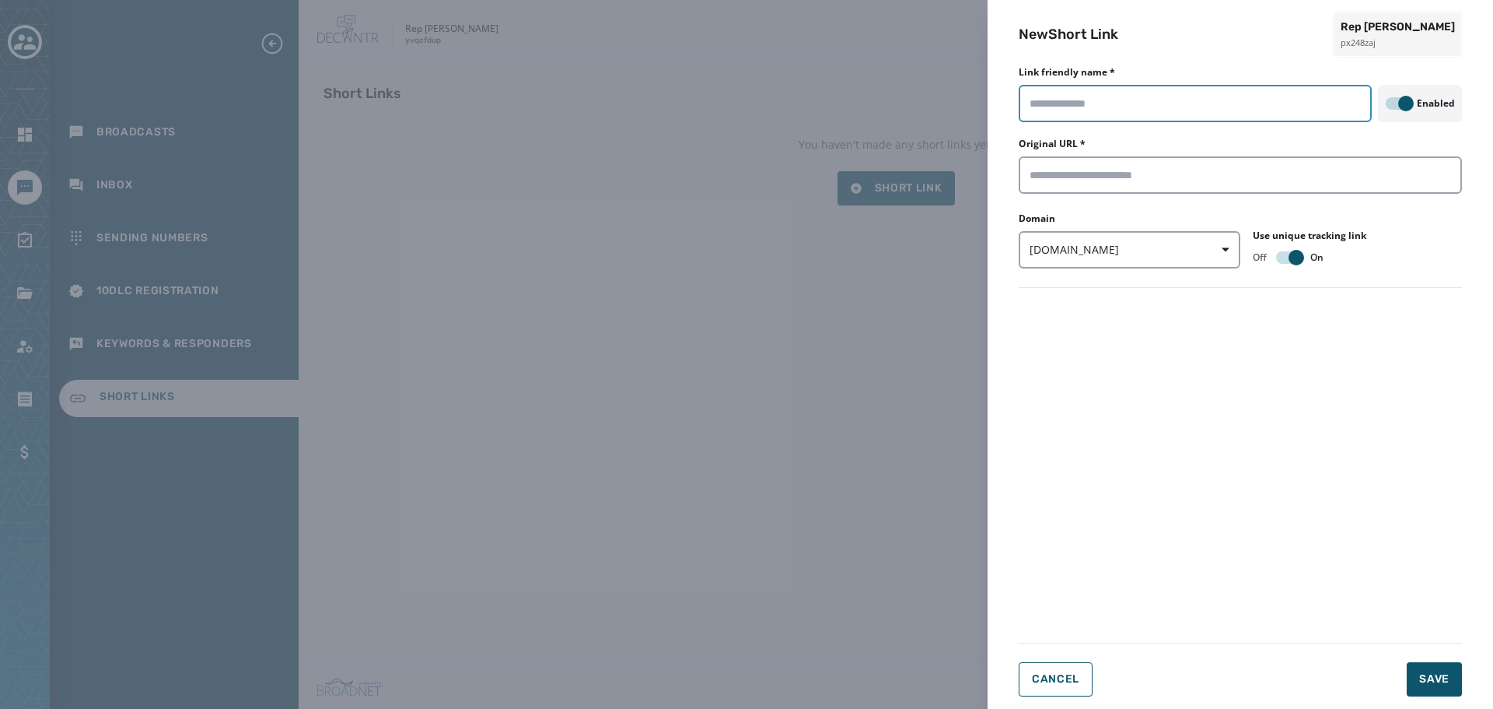
click at [1077, 113] on input "Link friendly name *" at bounding box center [1195, 103] width 353 height 37
type input "**********"
click at [1045, 174] on input "Original URL *" at bounding box center [1240, 174] width 443 height 37
paste input "**********"
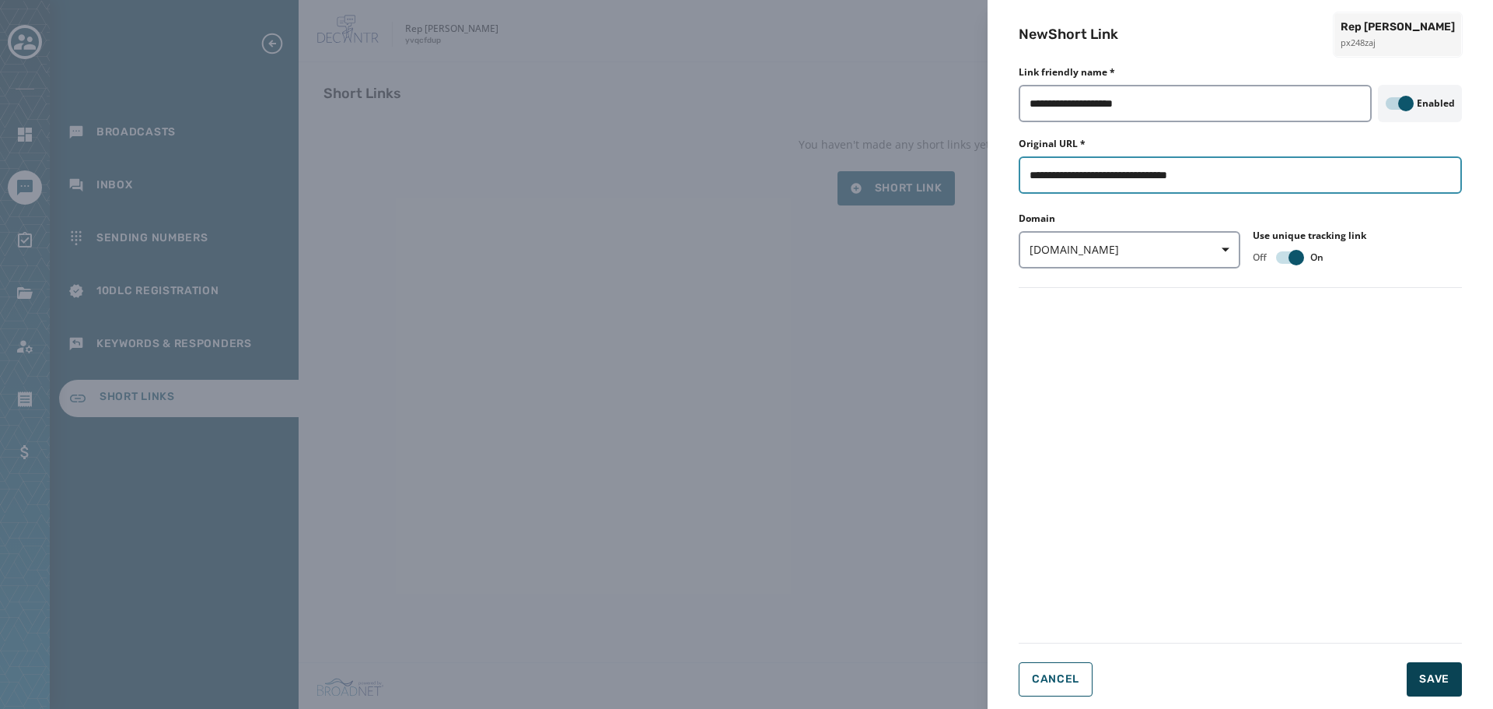
type input "**********"
click at [1430, 671] on span "Save" at bounding box center [1435, 679] width 30 height 16
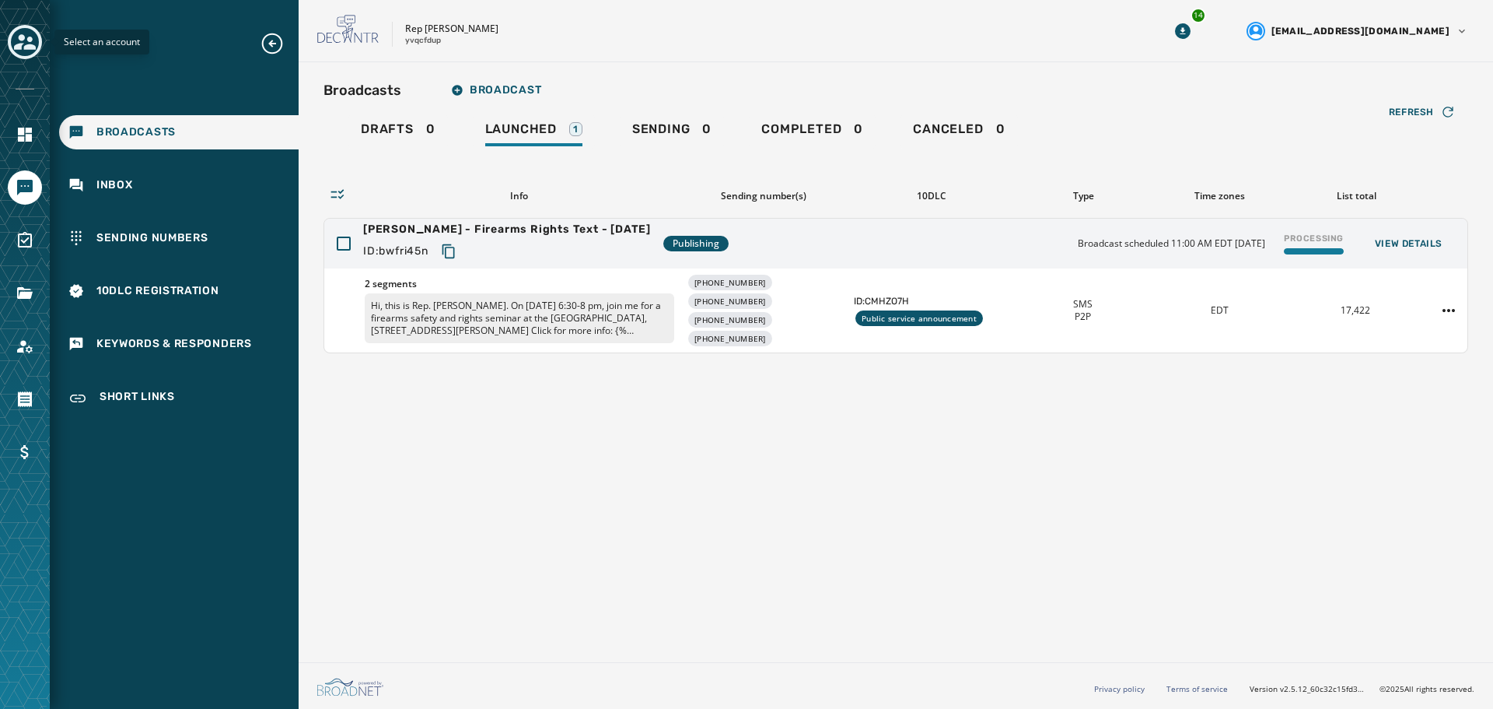
click at [37, 41] on div "Toggle account select drawer" at bounding box center [25, 42] width 28 height 28
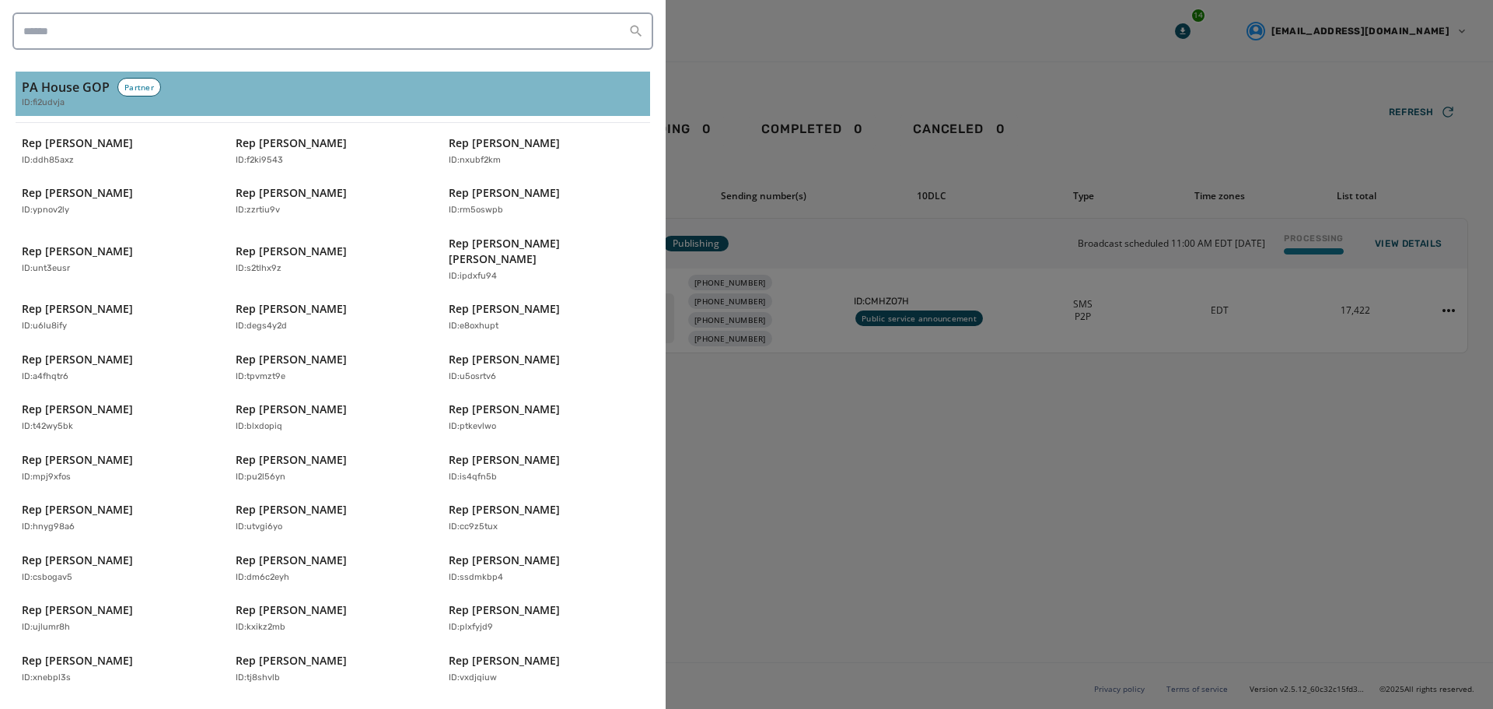
click at [64, 79] on h3 "PA House GOP" at bounding box center [66, 87] width 88 height 19
